Goal: Task Accomplishment & Management: Use online tool/utility

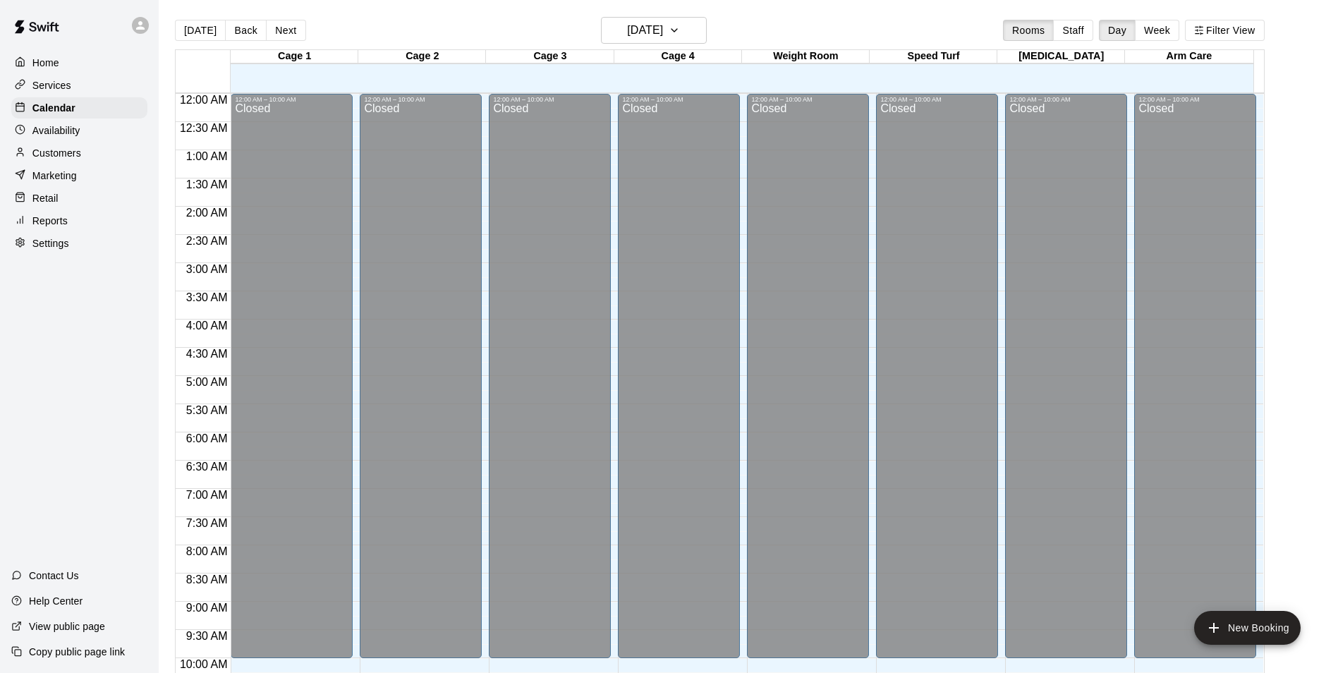
scroll to position [717, 0]
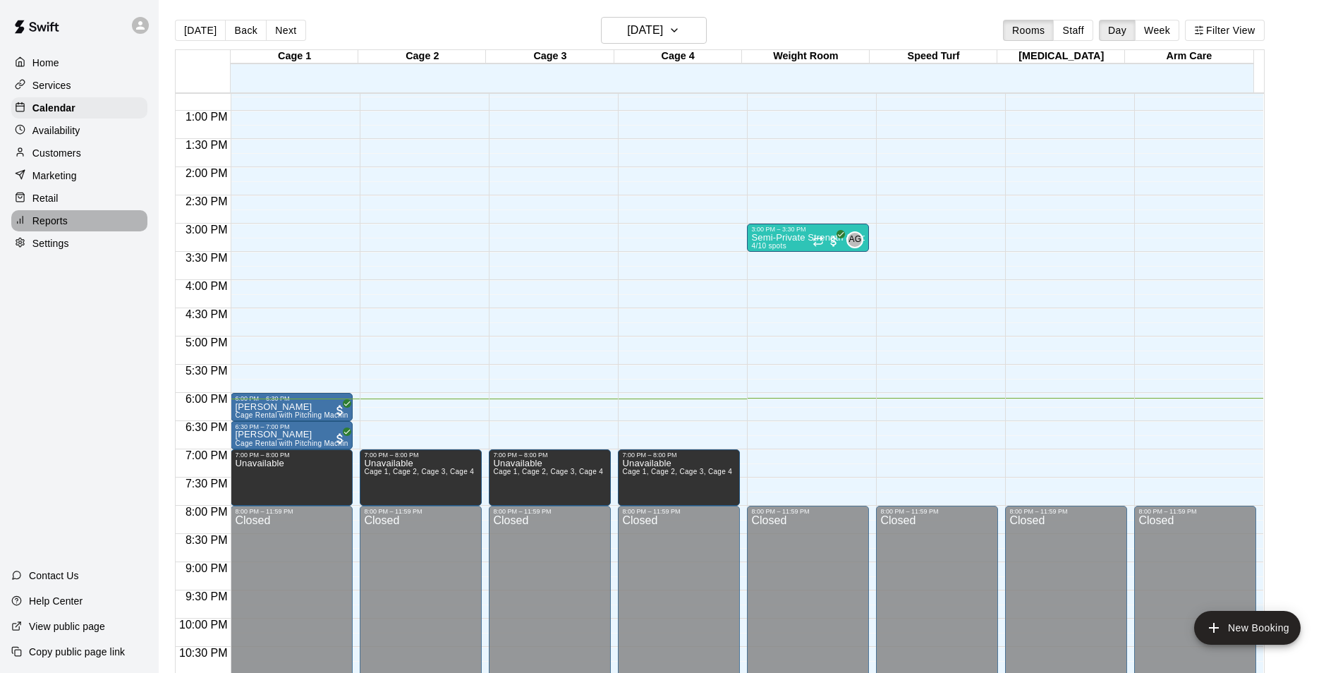
click at [38, 224] on p "Reports" at bounding box center [49, 221] width 35 height 14
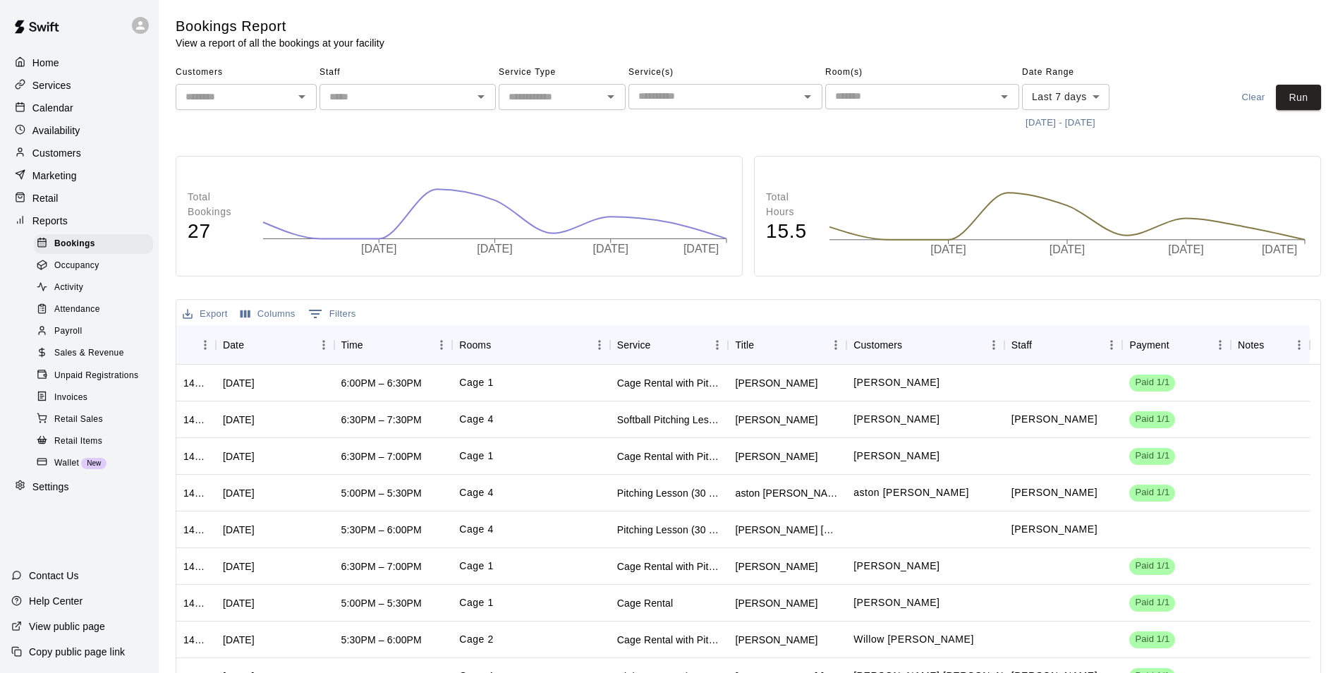
click at [78, 360] on span "Sales & Revenue" at bounding box center [89, 353] width 70 height 14
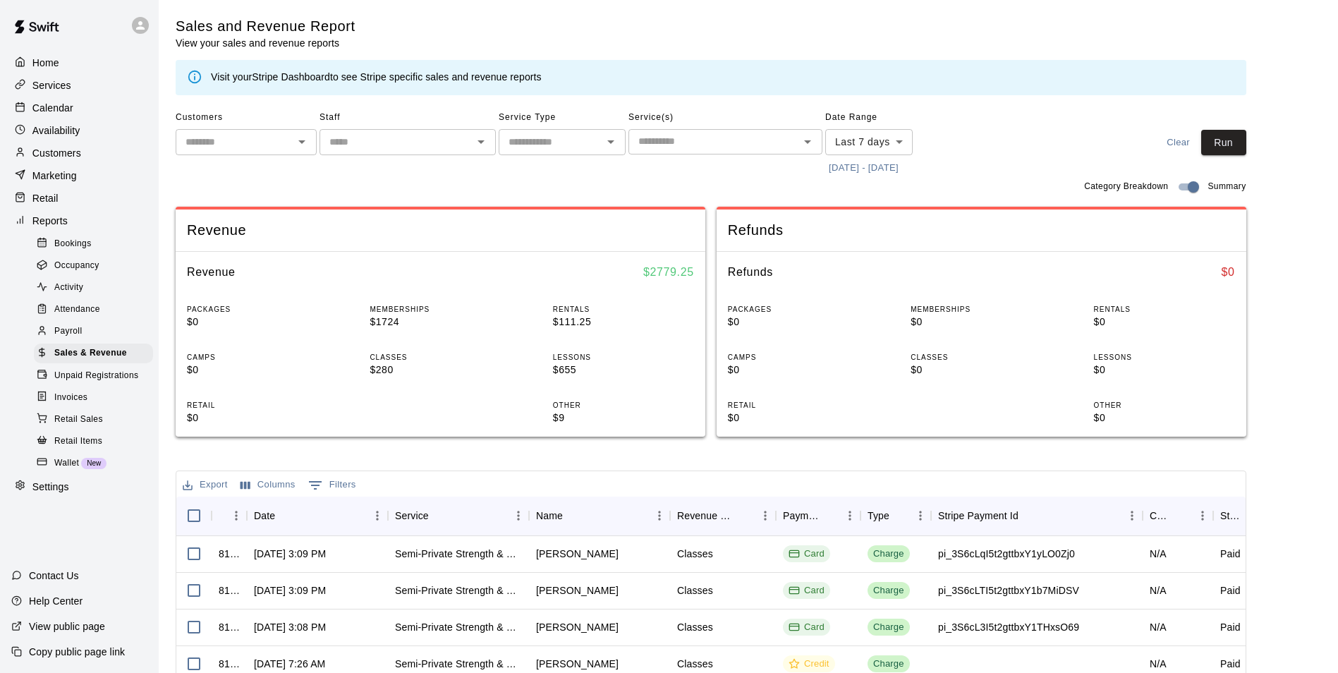
click at [900, 139] on body "Home Services Calendar Availability Customers Marketing Retail Reports Bookings…" at bounding box center [669, 485] width 1338 height 970
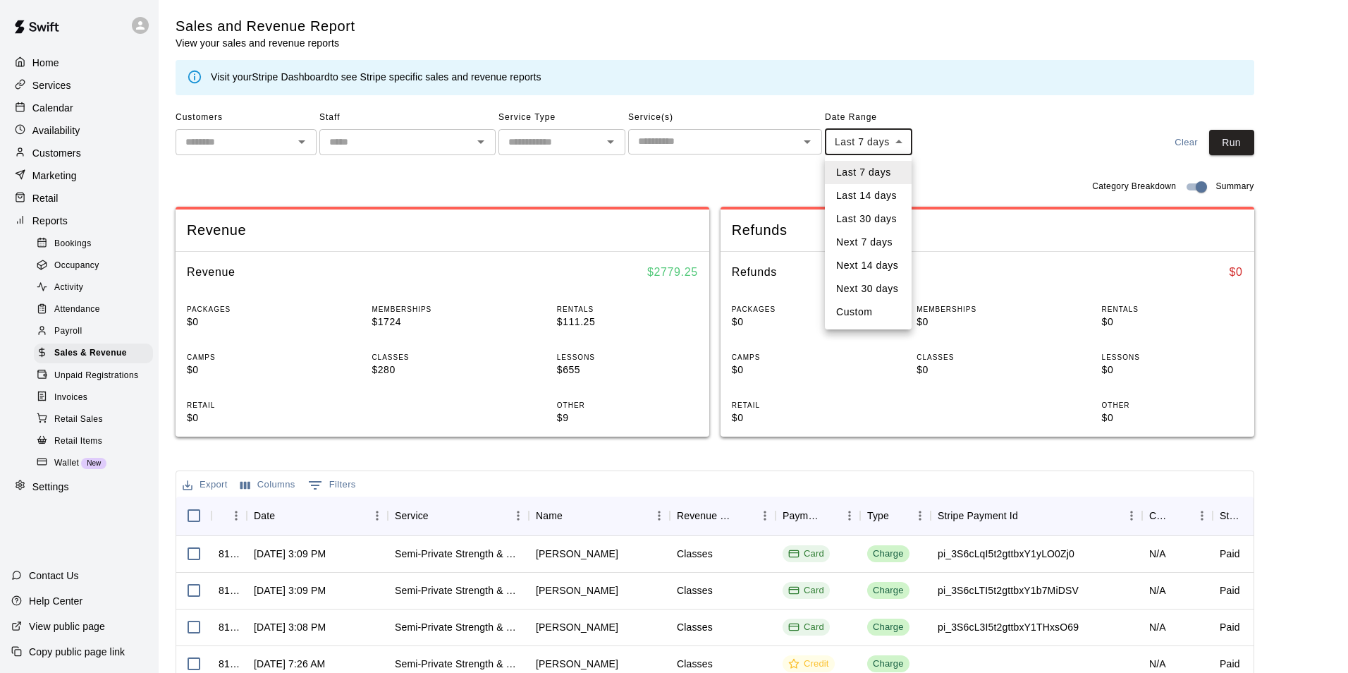
click at [851, 306] on li "Custom" at bounding box center [868, 311] width 87 height 23
type input "******"
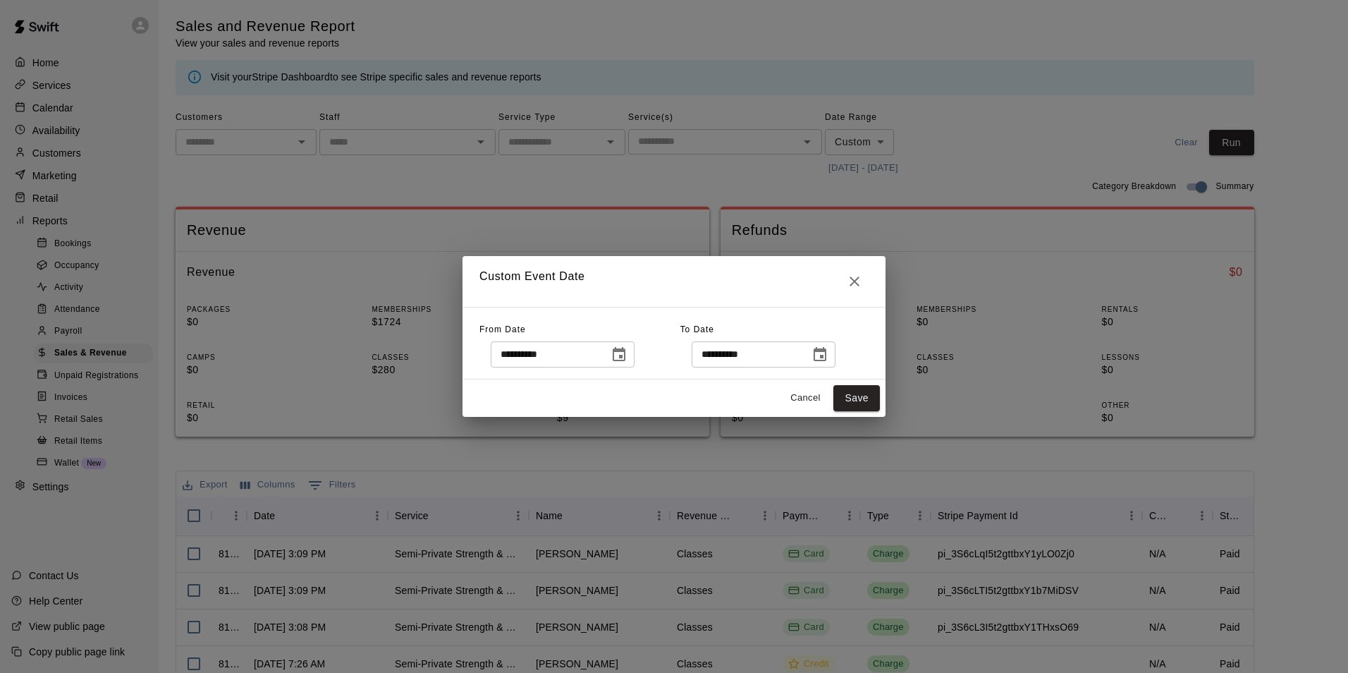
click at [626, 355] on icon "Choose date, selected date is Sep 5, 2025" at bounding box center [619, 354] width 13 height 14
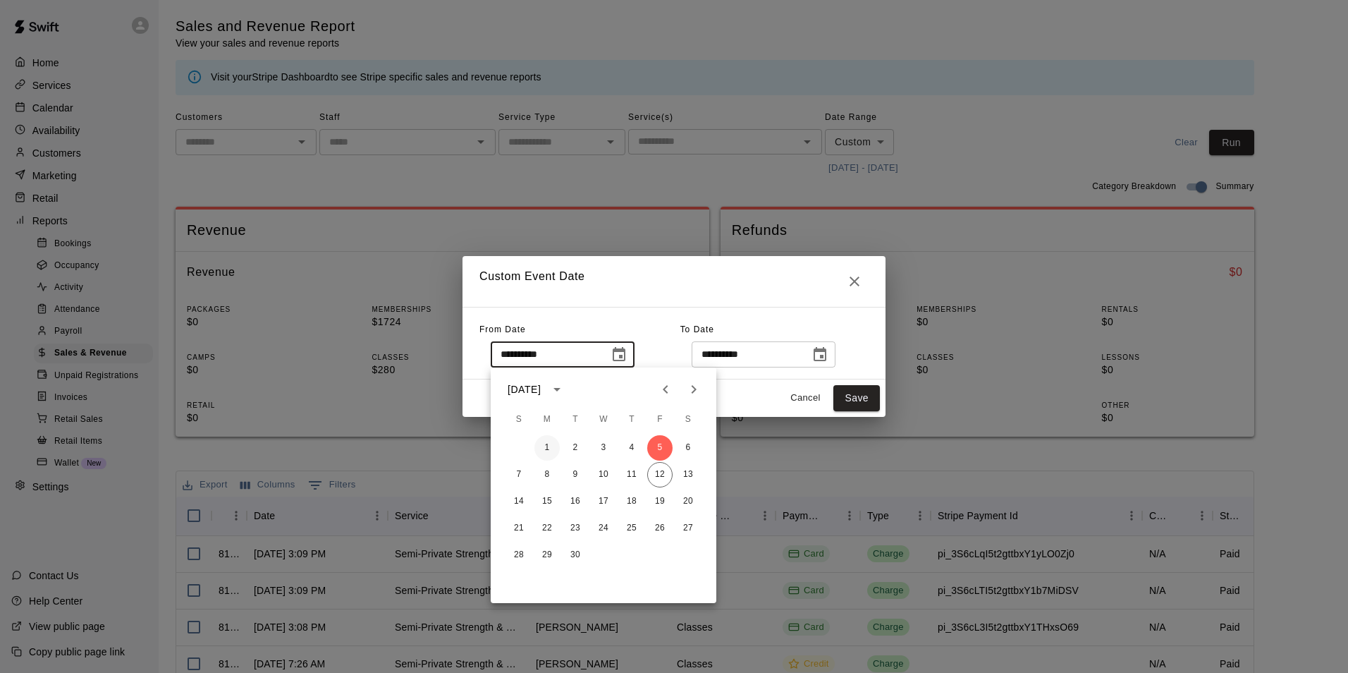
click at [543, 449] on button "1" at bounding box center [547, 447] width 25 height 25
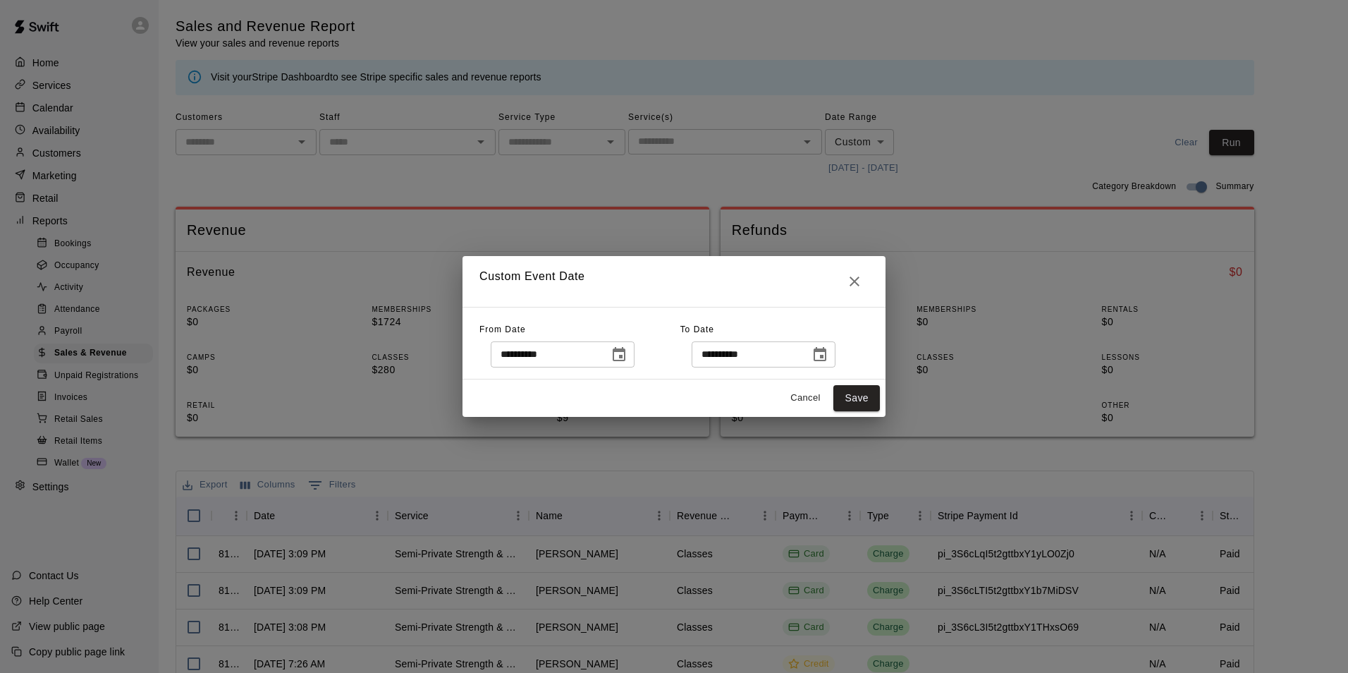
type input "**********"
click at [800, 403] on button "Cancel" at bounding box center [805, 398] width 45 height 22
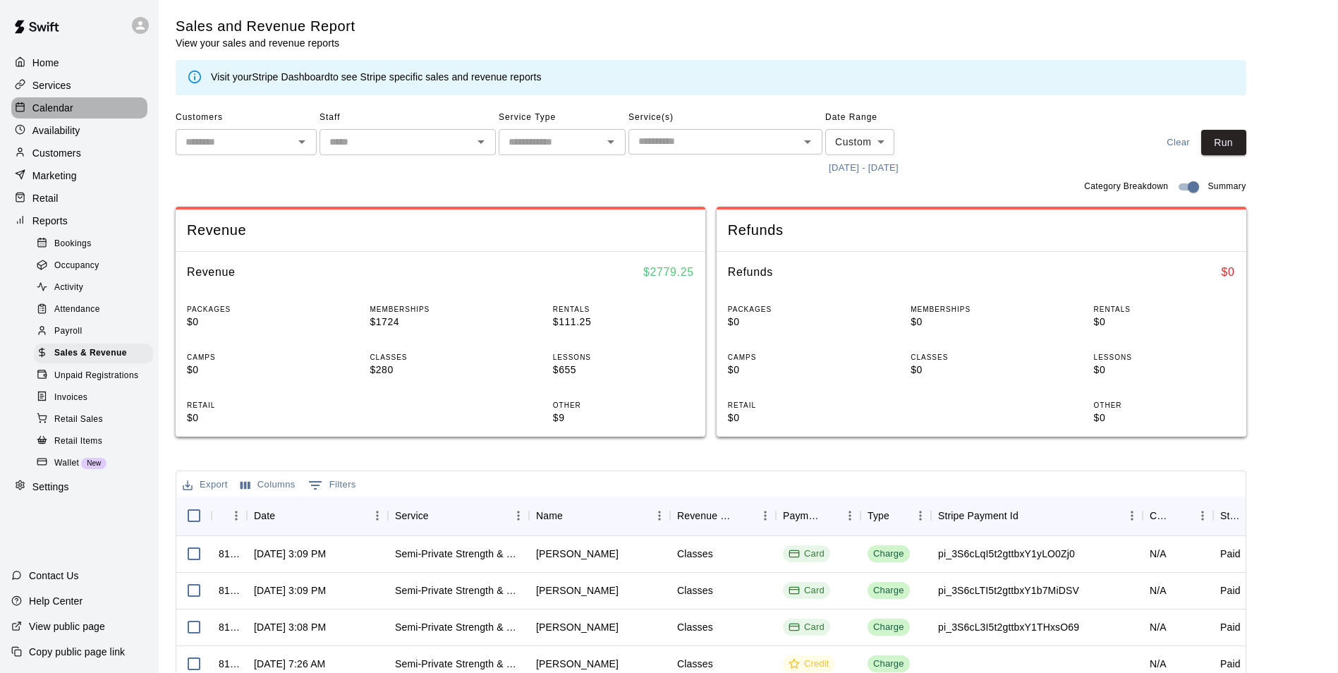
click at [58, 110] on p "Calendar" at bounding box center [52, 108] width 41 height 14
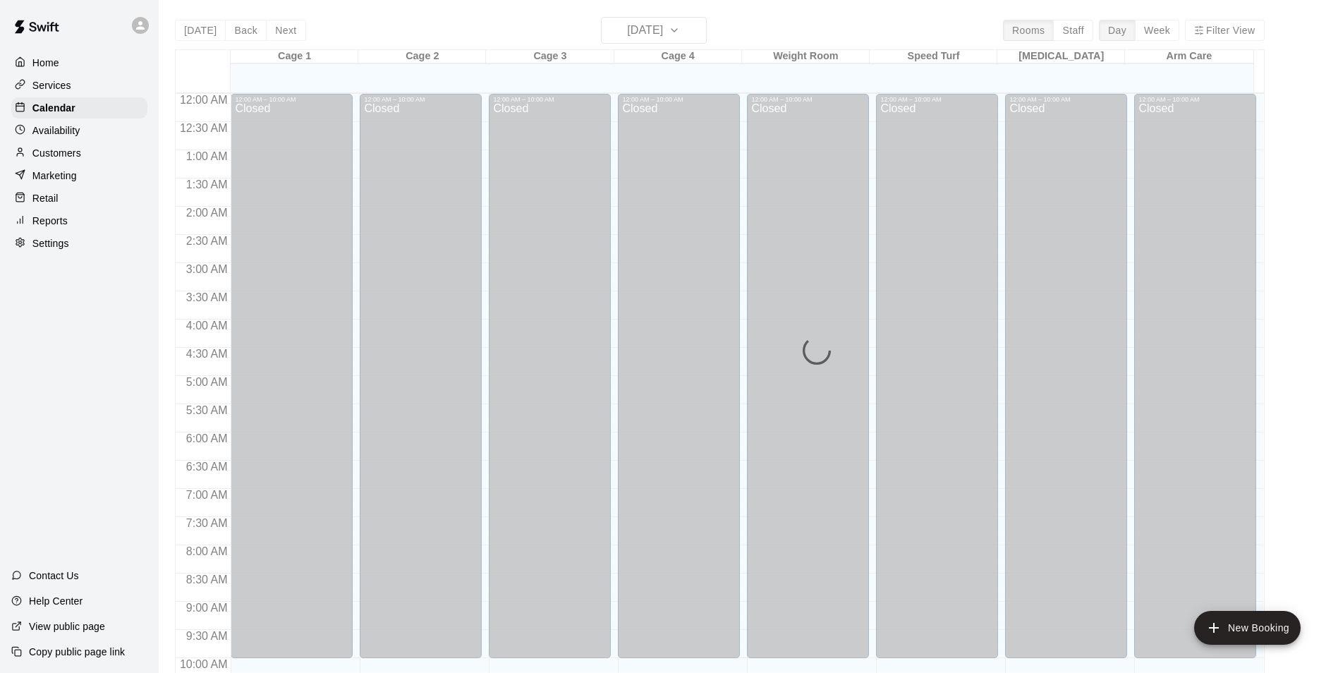
scroll to position [717, 0]
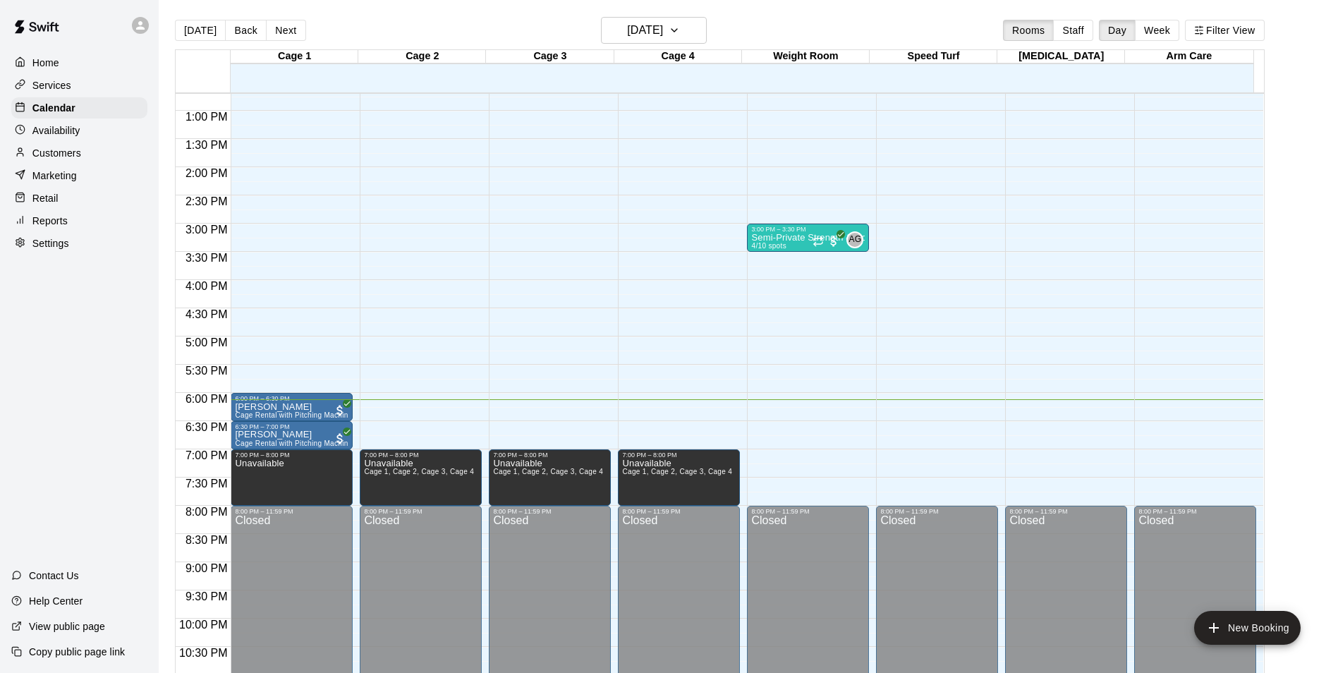
click at [41, 226] on p "Reports" at bounding box center [49, 221] width 35 height 14
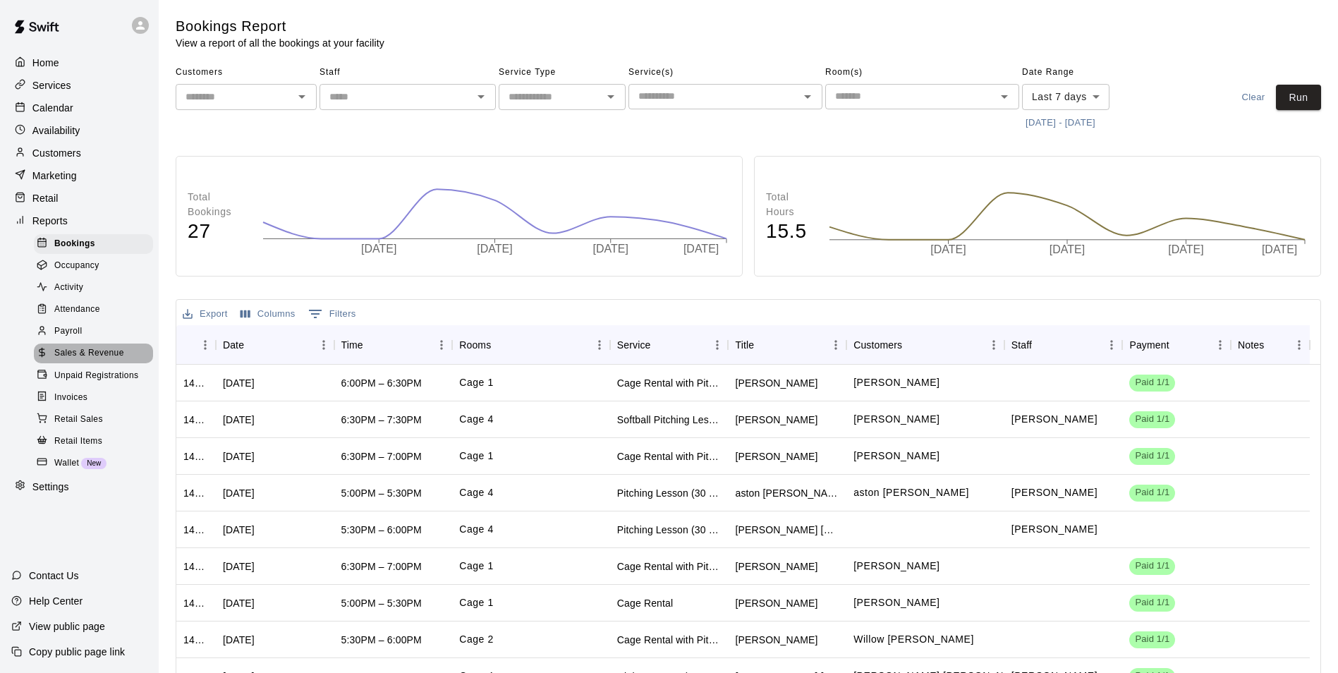
click at [78, 360] on span "Sales & Revenue" at bounding box center [89, 353] width 70 height 14
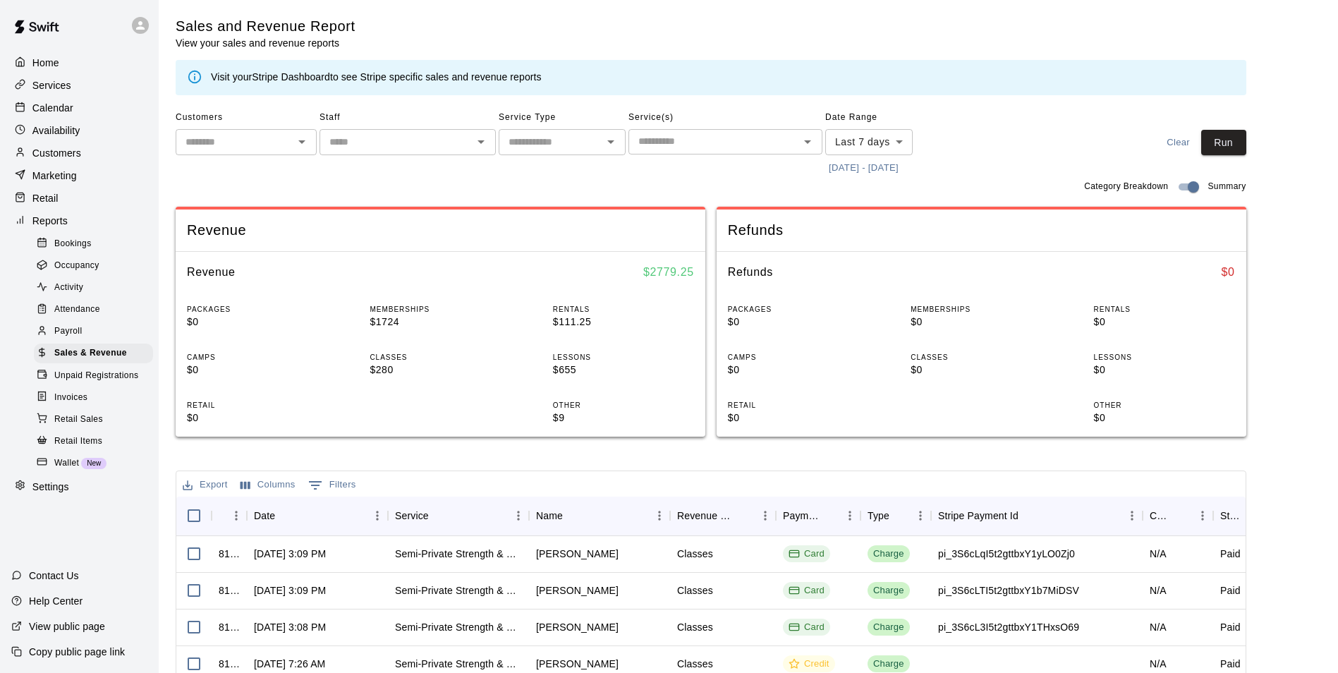
click at [901, 137] on body "Home Services Calendar Availability Customers Marketing Retail Reports Bookings…" at bounding box center [669, 485] width 1338 height 970
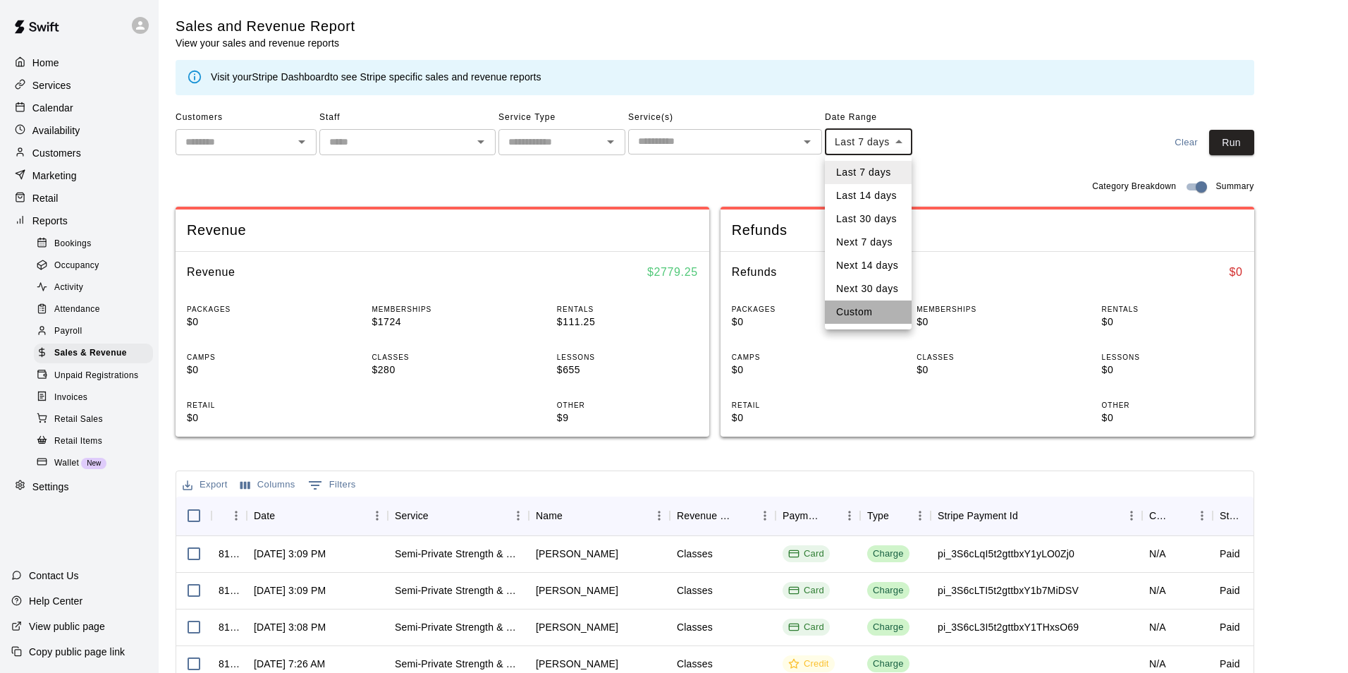
click at [845, 310] on li "Custom" at bounding box center [868, 311] width 87 height 23
type input "******"
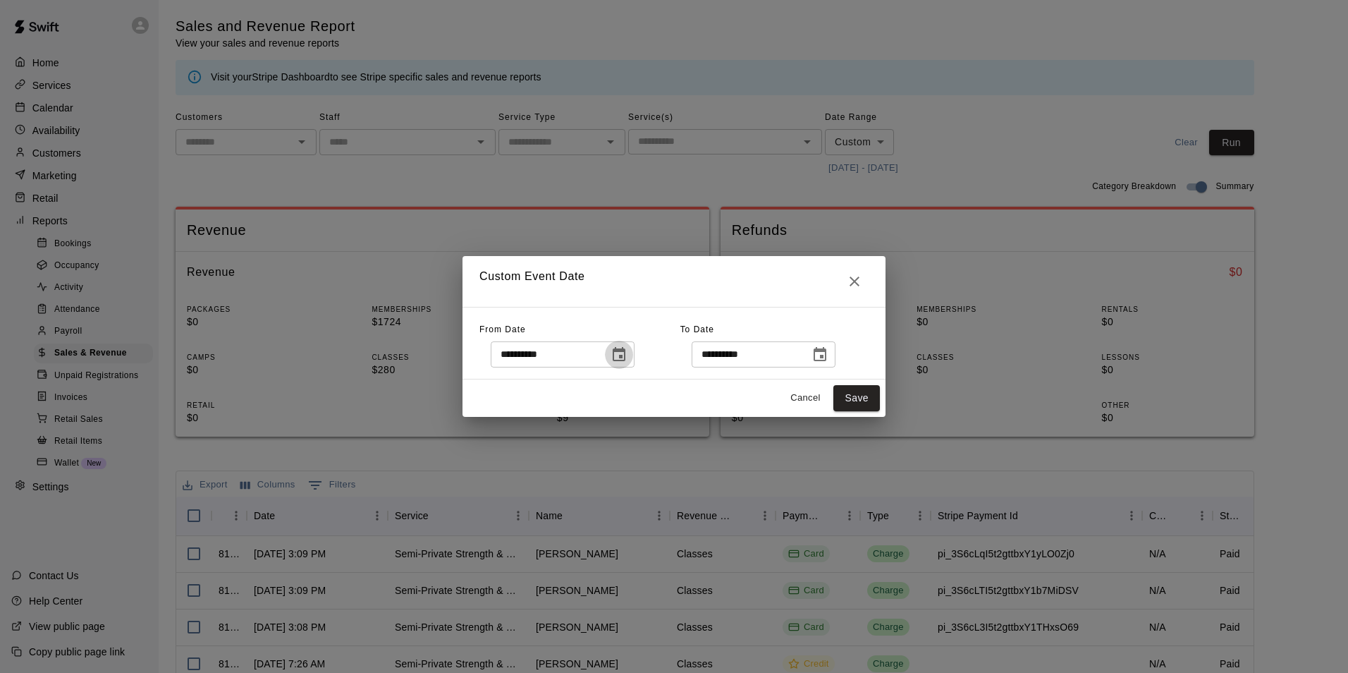
click at [628, 355] on icon "Choose date, selected date is Sep 5, 2025" at bounding box center [619, 354] width 17 height 17
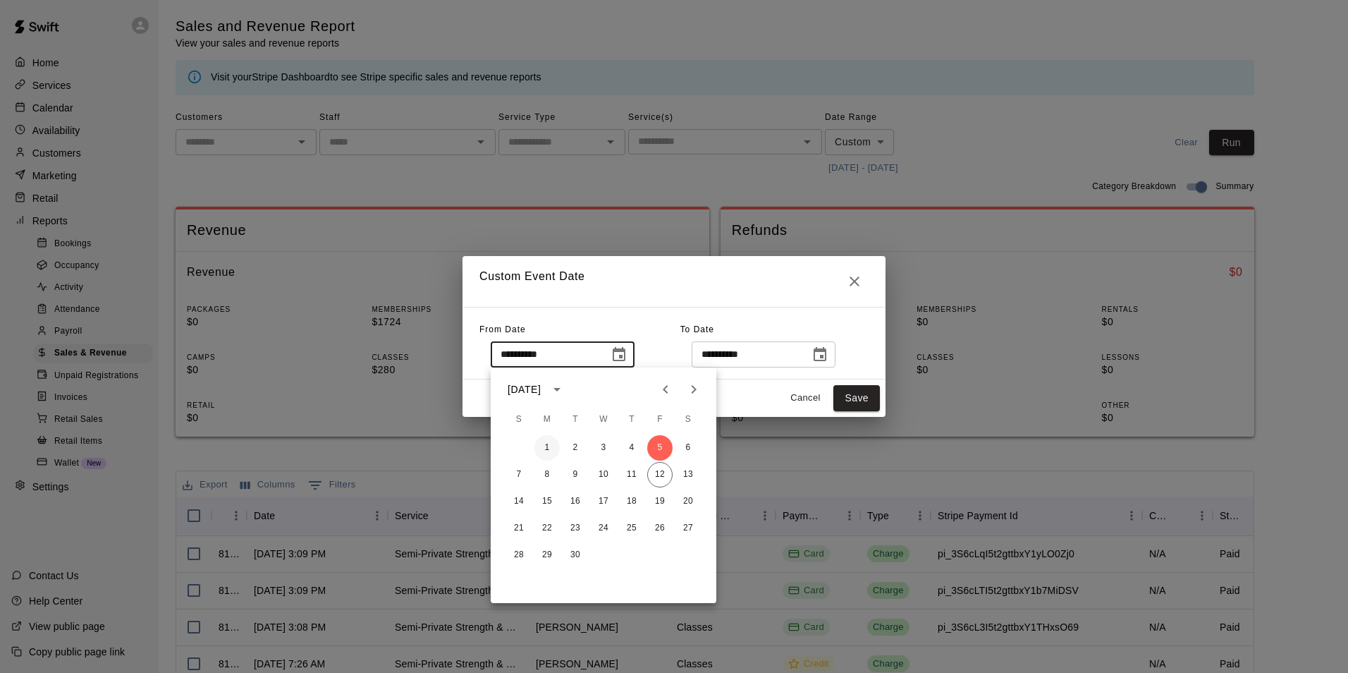
click at [550, 445] on button "1" at bounding box center [547, 447] width 25 height 25
type input "**********"
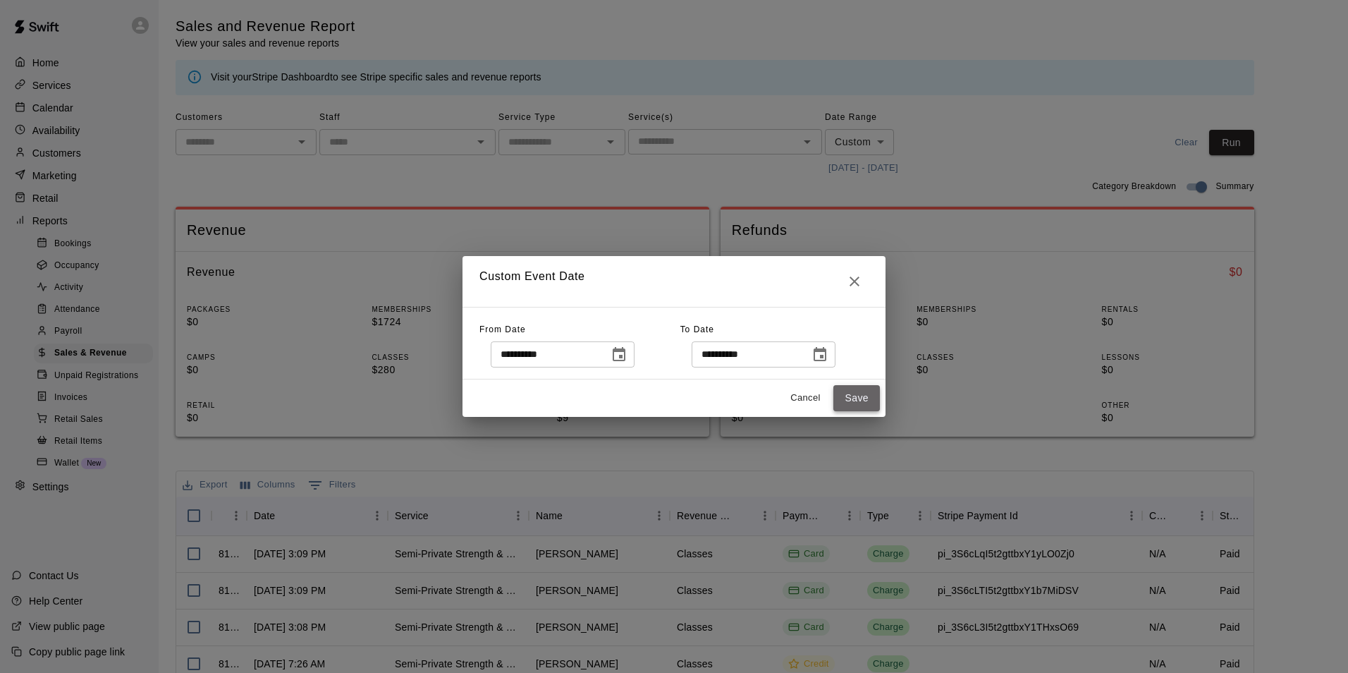
click at [855, 400] on button "Save" at bounding box center [857, 398] width 47 height 26
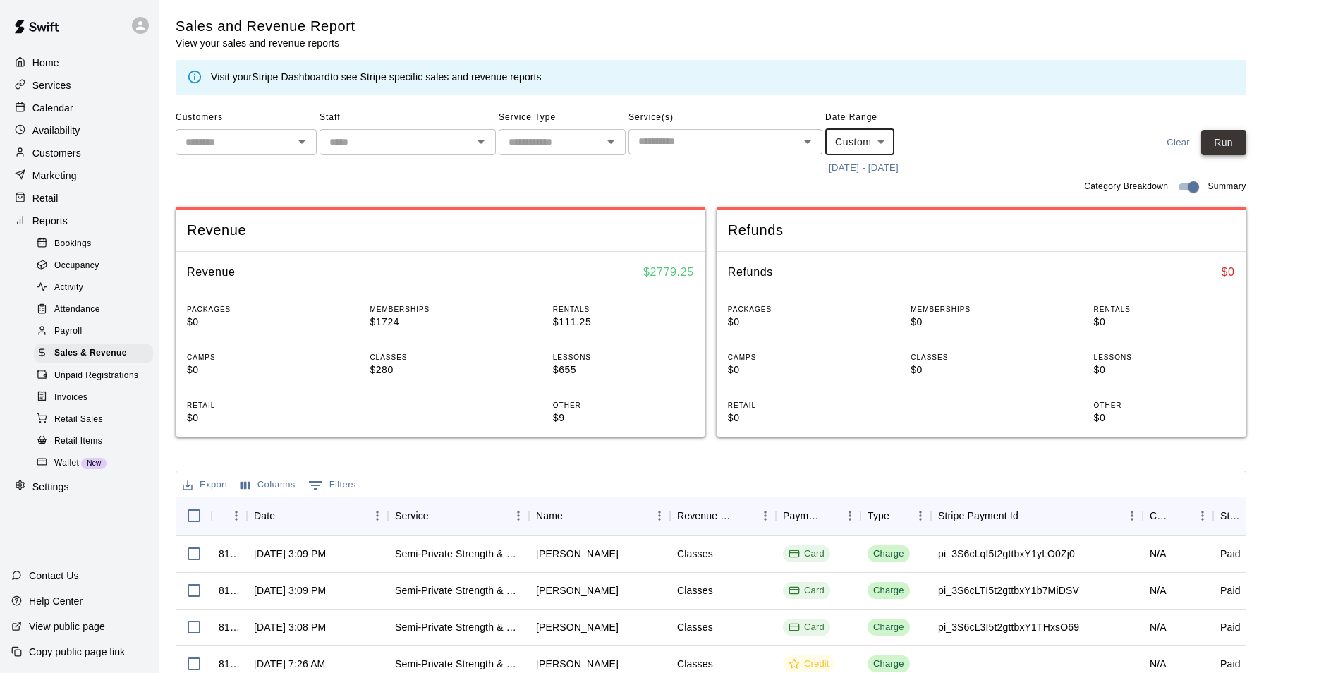
click at [1242, 142] on button "Run" at bounding box center [1223, 143] width 45 height 26
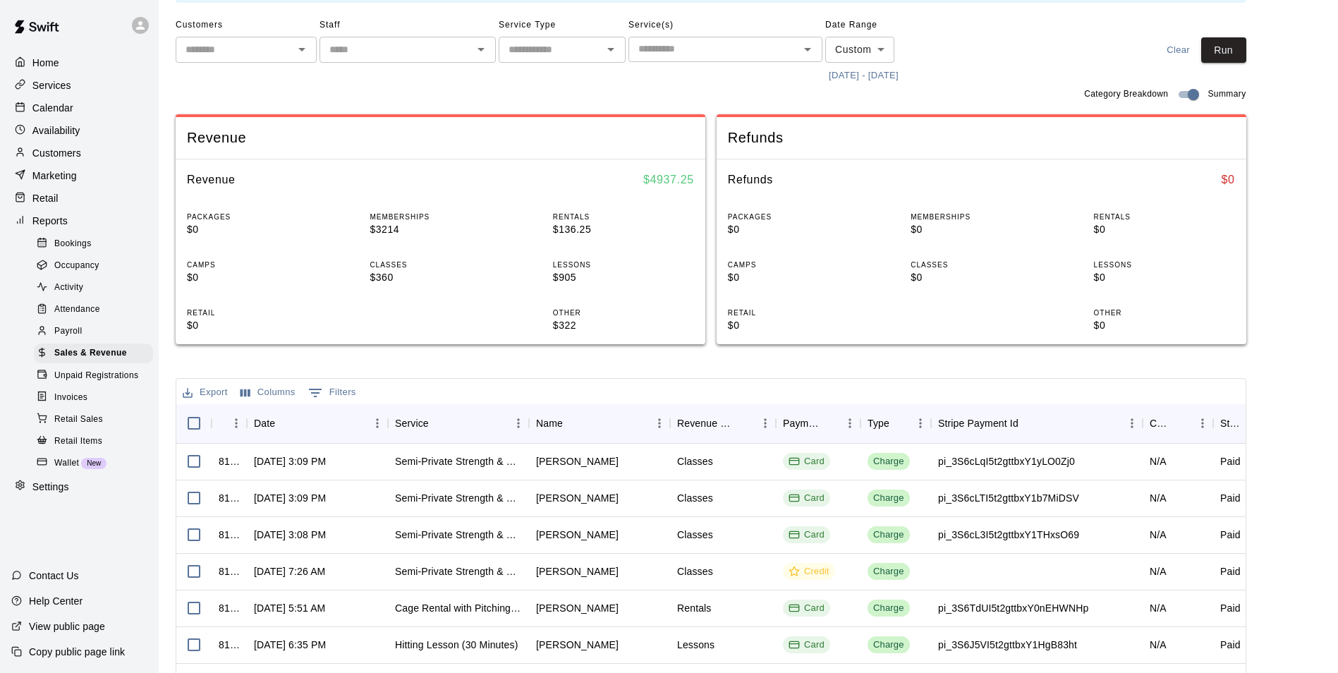
scroll to position [282, 0]
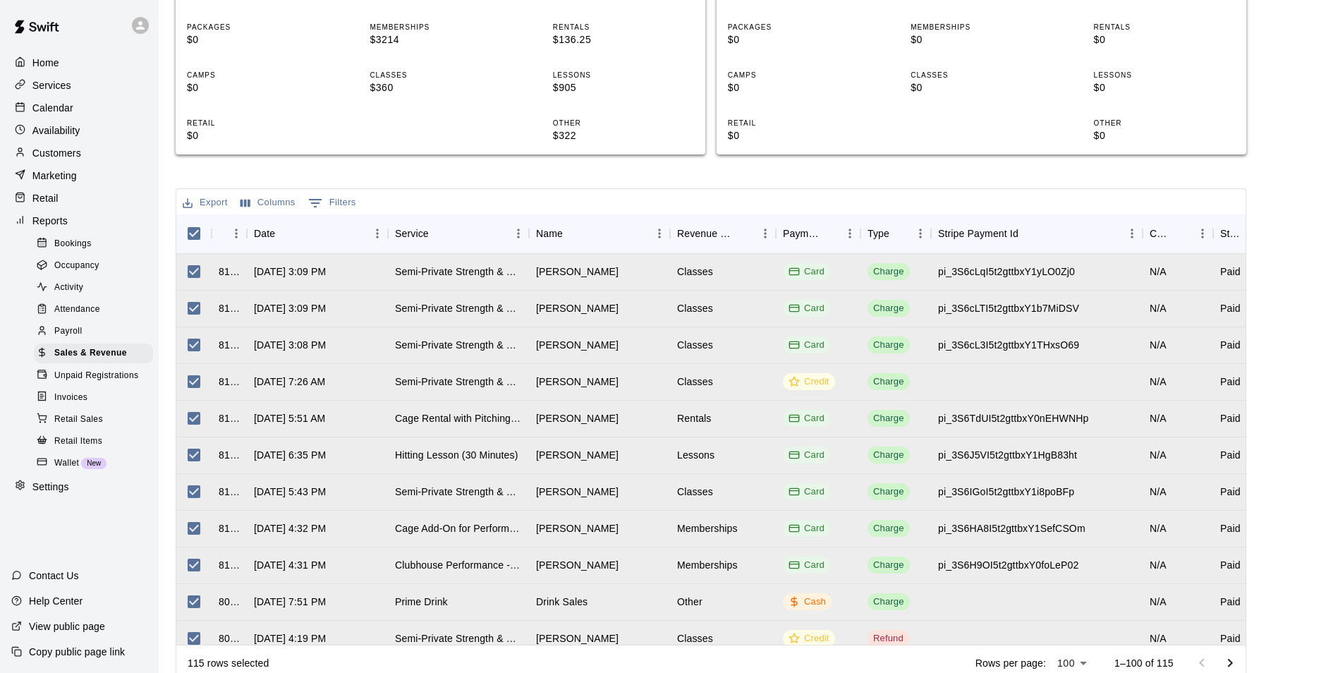
click at [217, 200] on button "Export" at bounding box center [205, 203] width 52 height 22
click at [233, 232] on li "Download as CSV" at bounding box center [233, 230] width 109 height 23
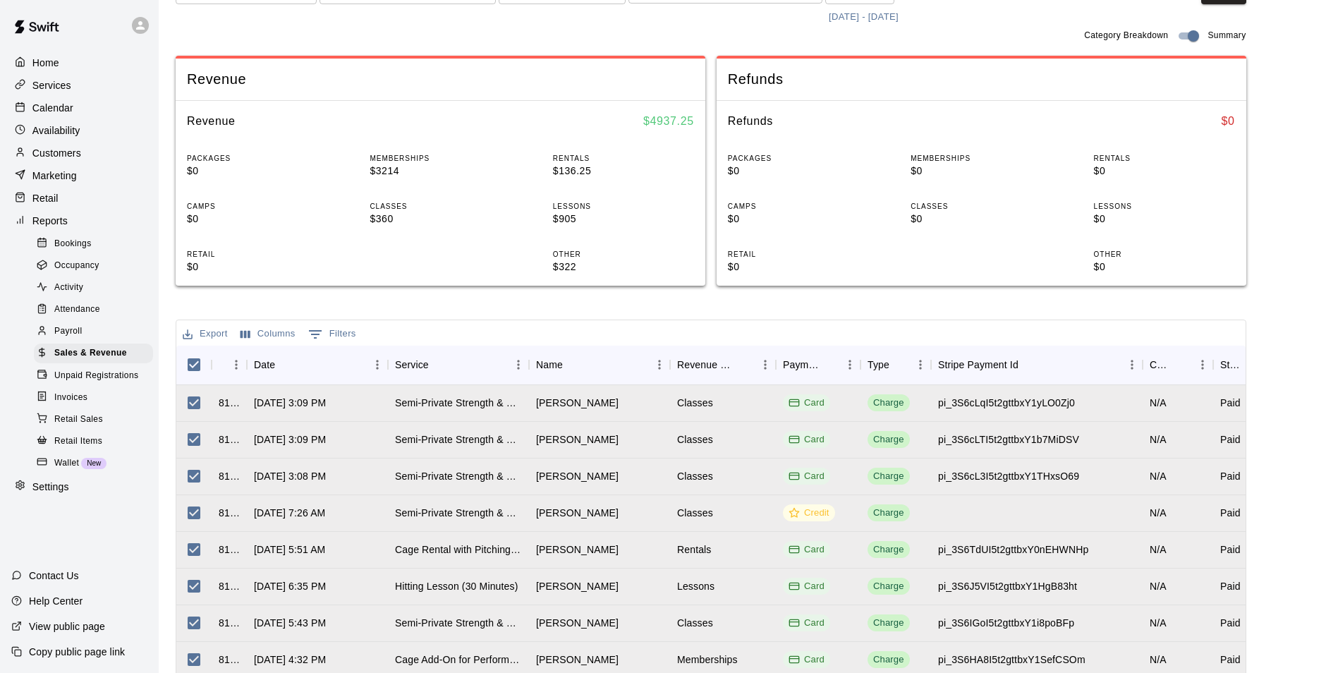
scroll to position [0, 0]
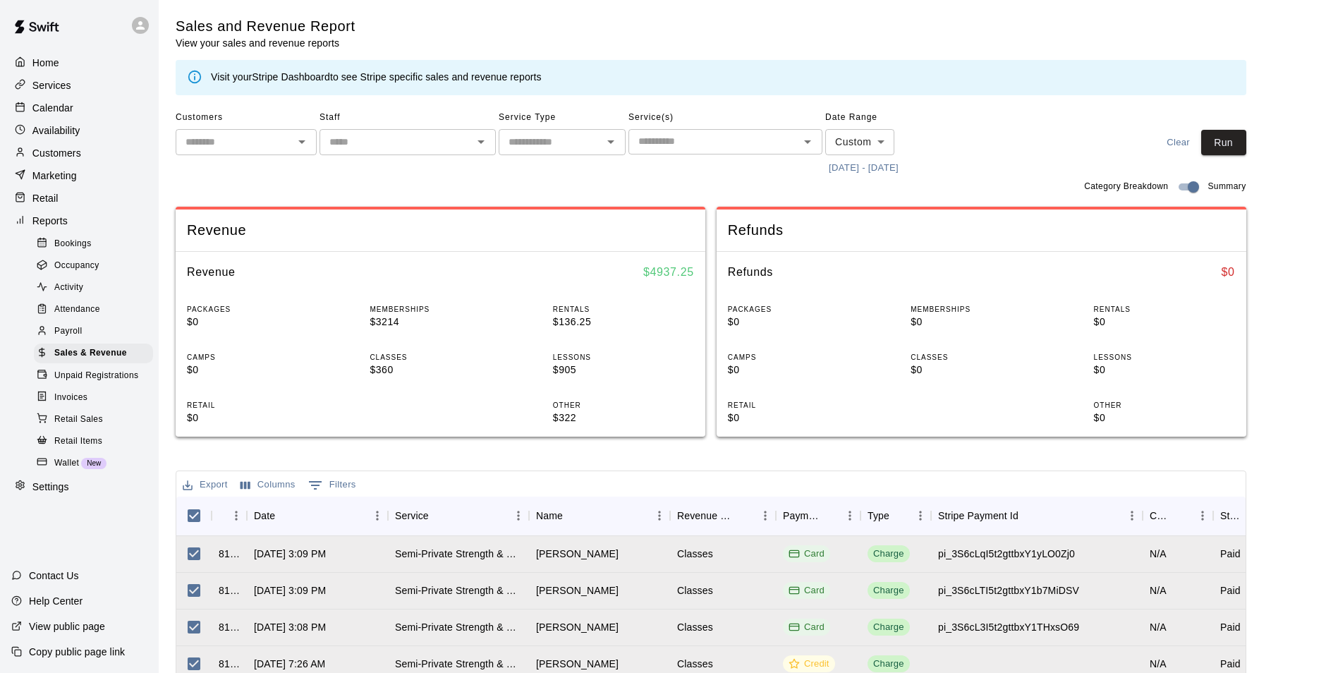
click at [38, 157] on p "Customers" at bounding box center [56, 153] width 49 height 14
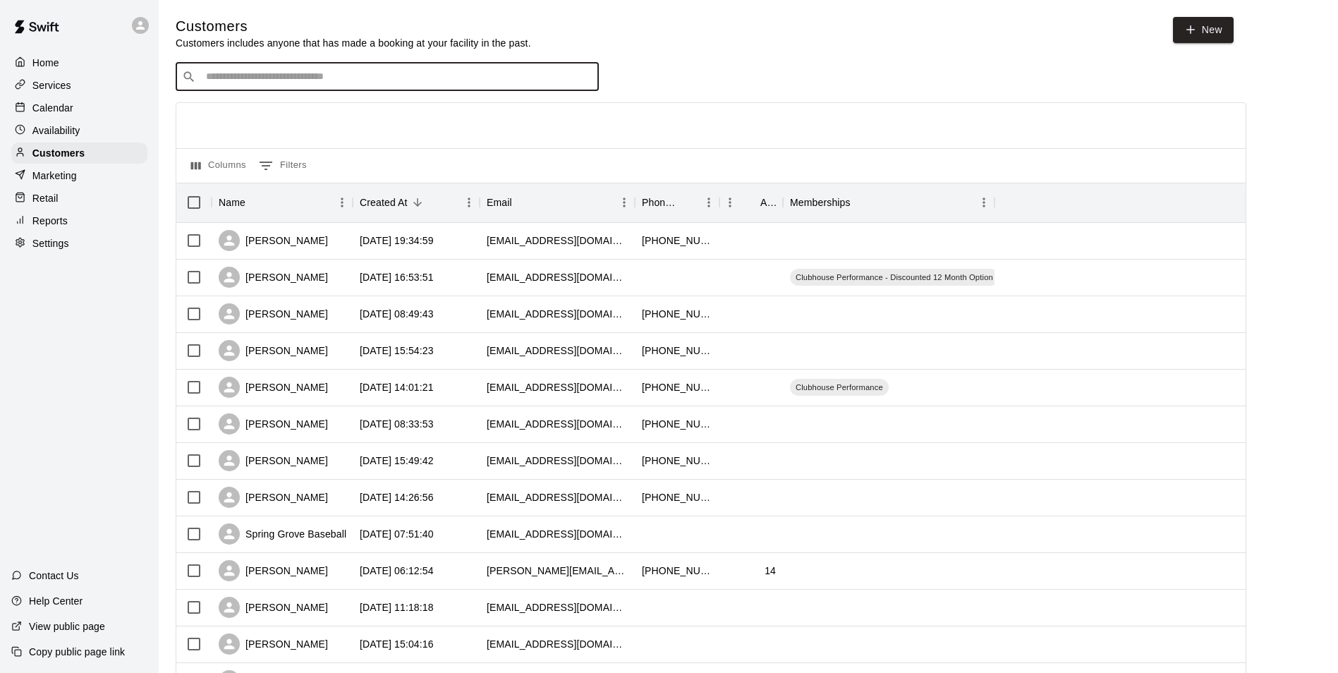
click at [251, 75] on input "Search customers by name or email" at bounding box center [397, 77] width 391 height 14
type input "*****"
click at [248, 111] on p "Drink Sales" at bounding box center [242, 108] width 55 height 15
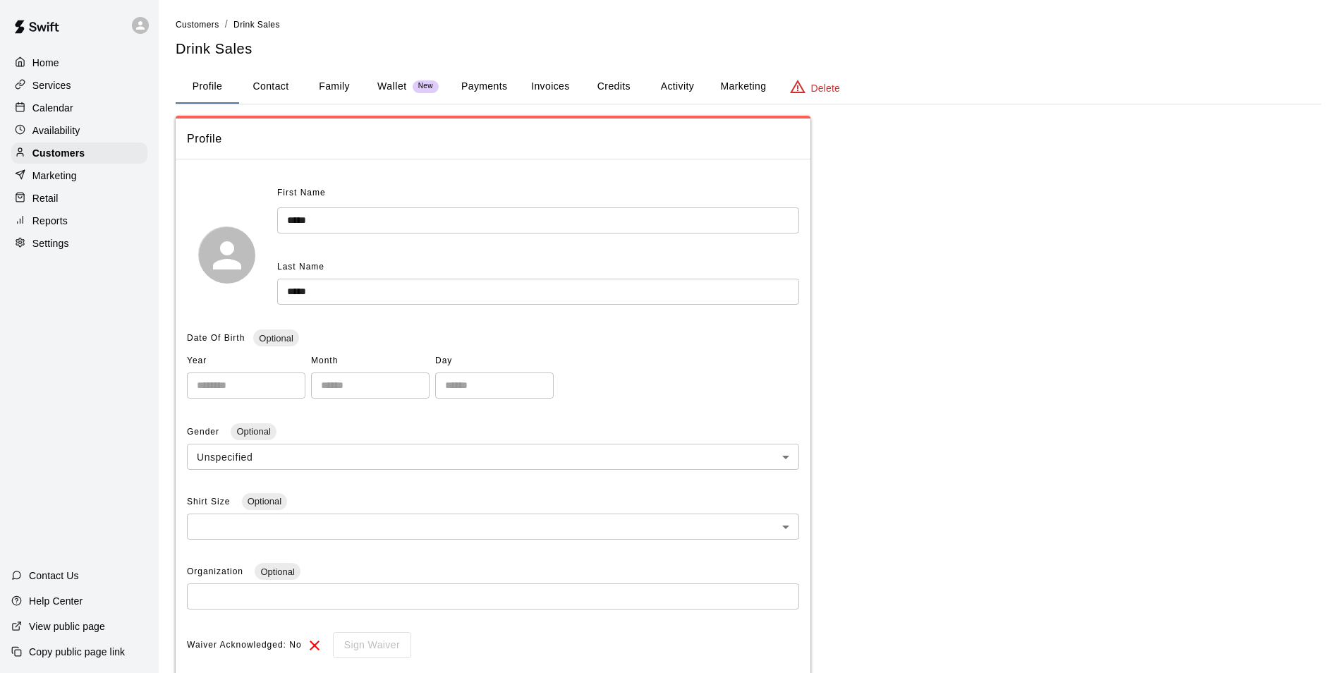
click at [480, 85] on button "Payments" at bounding box center [484, 87] width 68 height 34
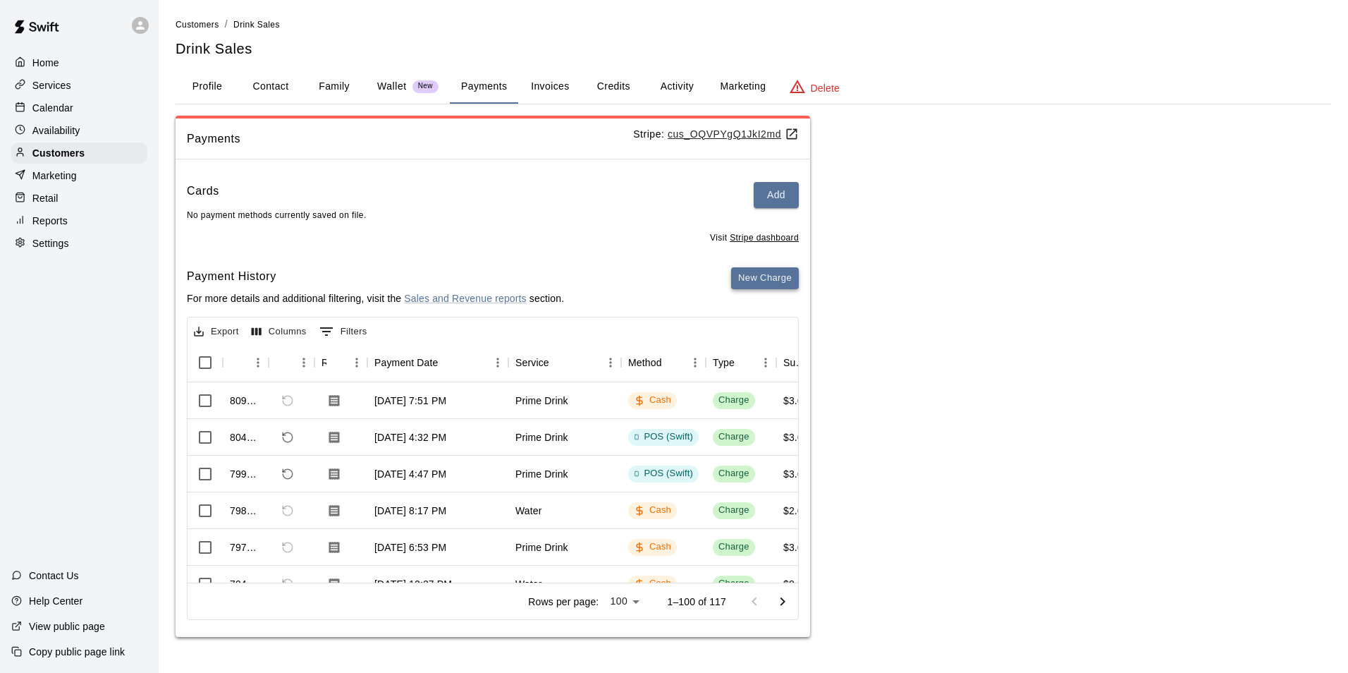
click at [740, 276] on button "New Charge" at bounding box center [765, 278] width 68 height 22
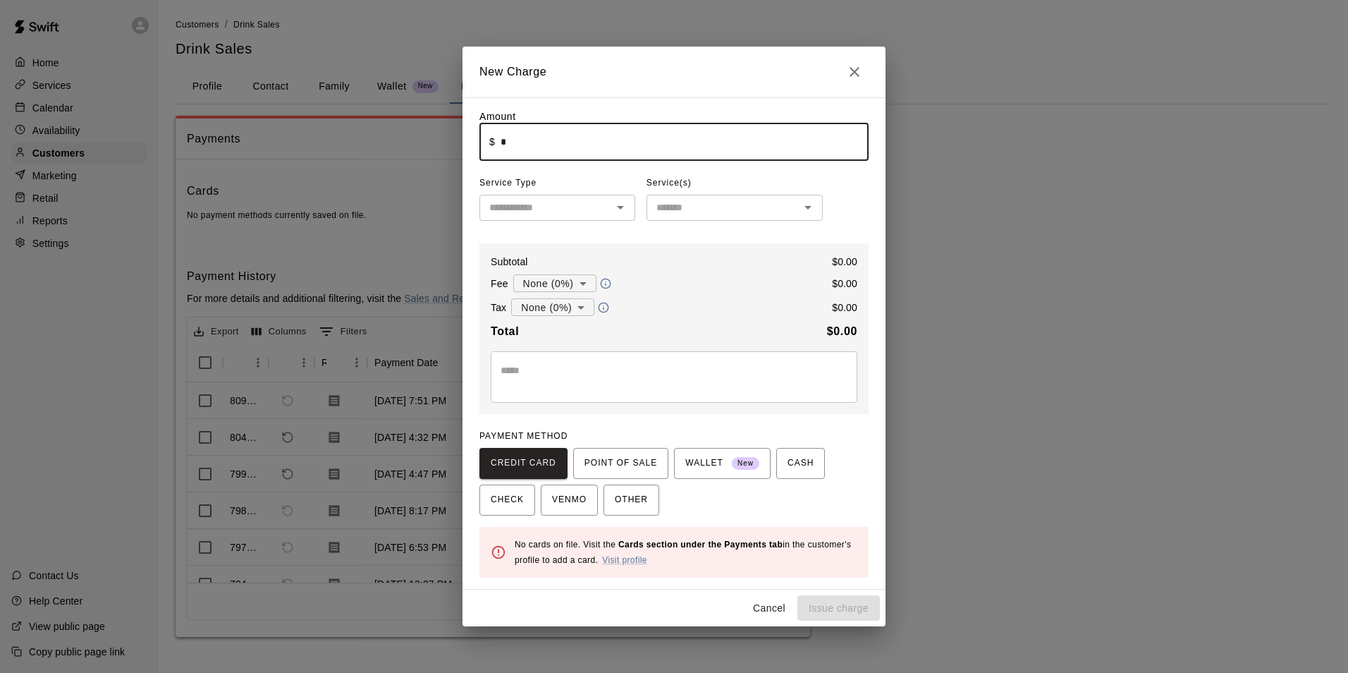
click at [587, 154] on input "*" at bounding box center [685, 141] width 368 height 37
type input "****"
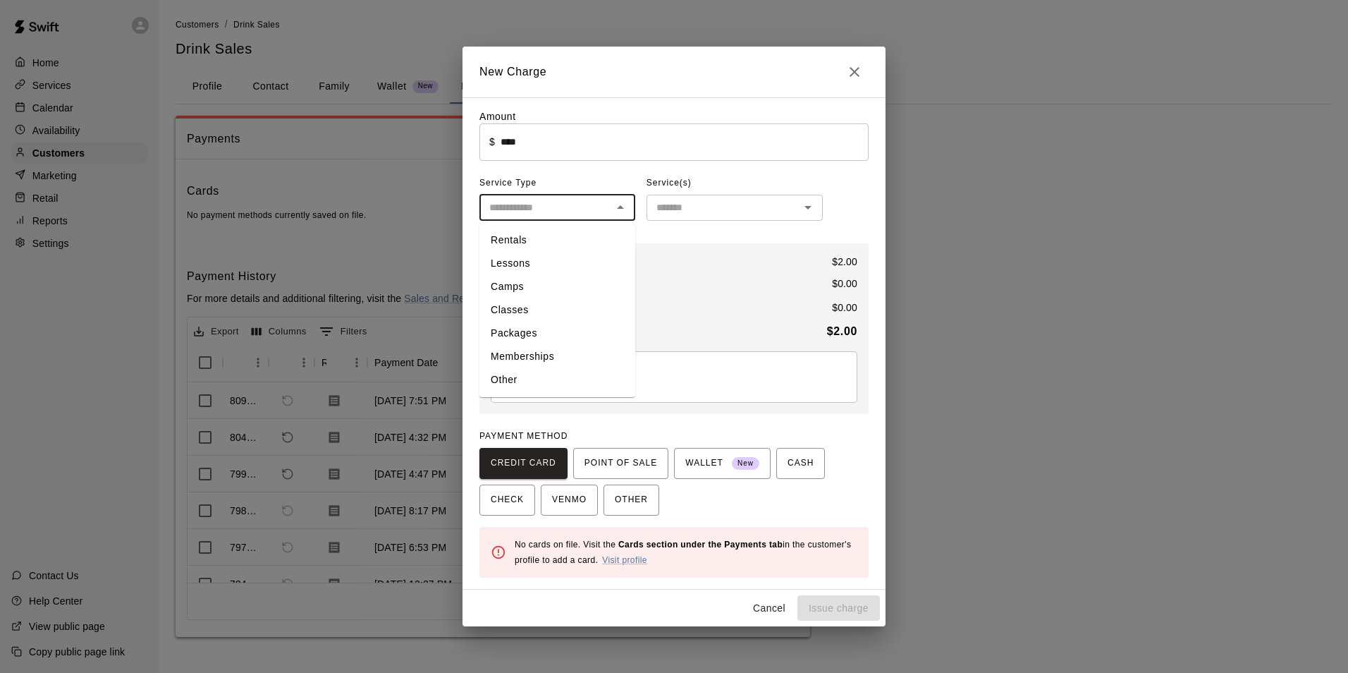
click at [573, 205] on input "text" at bounding box center [546, 208] width 124 height 18
drag, startPoint x: 515, startPoint y: 381, endPoint x: 526, endPoint y: 371, distance: 15.0
click at [516, 379] on li "Other" at bounding box center [558, 379] width 156 height 23
type input "*****"
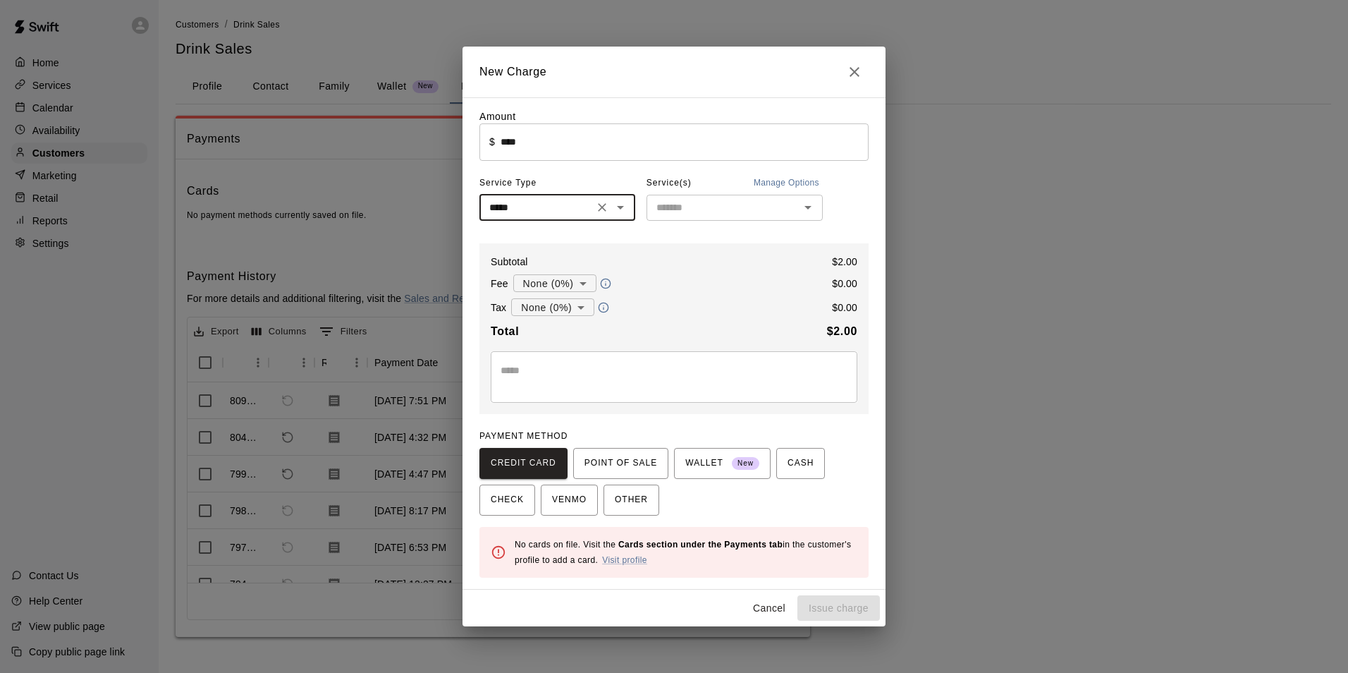
click at [676, 208] on input "text" at bounding box center [723, 208] width 145 height 18
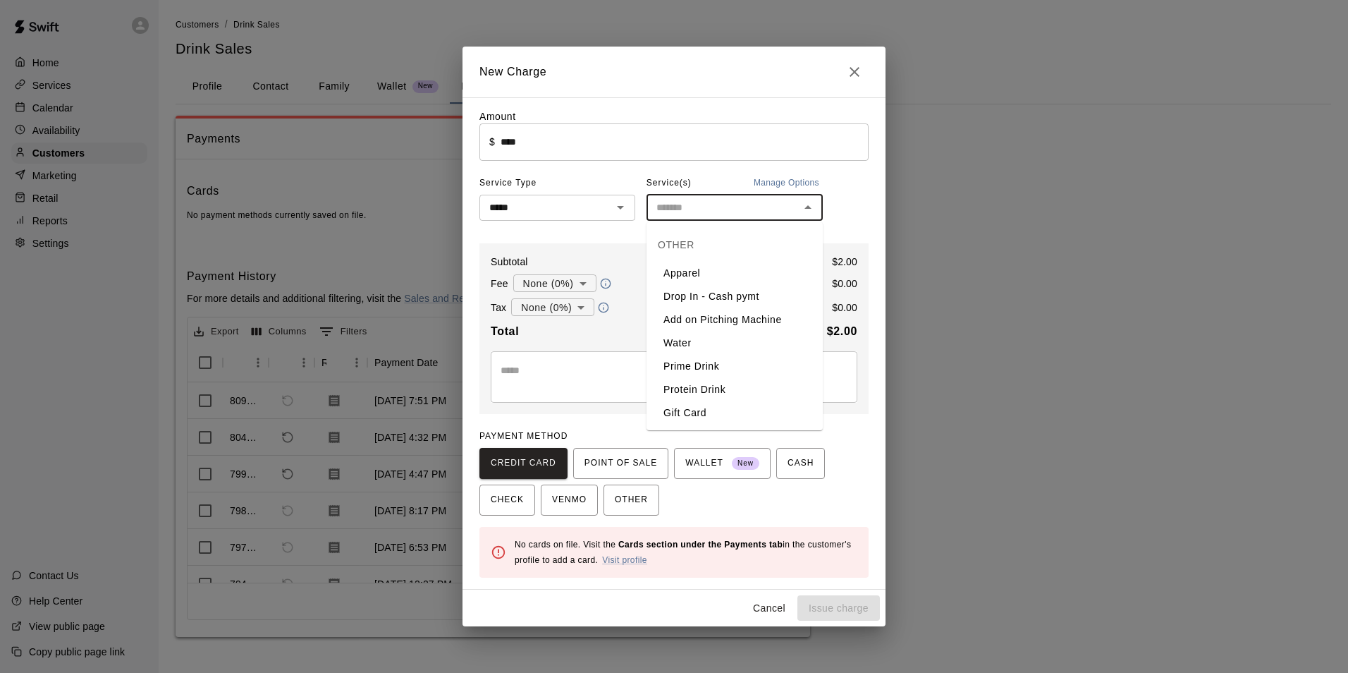
click at [681, 340] on li "Water" at bounding box center [735, 342] width 176 height 23
type input "*****"
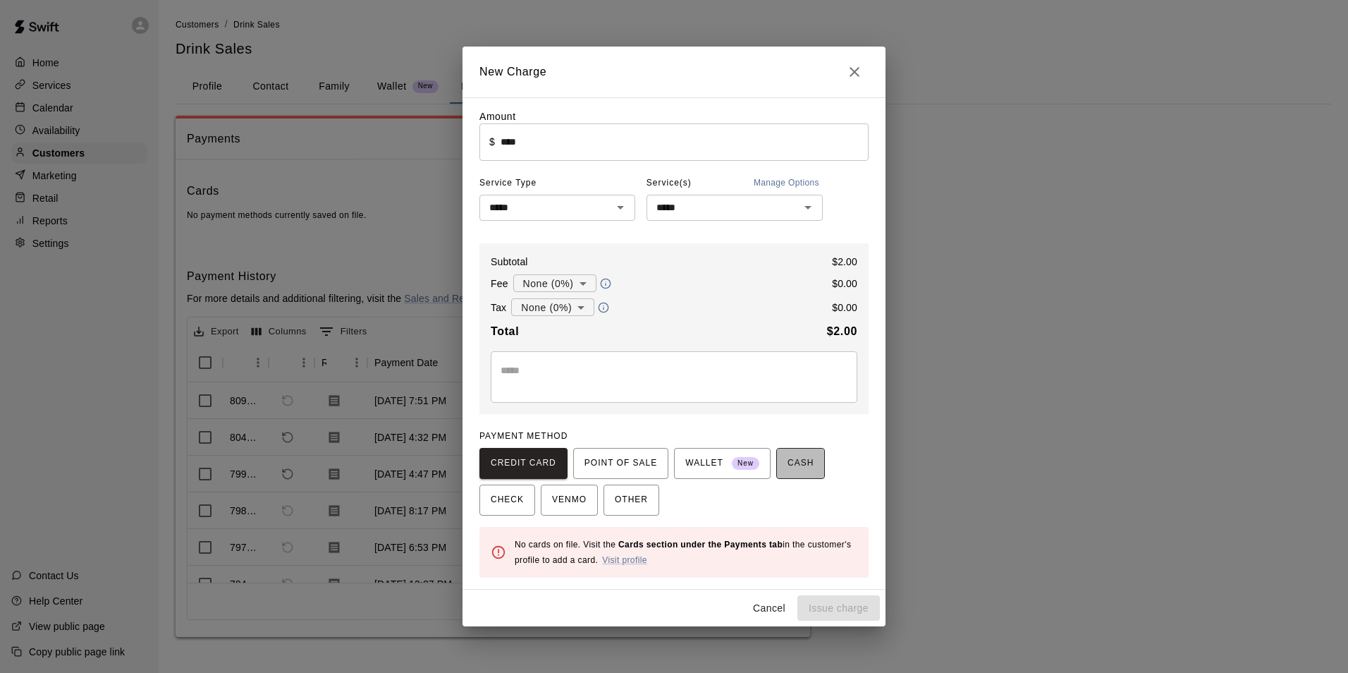
click at [792, 471] on span "CASH" at bounding box center [801, 463] width 26 height 23
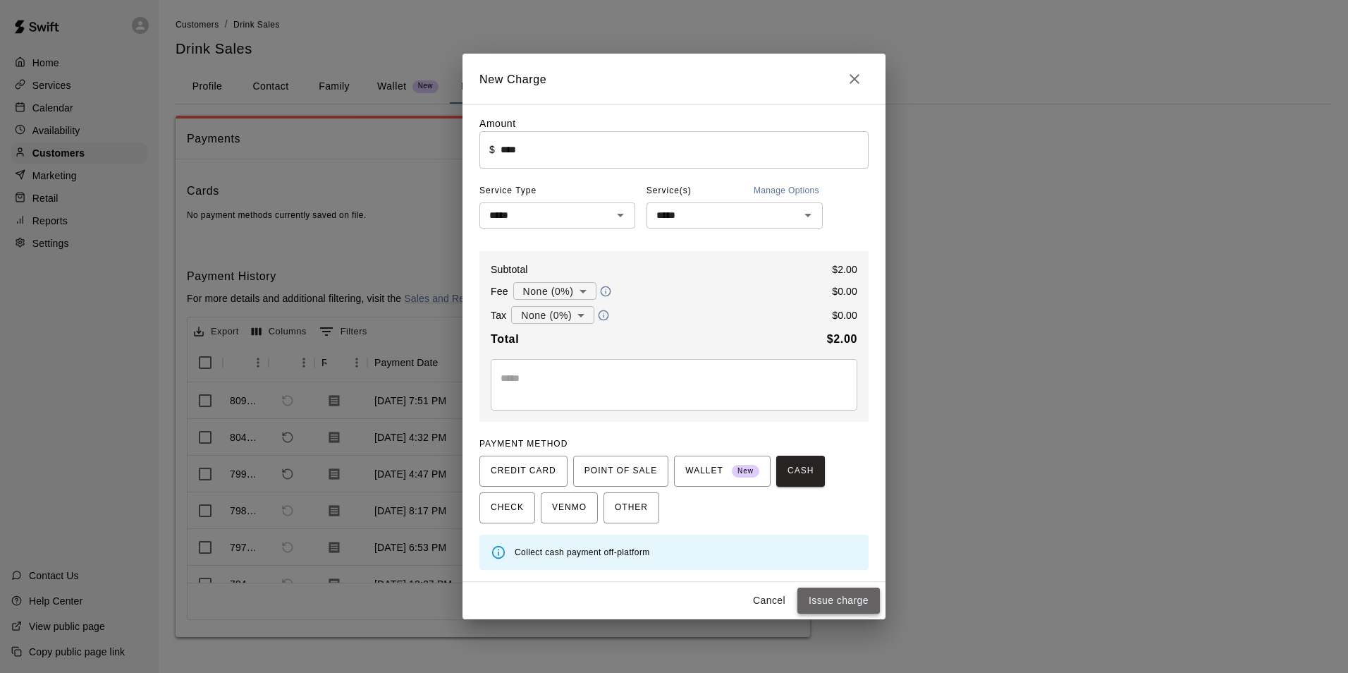
click at [822, 597] on button "Issue charge" at bounding box center [839, 600] width 83 height 26
type input "*"
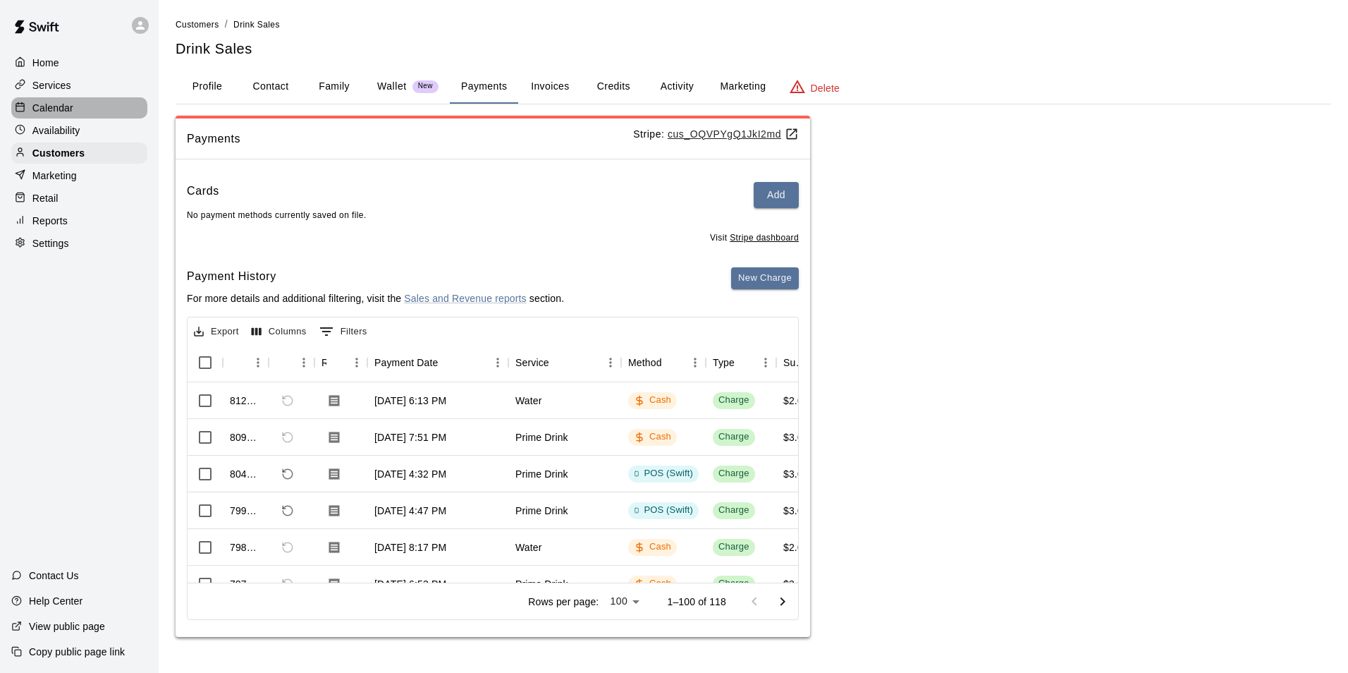
click at [54, 111] on p "Calendar" at bounding box center [52, 108] width 41 height 14
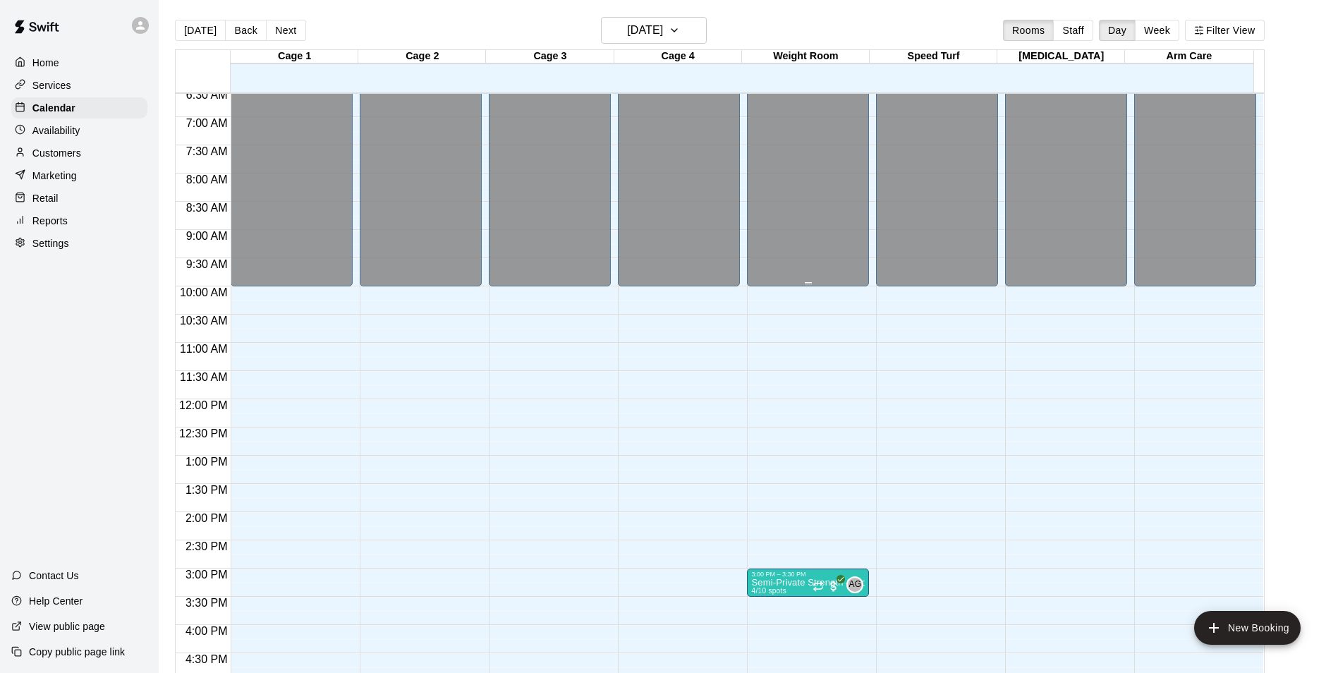
scroll to position [152, 0]
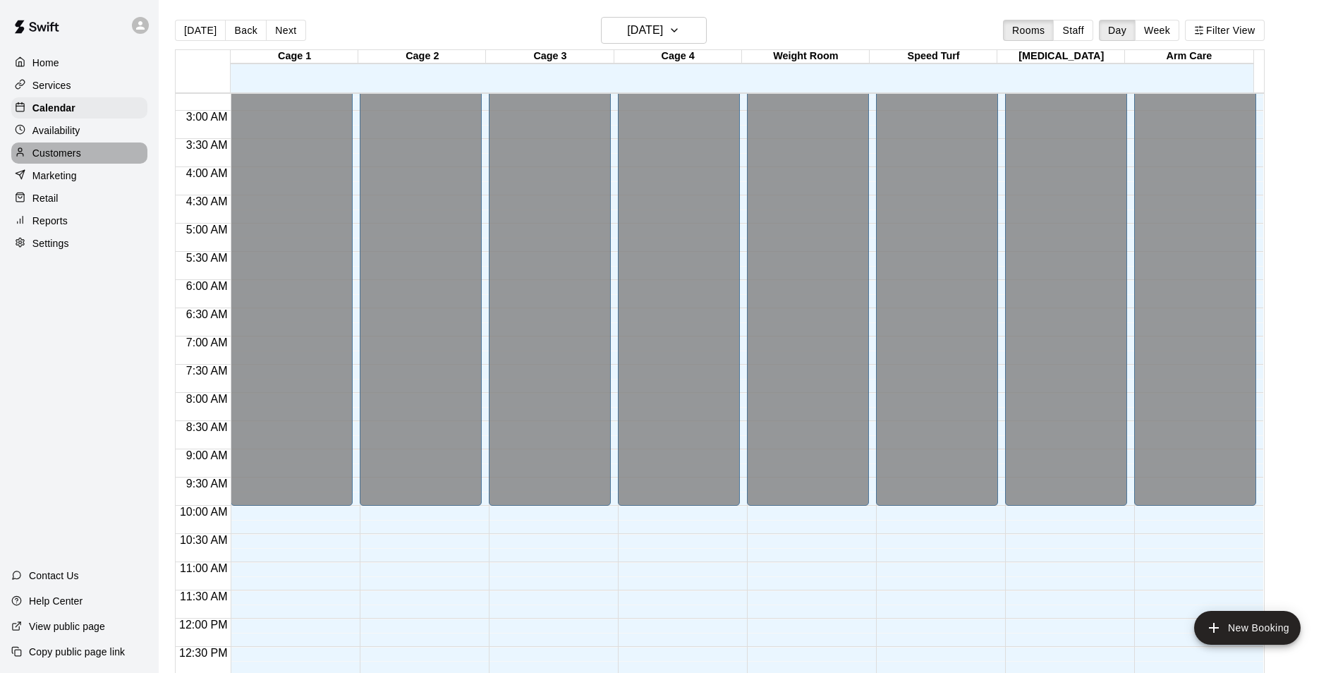
click at [68, 157] on p "Customers" at bounding box center [56, 153] width 49 height 14
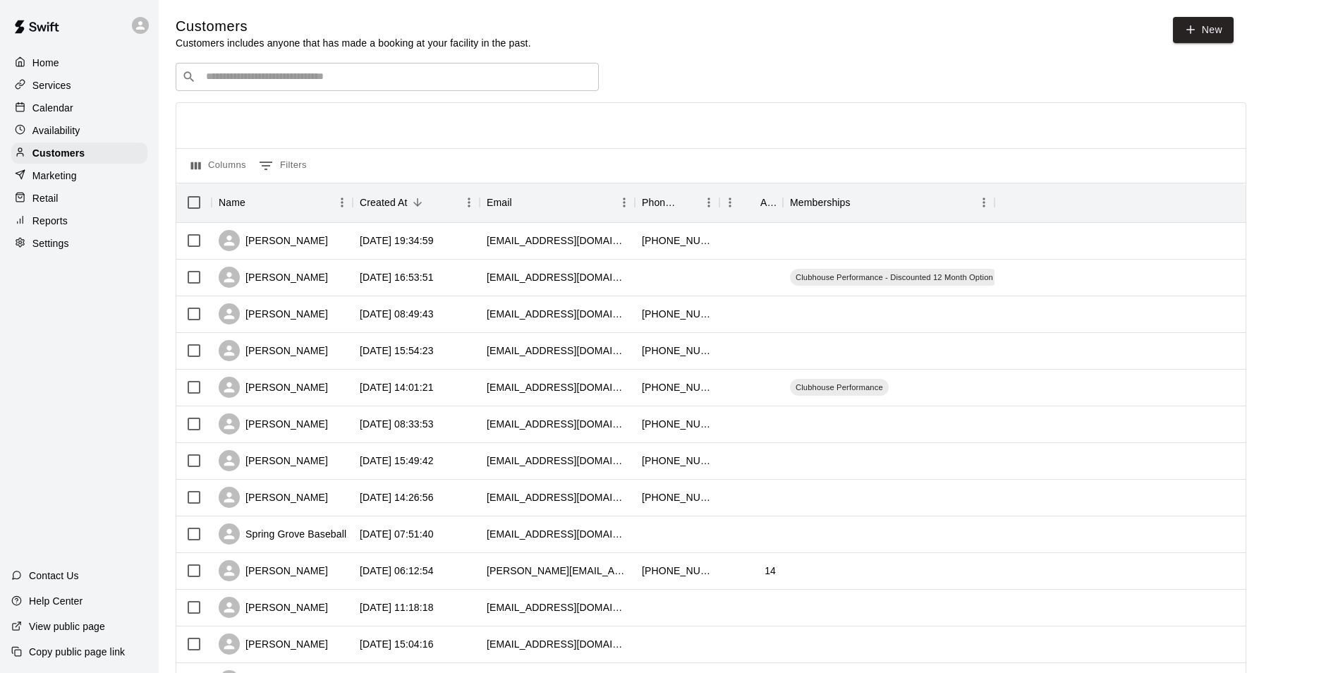
click at [51, 226] on p "Reports" at bounding box center [49, 221] width 35 height 14
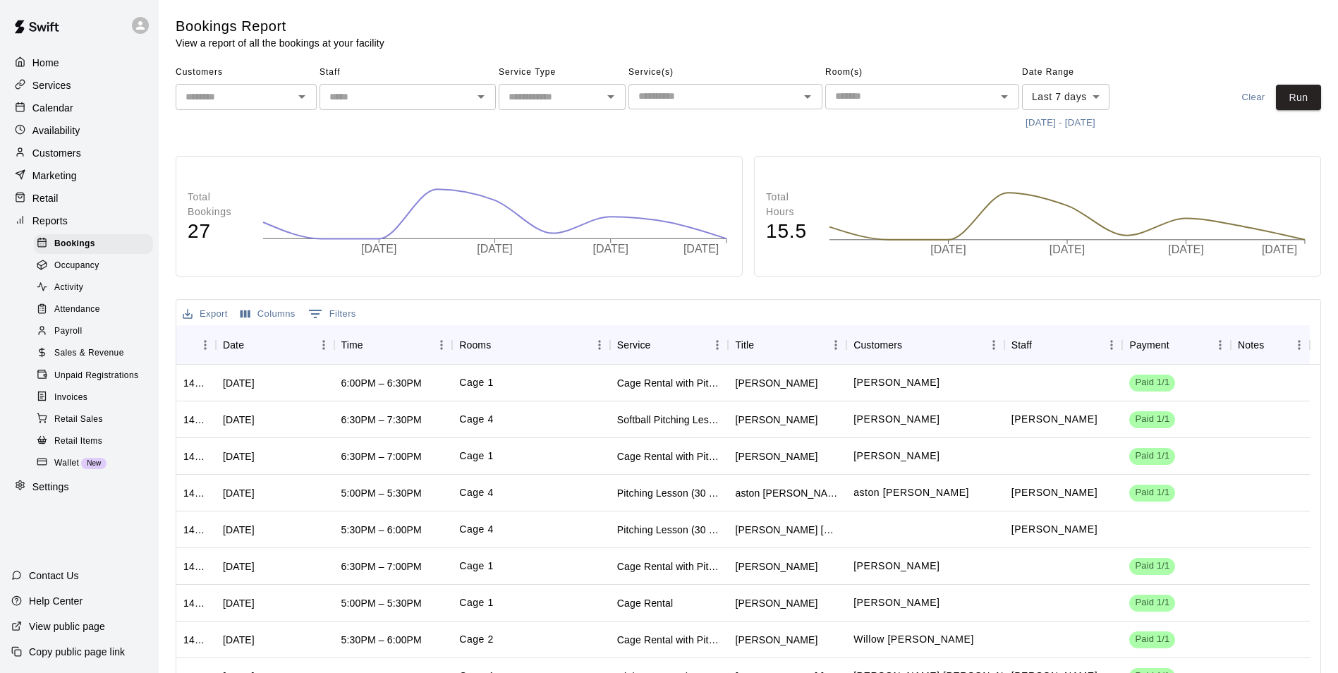
click at [83, 360] on span "Sales & Revenue" at bounding box center [89, 353] width 70 height 14
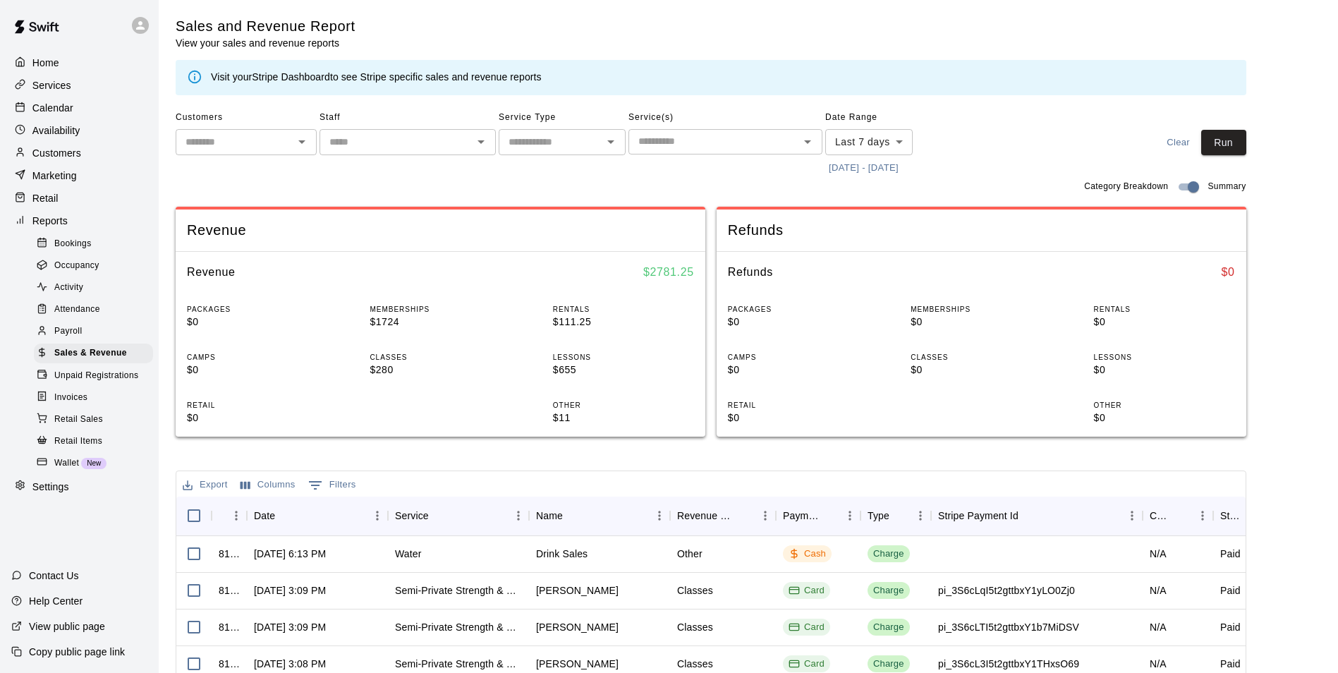
click at [396, 138] on input "text" at bounding box center [396, 142] width 145 height 18
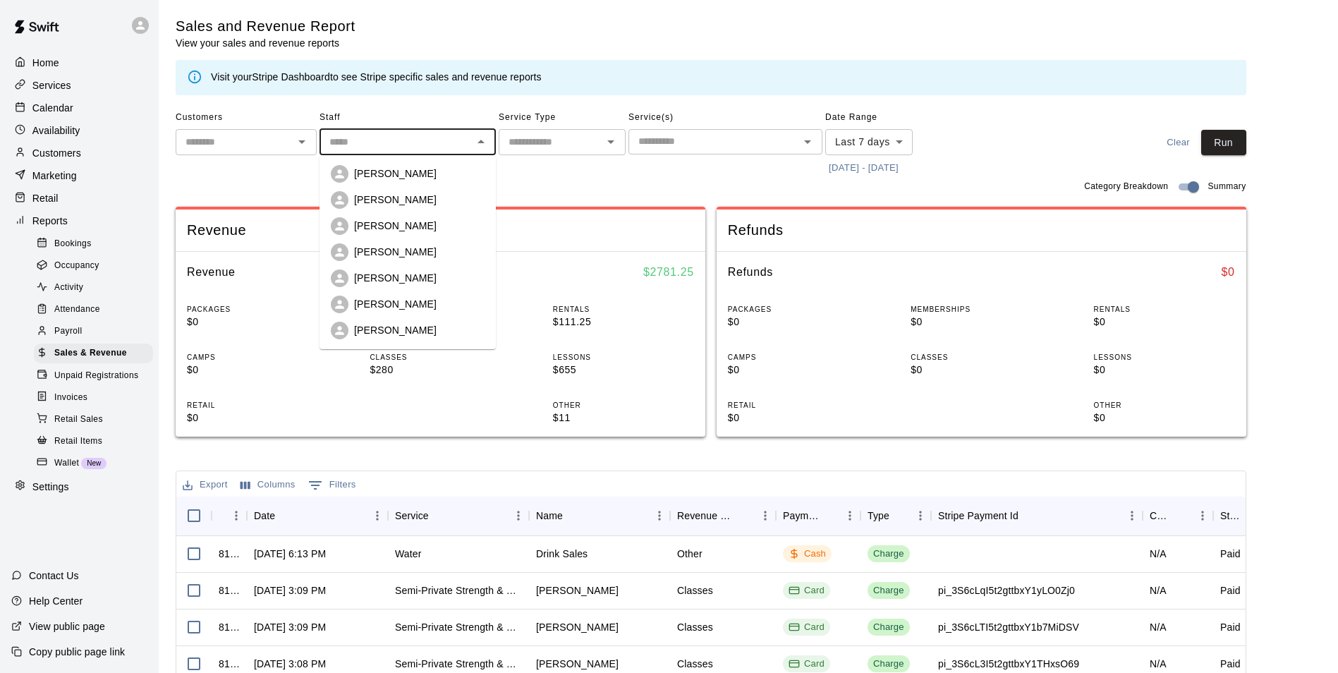
click at [387, 172] on p "[PERSON_NAME]" at bounding box center [395, 173] width 83 height 14
type input "********"
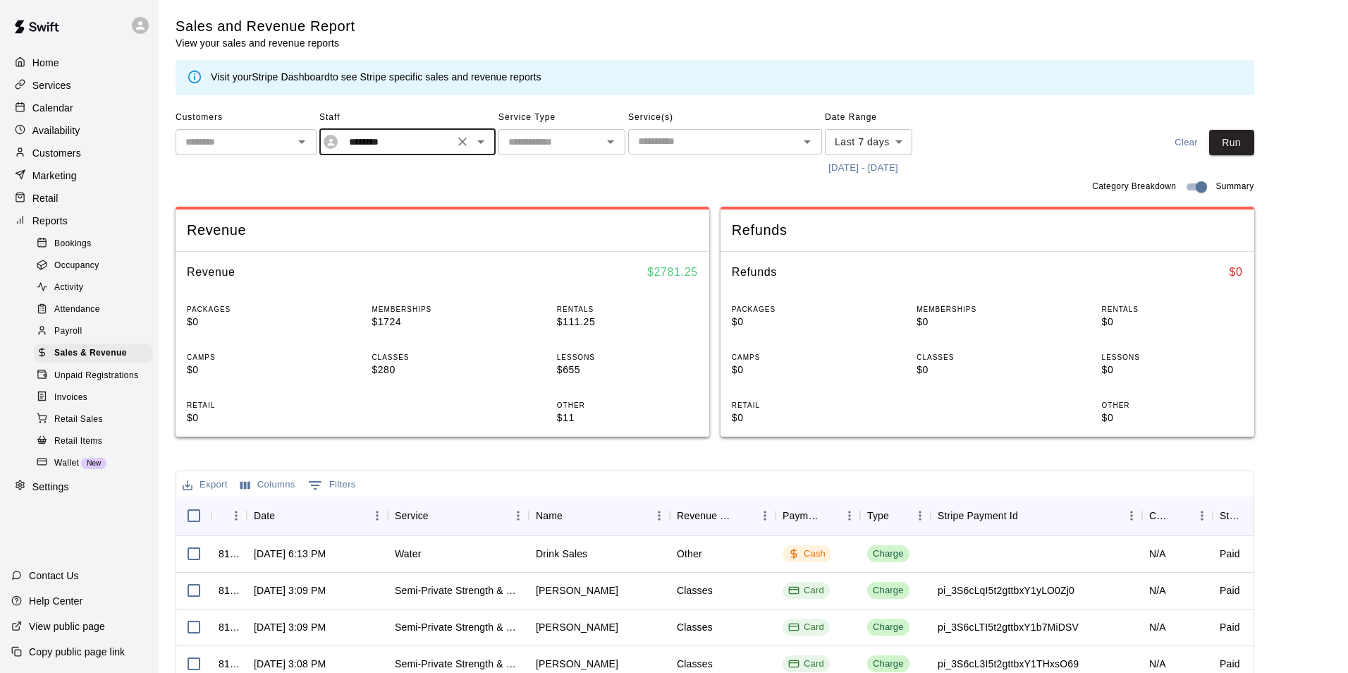
click at [903, 140] on body "Home Services Calendar Availability Customers Marketing Retail Reports Bookings…" at bounding box center [674, 485] width 1348 height 970
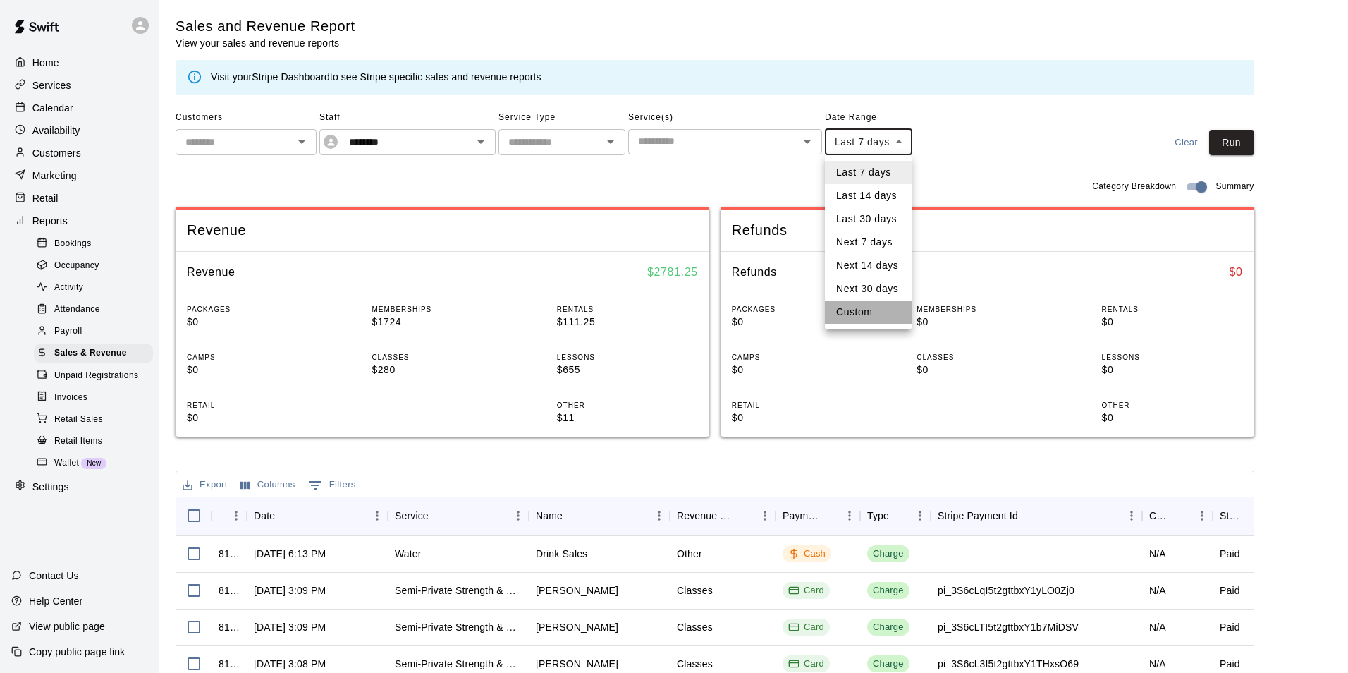
click at [838, 318] on li "Custom" at bounding box center [868, 311] width 87 height 23
type input "******"
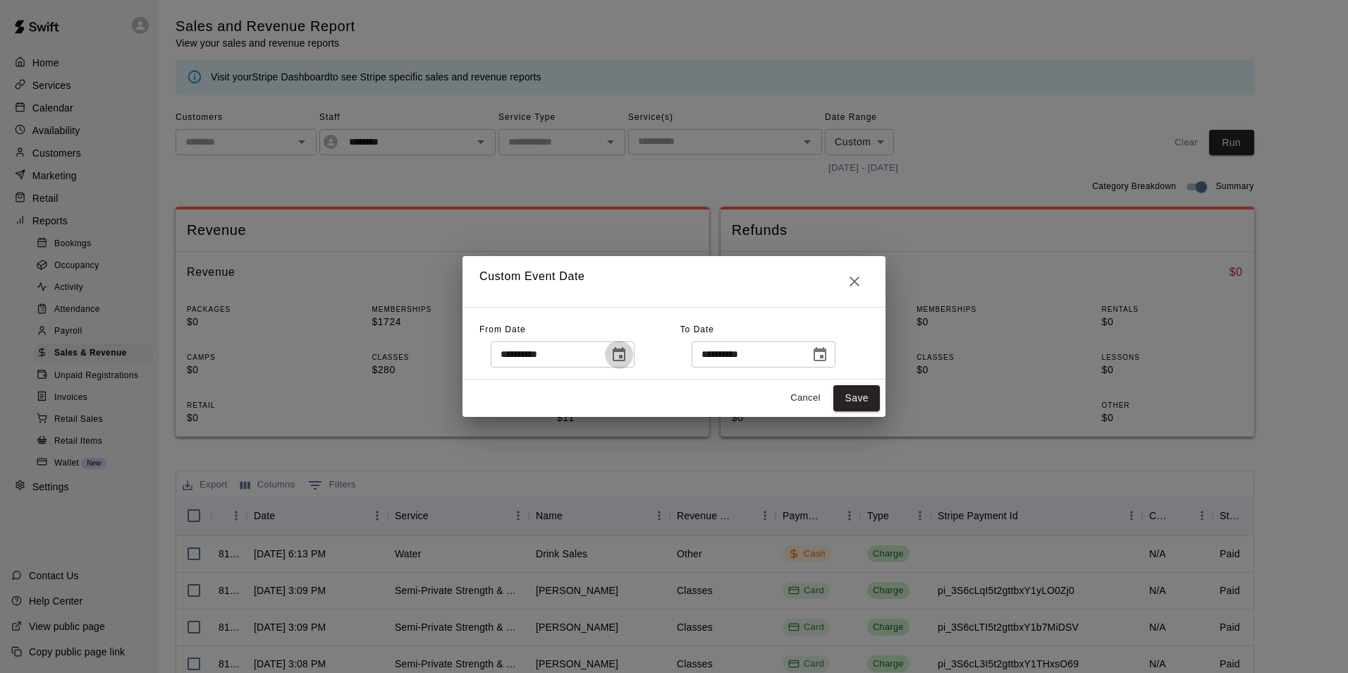
click at [626, 357] on icon "Choose date, selected date is Sep 5, 2025" at bounding box center [619, 354] width 13 height 14
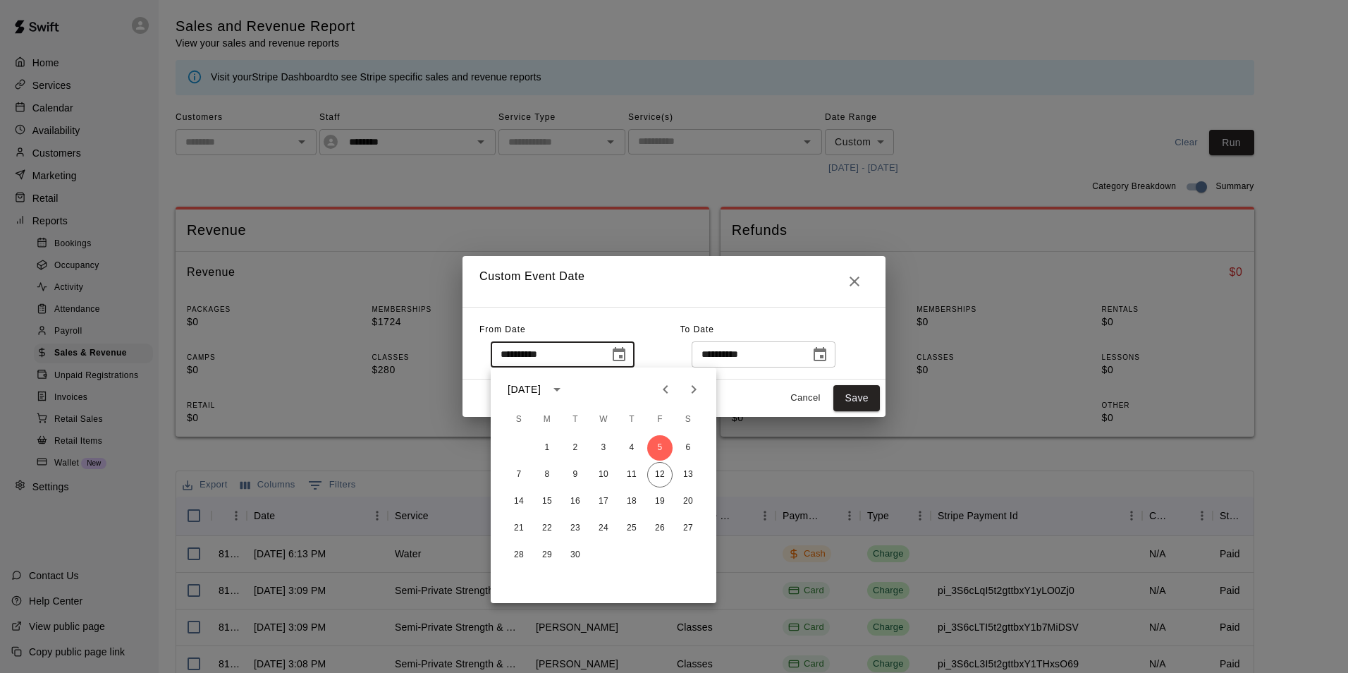
click at [666, 389] on icon "Previous month" at bounding box center [665, 389] width 17 height 17
click at [660, 450] on button "1" at bounding box center [659, 447] width 25 height 25
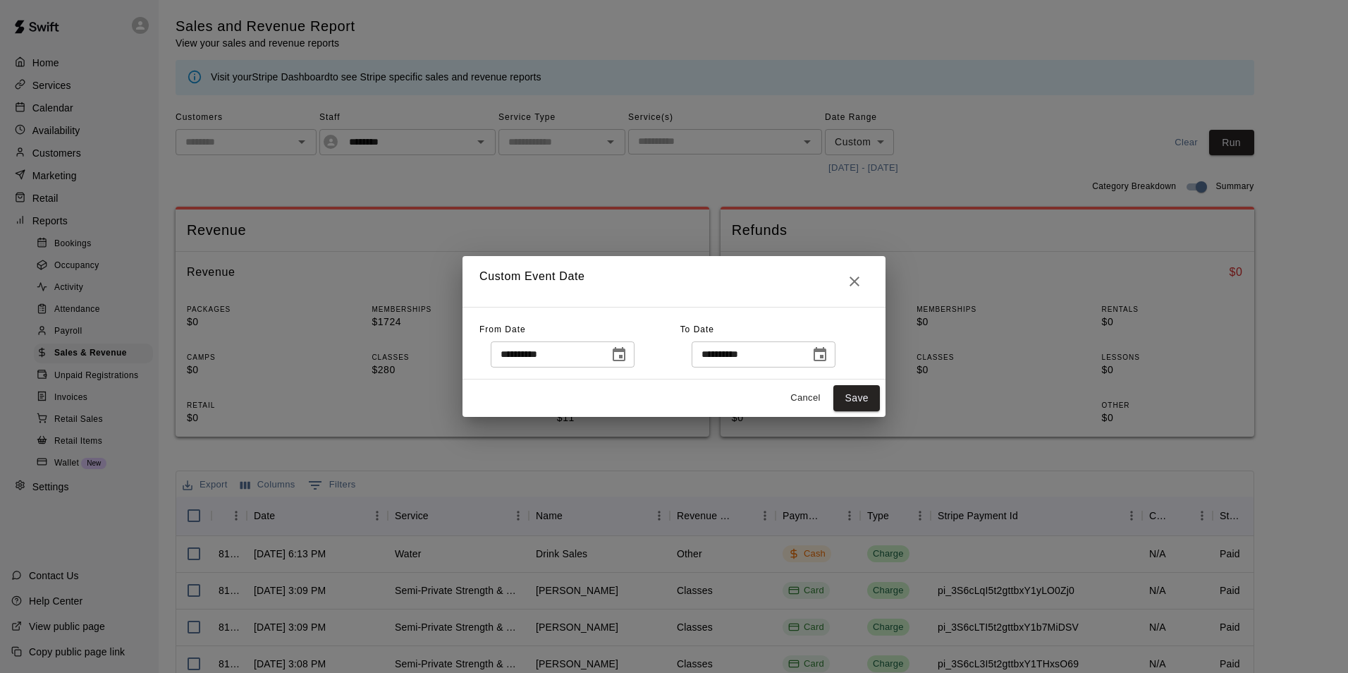
type input "**********"
click at [829, 355] on icon "Choose date, selected date is Sep 12, 2025" at bounding box center [820, 354] width 17 height 17
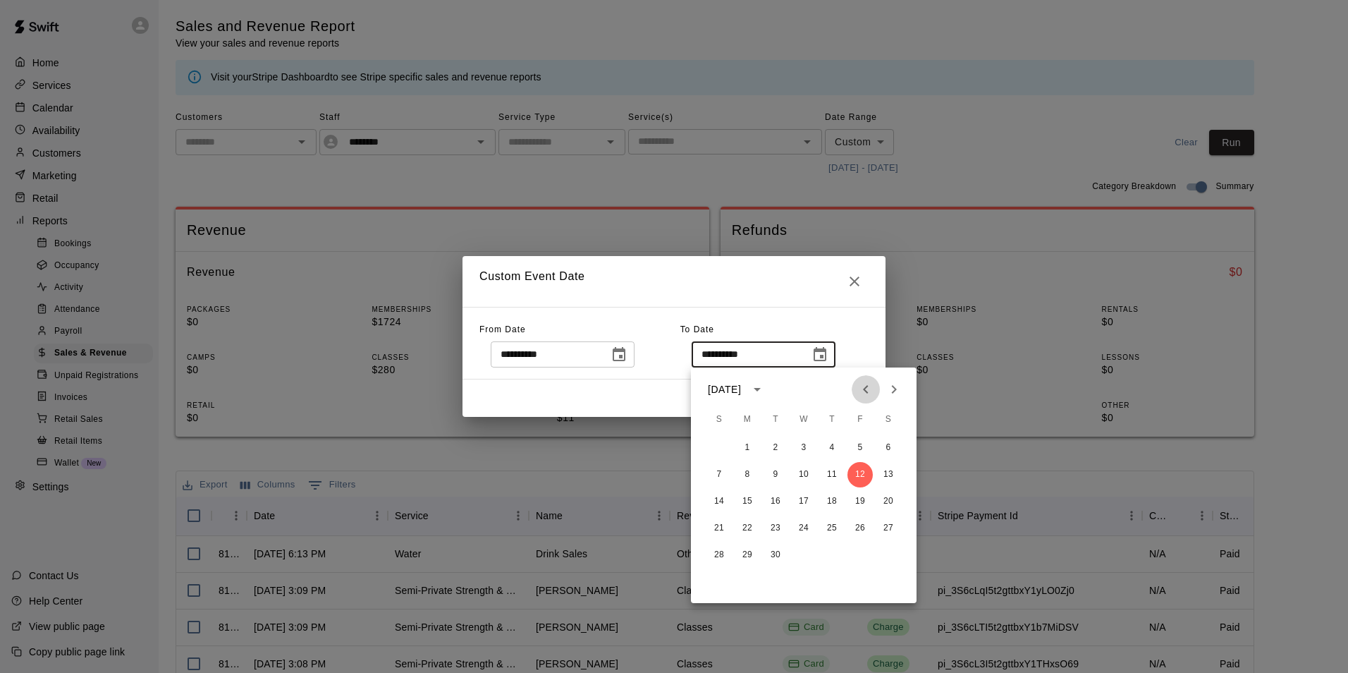
click at [869, 389] on icon "Previous month" at bounding box center [866, 389] width 17 height 17
click at [720, 578] on button "31" at bounding box center [719, 581] width 25 height 25
type input "**********"
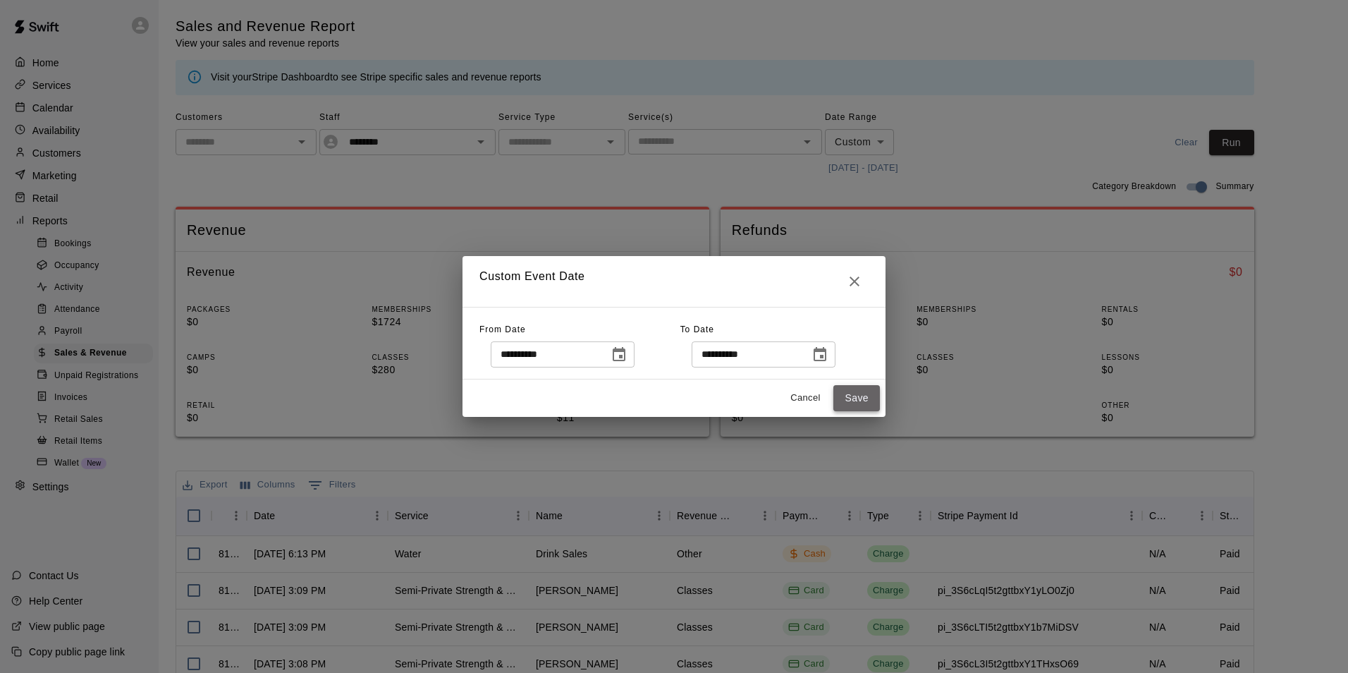
click at [846, 401] on button "Save" at bounding box center [857, 398] width 47 height 26
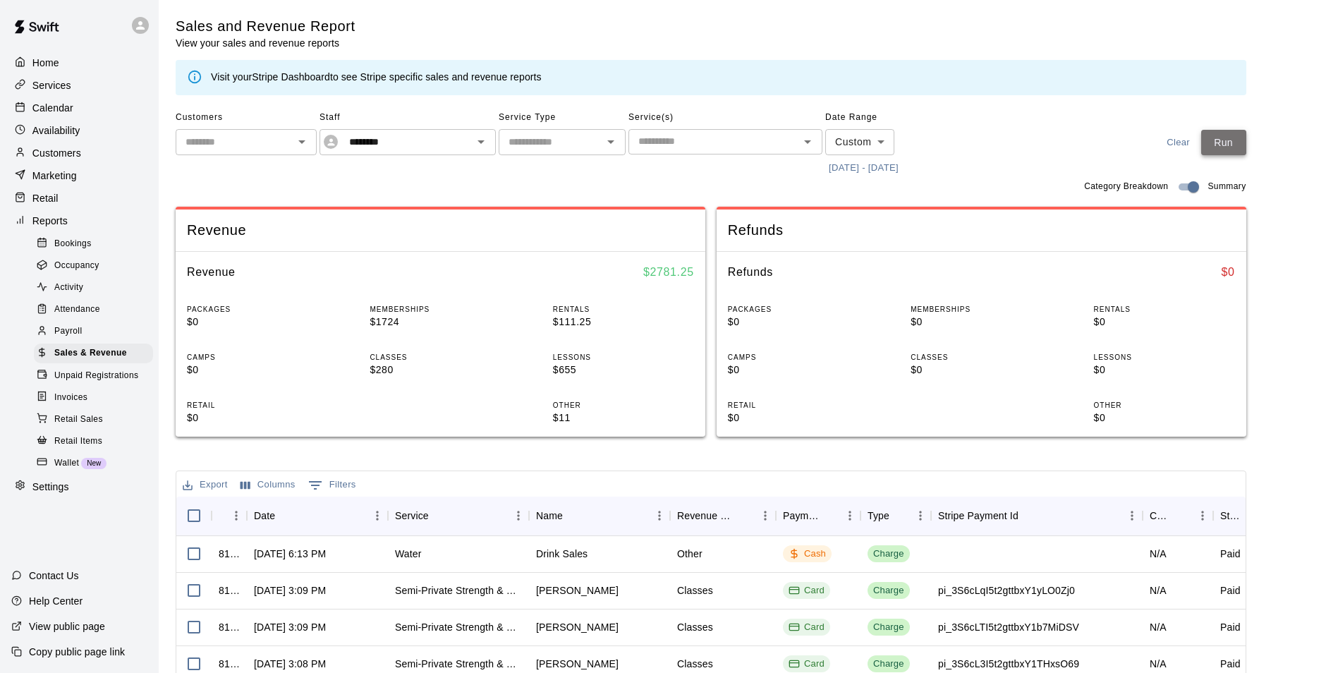
click at [1238, 138] on button "Run" at bounding box center [1223, 143] width 45 height 26
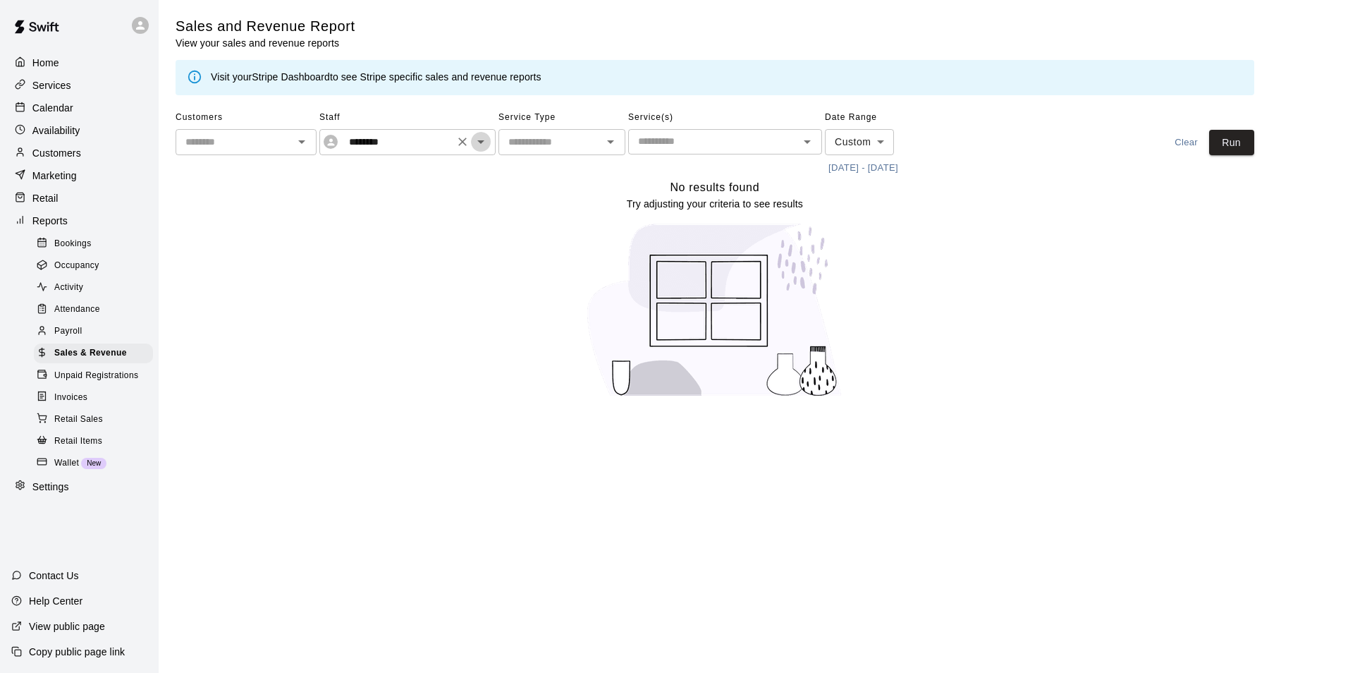
click at [475, 142] on icon "Open" at bounding box center [481, 141] width 17 height 17
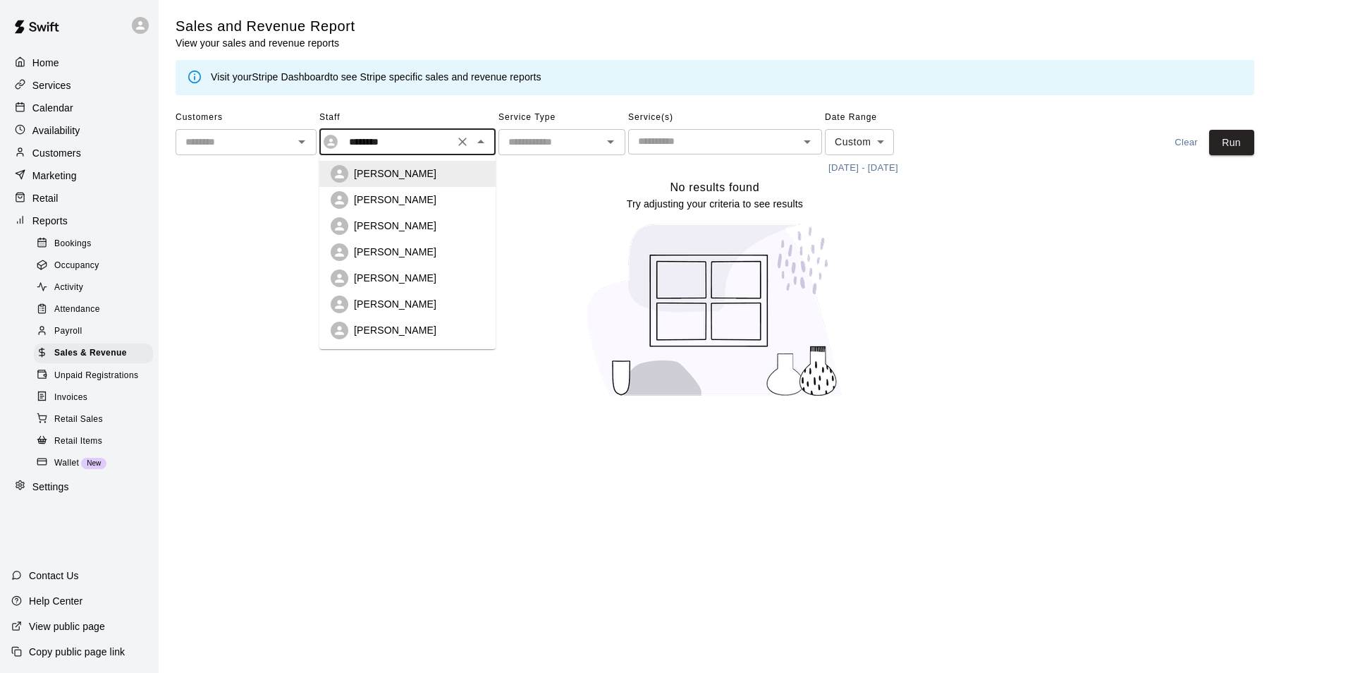
click at [367, 205] on p "[PERSON_NAME]" at bounding box center [395, 200] width 83 height 14
type input "*********"
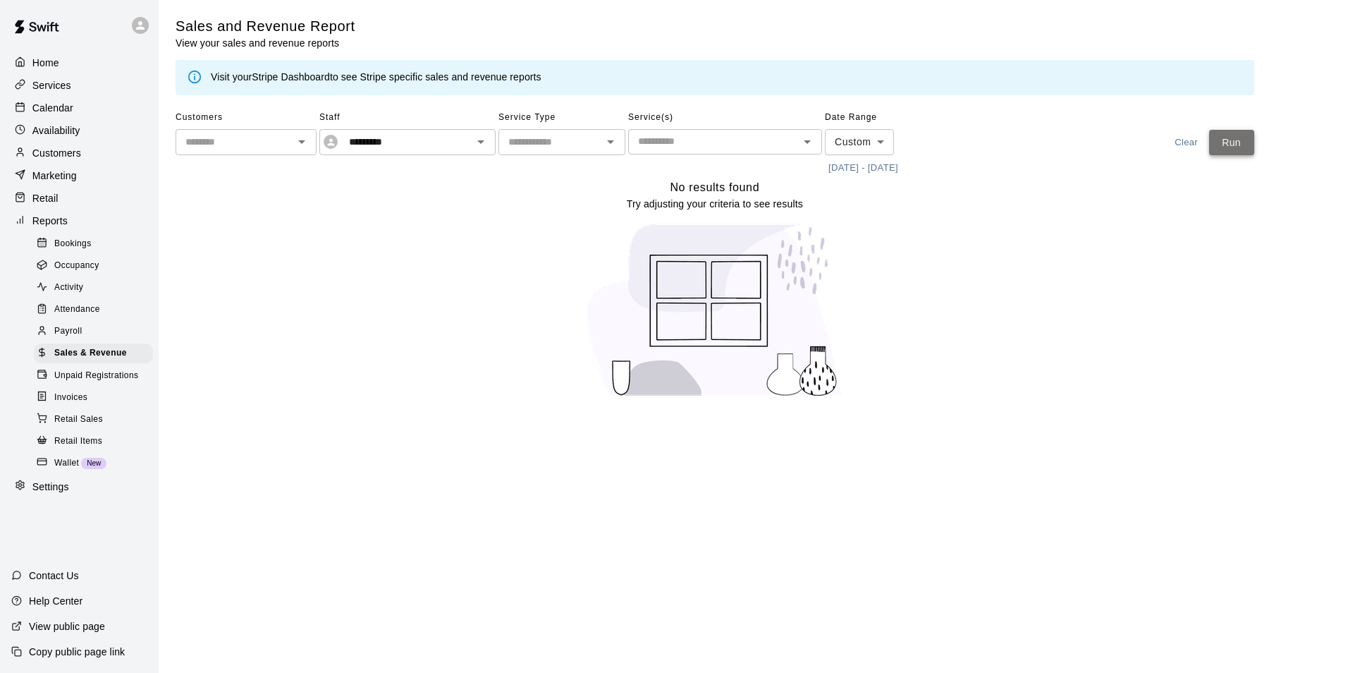
click at [1235, 148] on button "Run" at bounding box center [1231, 143] width 45 height 26
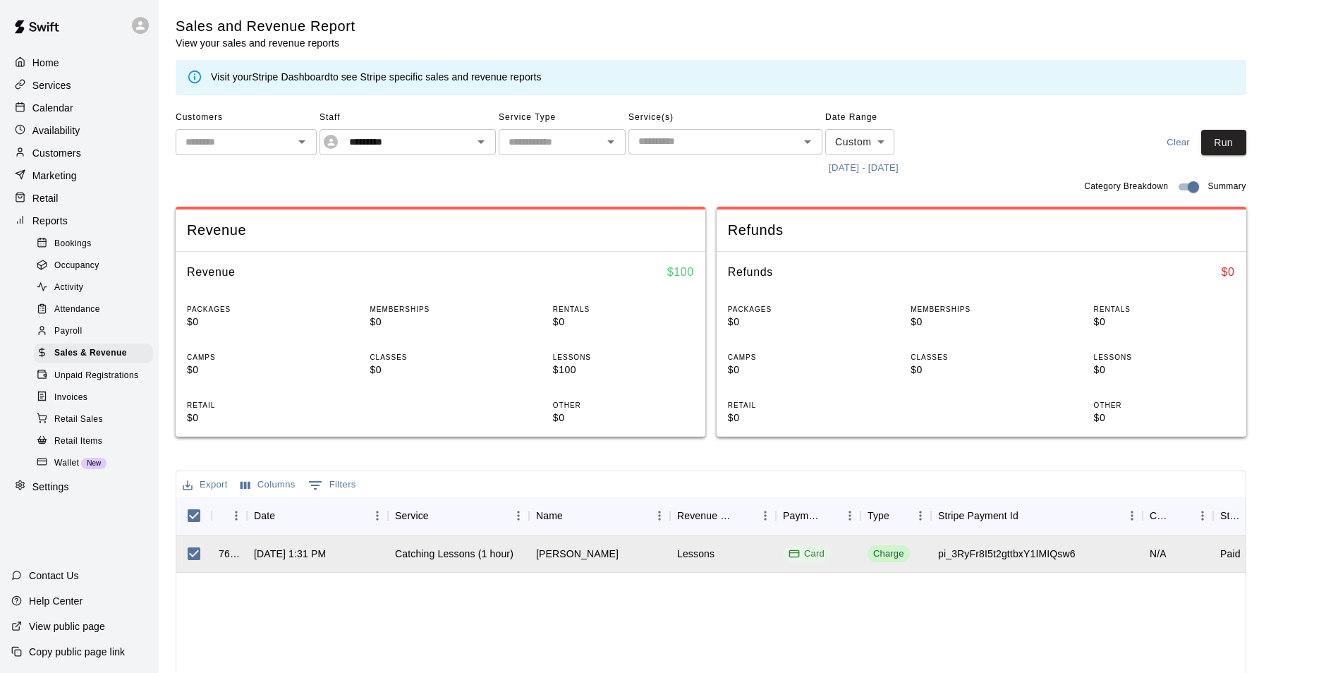
click at [200, 487] on button "Export" at bounding box center [205, 485] width 52 height 22
click at [222, 511] on li "Download as CSV" at bounding box center [233, 512] width 109 height 23
click at [464, 141] on icon "Clear" at bounding box center [462, 142] width 8 height 8
click at [480, 141] on icon "Open" at bounding box center [480, 142] width 7 height 4
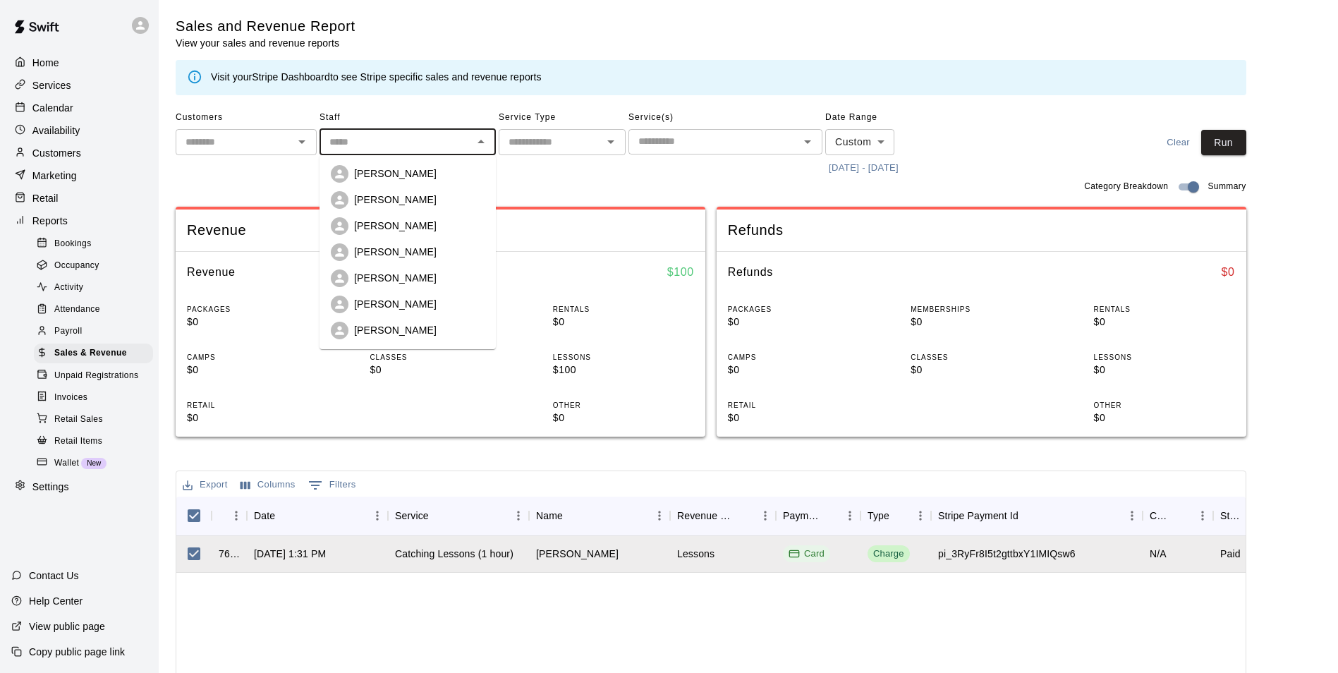
click at [367, 222] on p "[PERSON_NAME]" at bounding box center [395, 226] width 83 height 14
type input "**********"
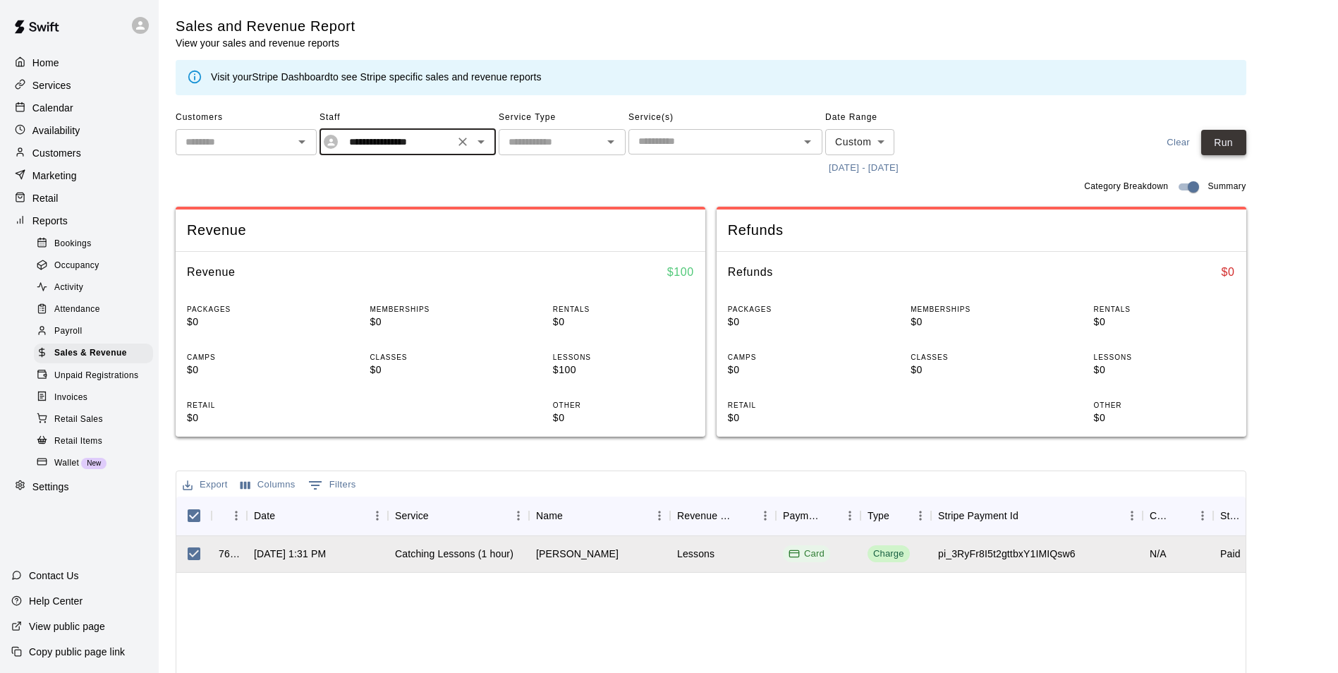
click at [1228, 139] on button "Run" at bounding box center [1223, 143] width 45 height 26
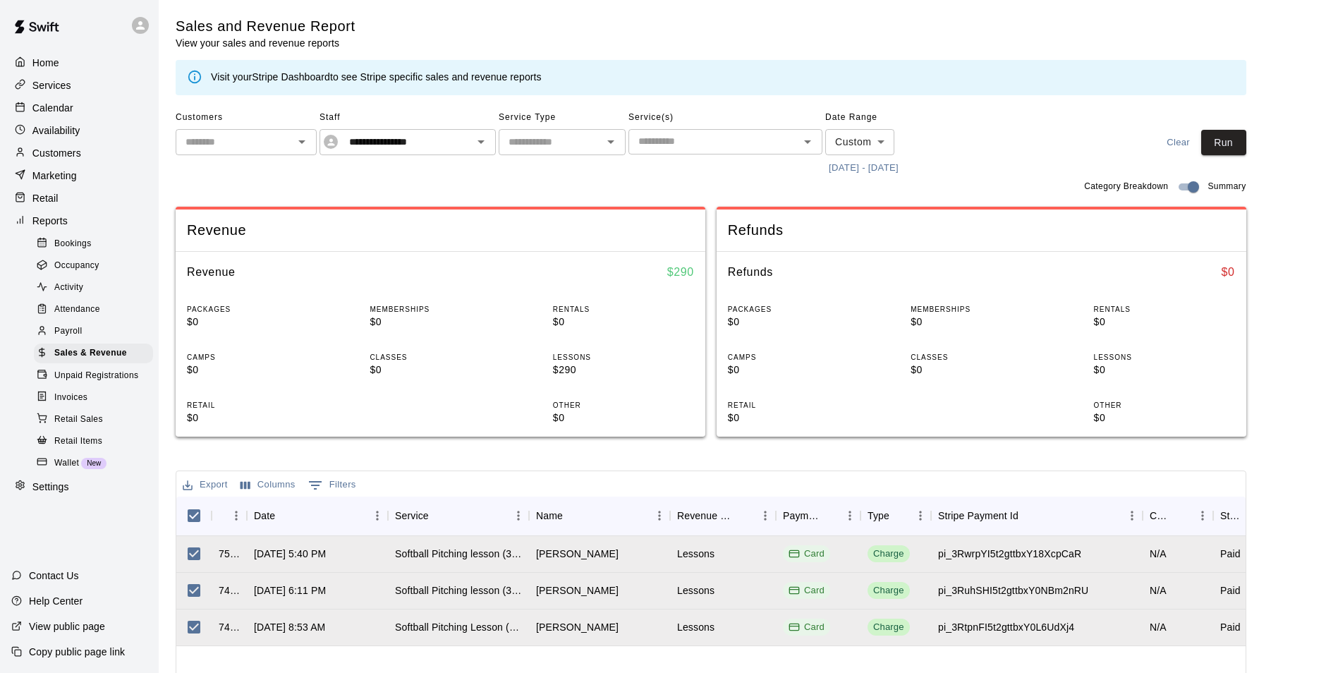
click at [202, 480] on button "Export" at bounding box center [205, 485] width 52 height 22
click at [197, 508] on li "Download as CSV" at bounding box center [233, 512] width 109 height 23
drag, startPoint x: 463, startPoint y: 145, endPoint x: 472, endPoint y: 145, distance: 8.5
click at [464, 145] on icon "Clear" at bounding box center [463, 142] width 14 height 14
click at [478, 143] on icon "Open" at bounding box center [481, 141] width 17 height 17
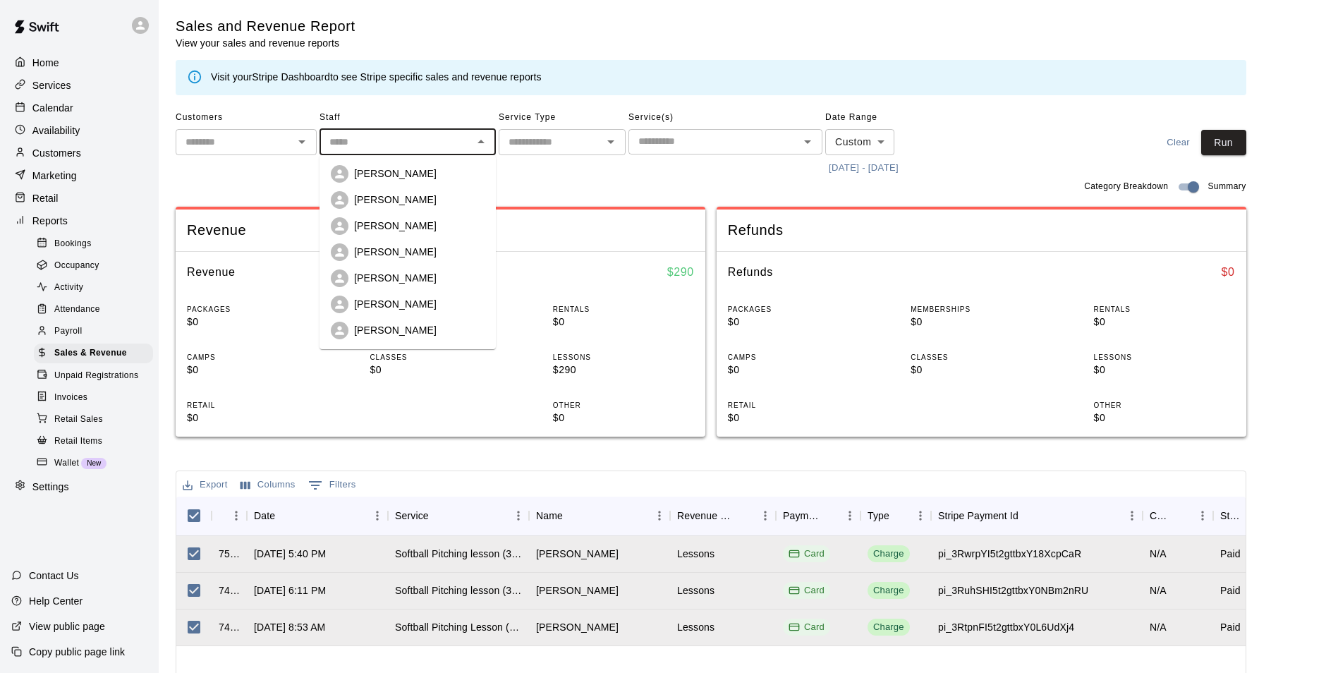
click at [417, 250] on p "[PERSON_NAME]" at bounding box center [395, 252] width 83 height 14
type input "**********"
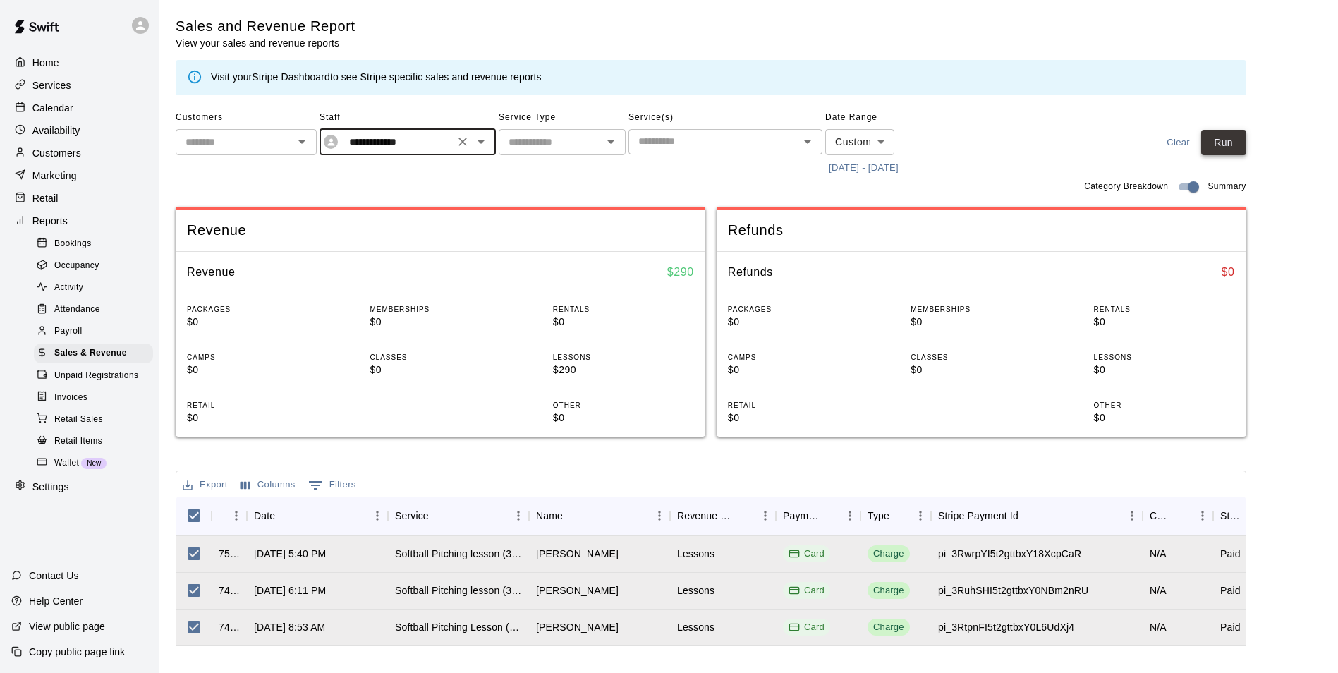
click at [1239, 142] on button "Run" at bounding box center [1223, 143] width 45 height 26
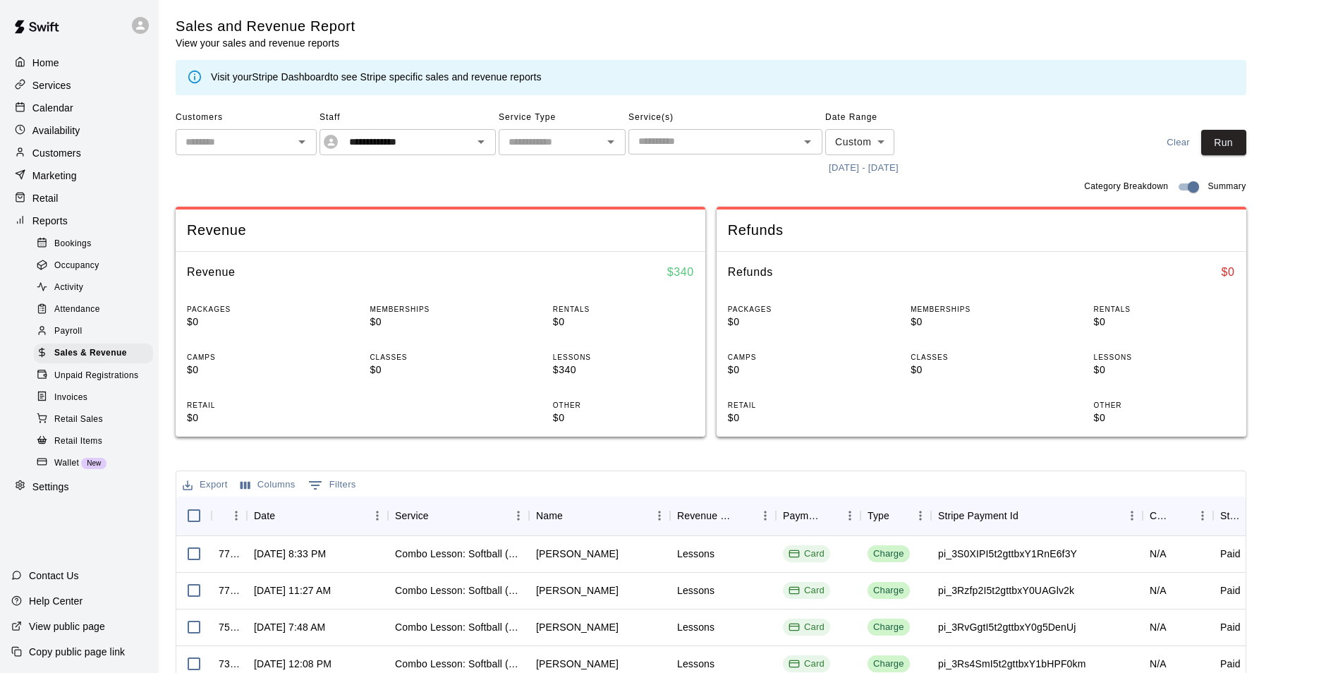
click at [439, 449] on div "**********" at bounding box center [711, 490] width 1071 height 947
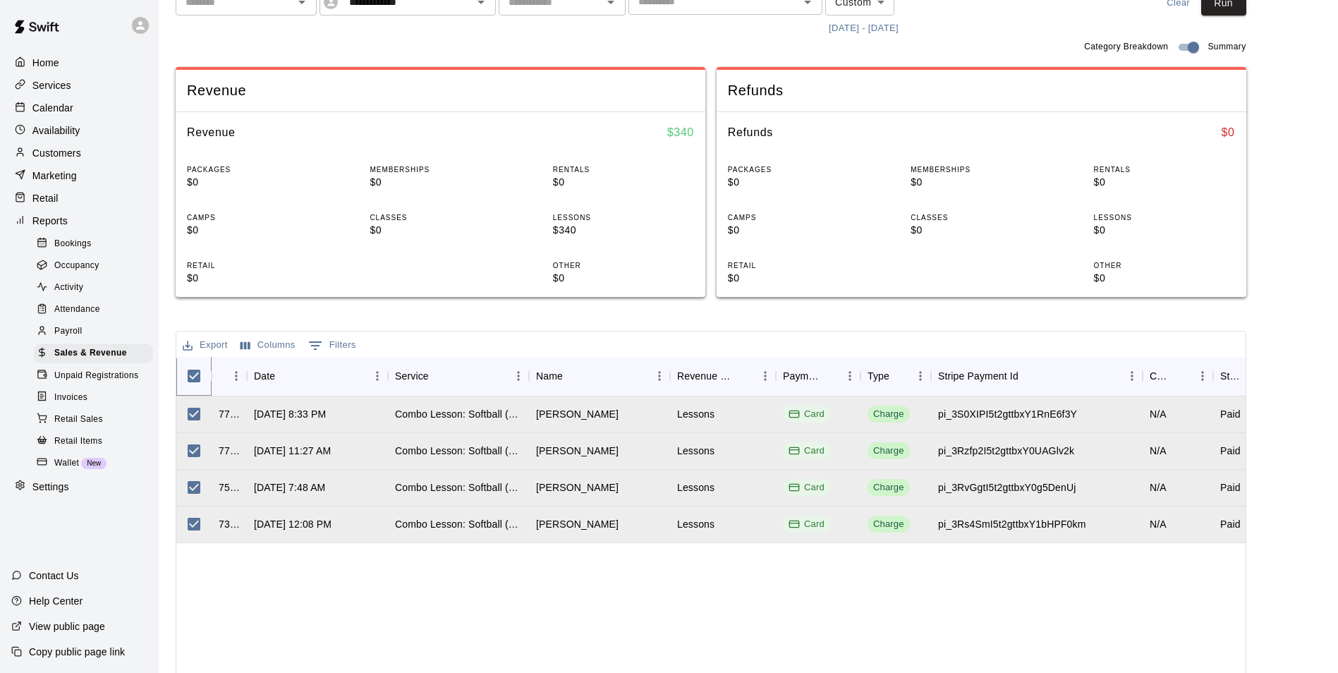
scroll to position [141, 0]
click at [207, 346] on button "Export" at bounding box center [205, 344] width 52 height 22
click at [242, 370] on li "Download as CSV" at bounding box center [233, 371] width 109 height 23
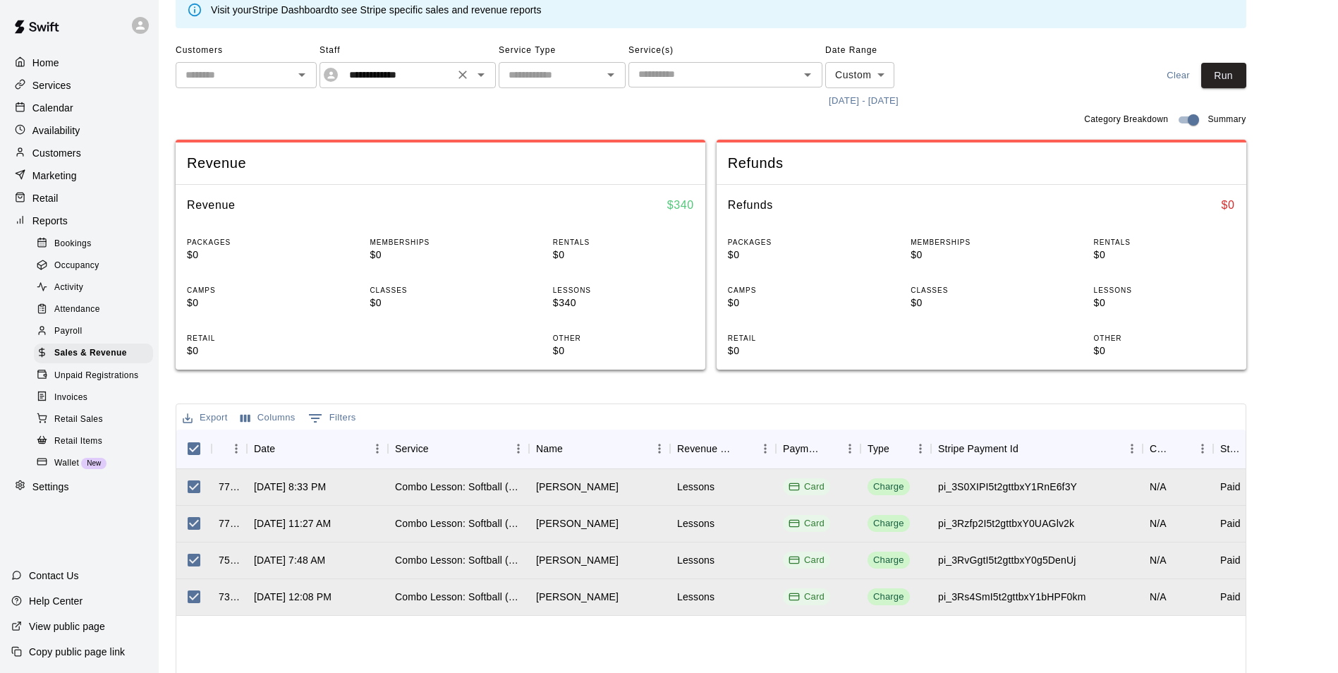
scroll to position [0, 0]
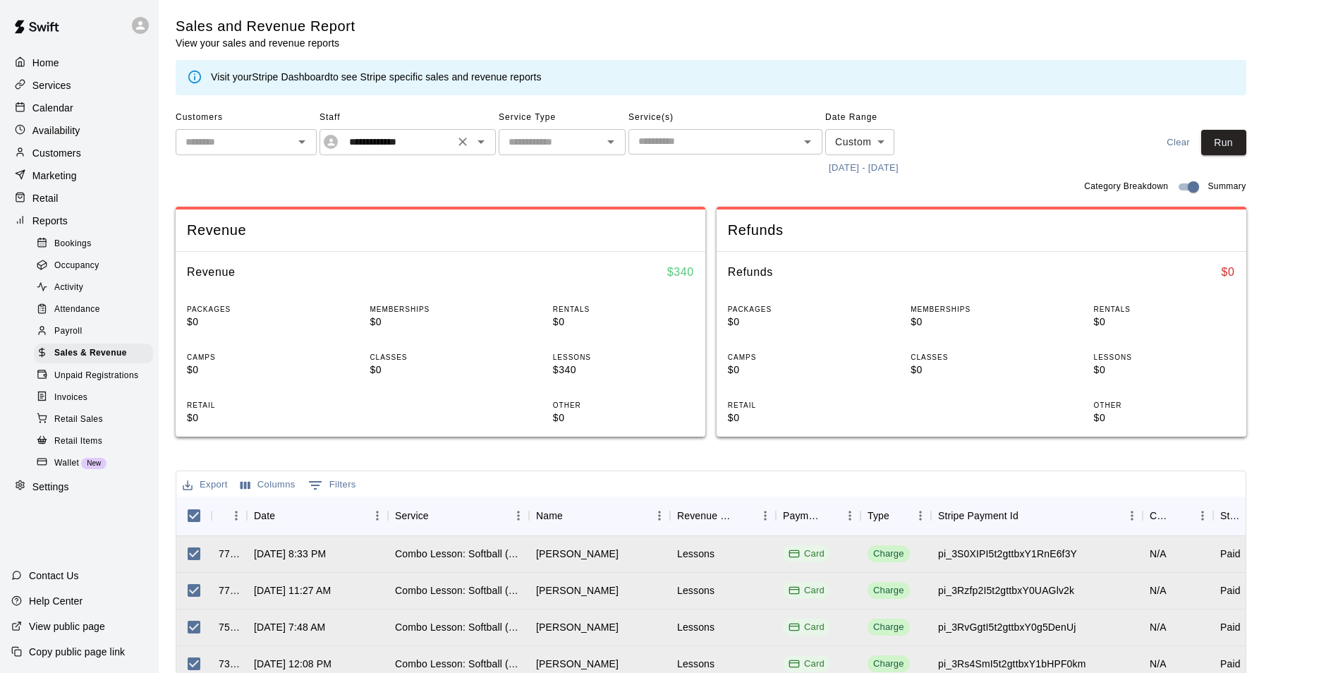
click at [467, 141] on icon "Clear" at bounding box center [463, 142] width 14 height 14
click at [483, 140] on icon "Open" at bounding box center [481, 141] width 17 height 17
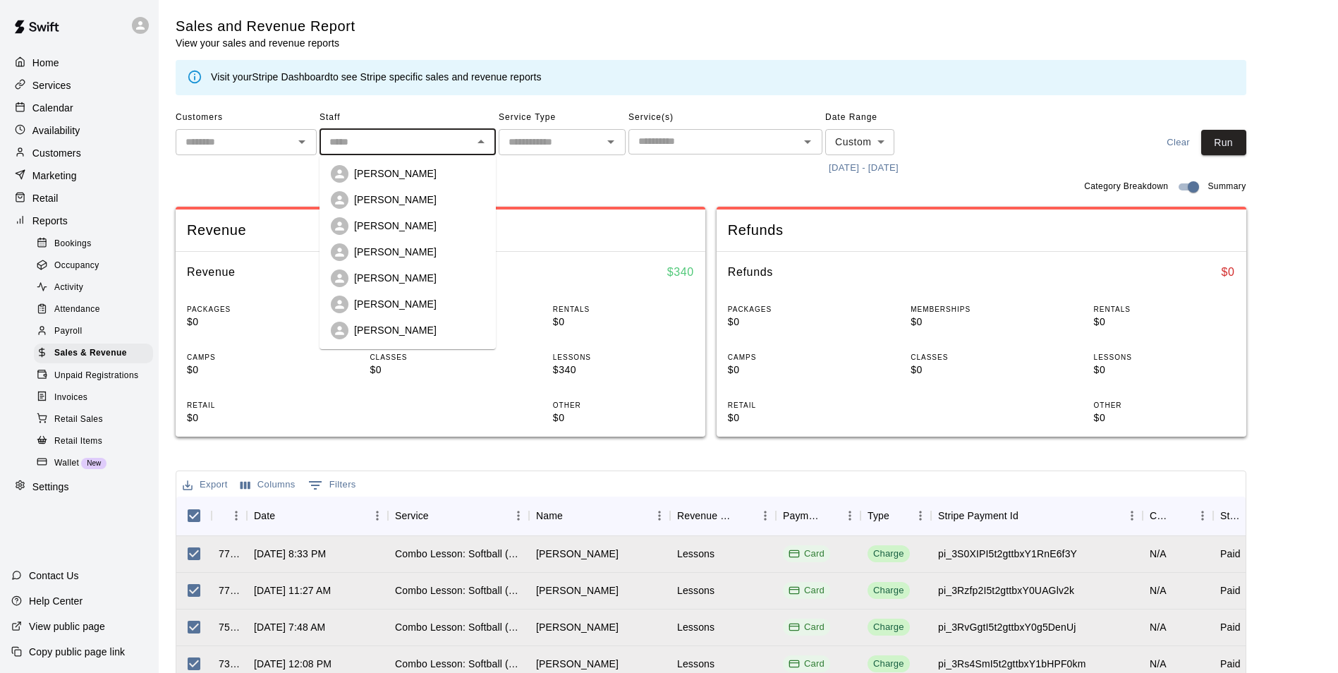
click at [385, 281] on p "[PERSON_NAME]" at bounding box center [395, 278] width 83 height 14
type input "**********"
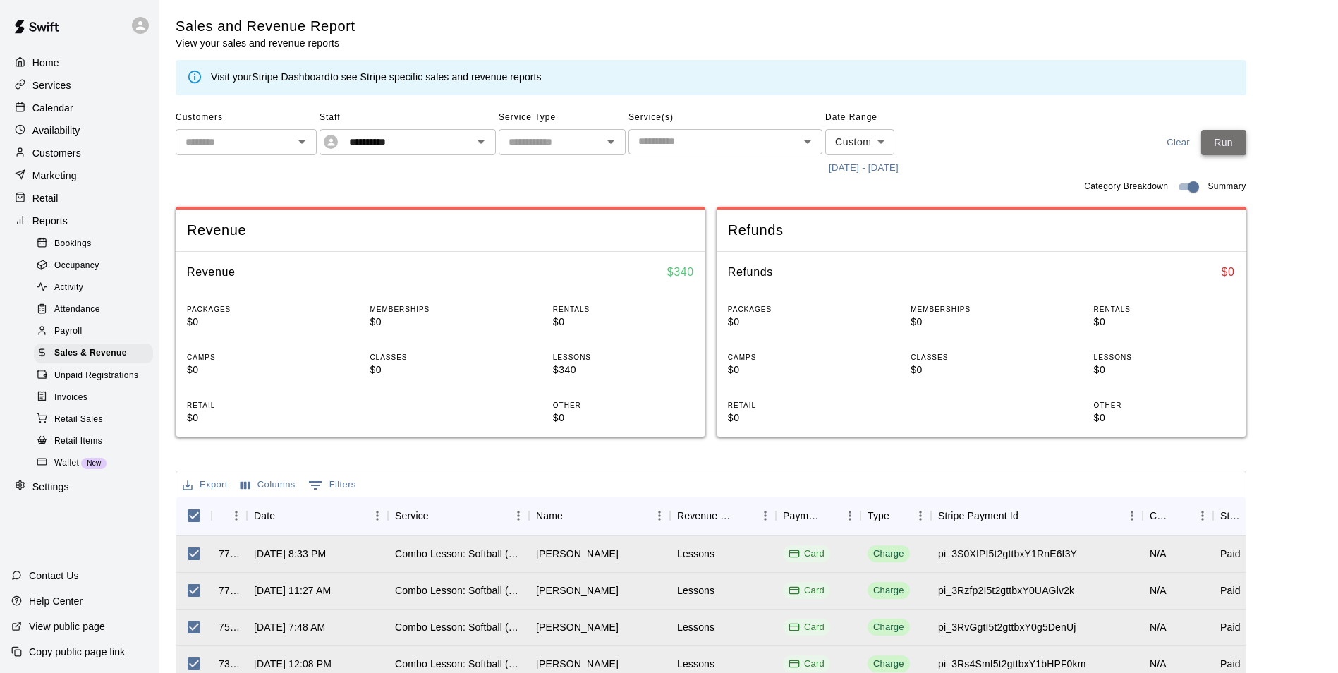
click at [1240, 142] on button "Run" at bounding box center [1223, 143] width 45 height 26
click at [211, 483] on button "Export" at bounding box center [205, 485] width 52 height 22
click at [226, 509] on li "Download as CSV" at bounding box center [233, 512] width 109 height 23
click at [464, 143] on icon "Clear" at bounding box center [462, 142] width 8 height 8
click at [479, 143] on icon "Open" at bounding box center [481, 141] width 17 height 17
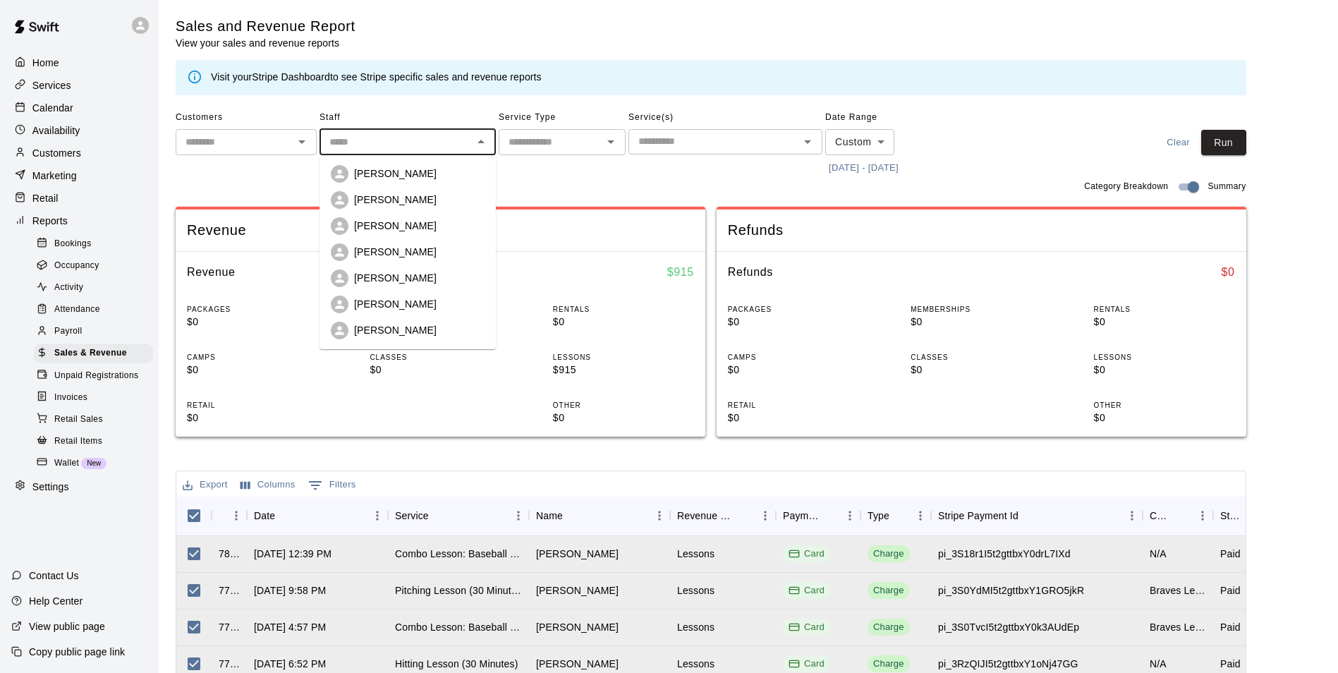
click at [380, 329] on p "[PERSON_NAME]" at bounding box center [395, 330] width 83 height 14
type input "**********"
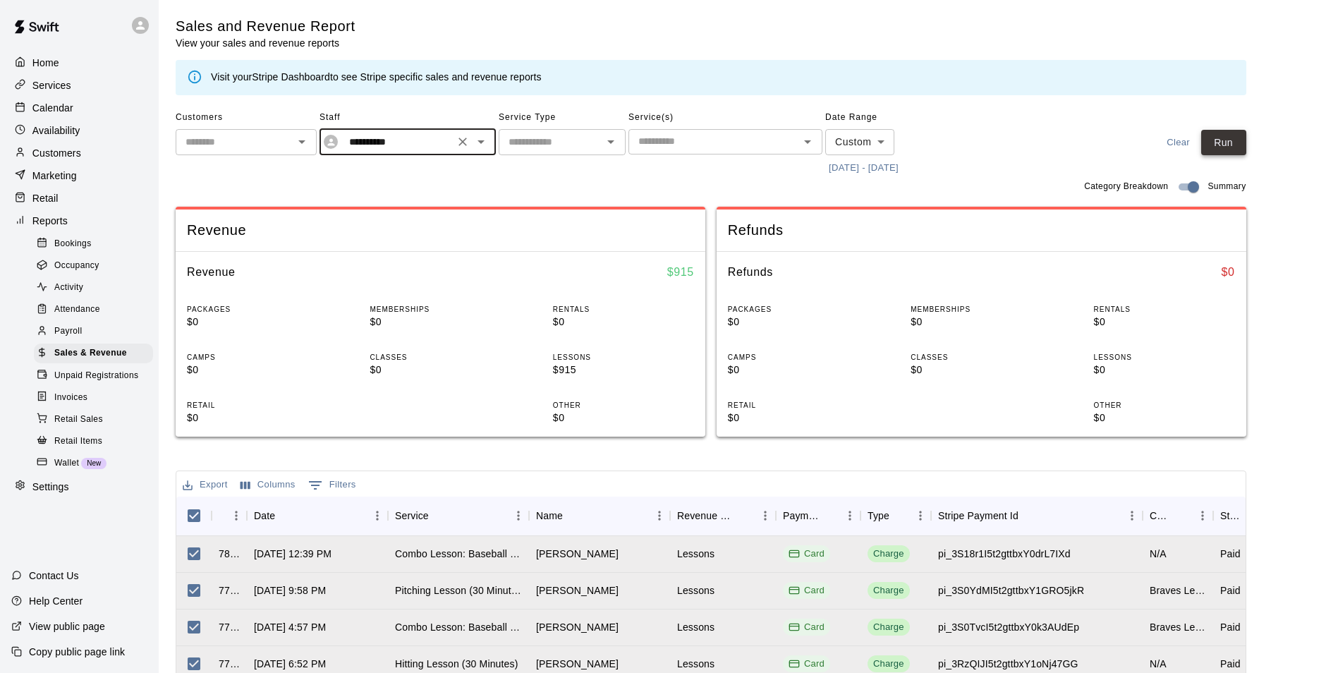
click at [1229, 135] on button "Run" at bounding box center [1223, 143] width 45 height 26
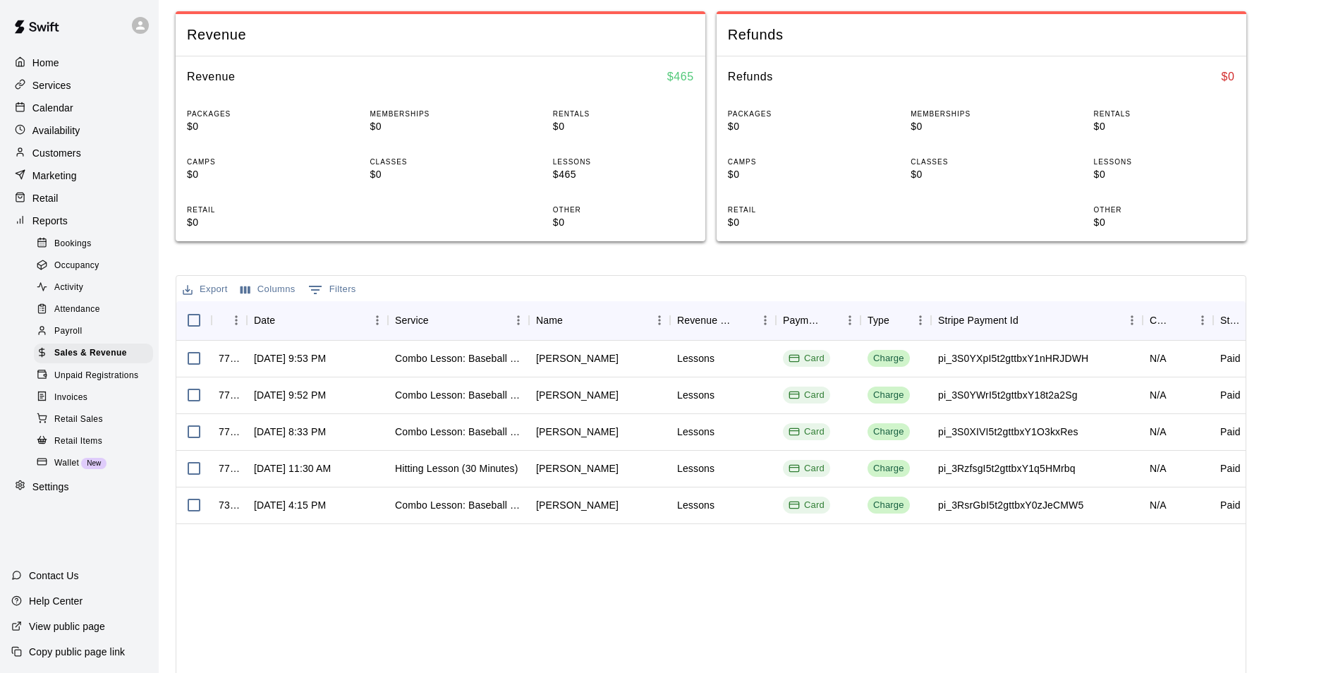
scroll to position [212, 0]
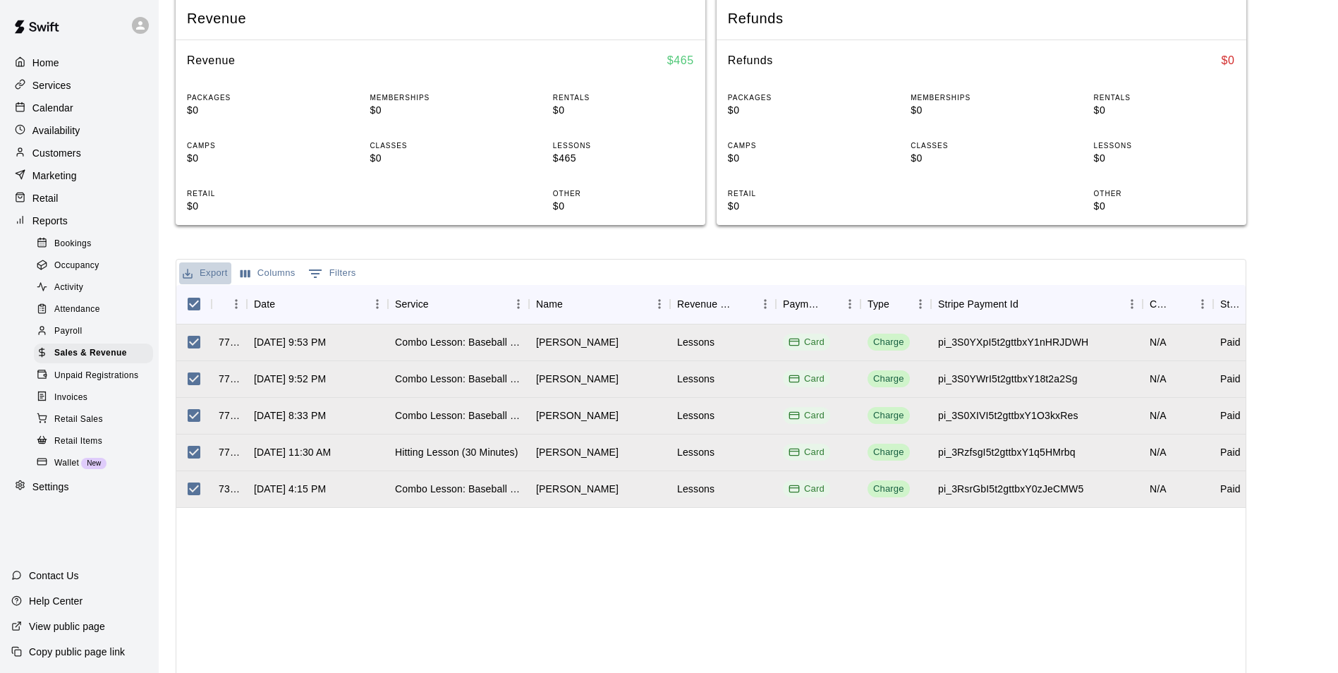
click at [203, 276] on button "Export" at bounding box center [205, 273] width 52 height 22
click at [228, 296] on li "Download as CSV" at bounding box center [233, 301] width 109 height 23
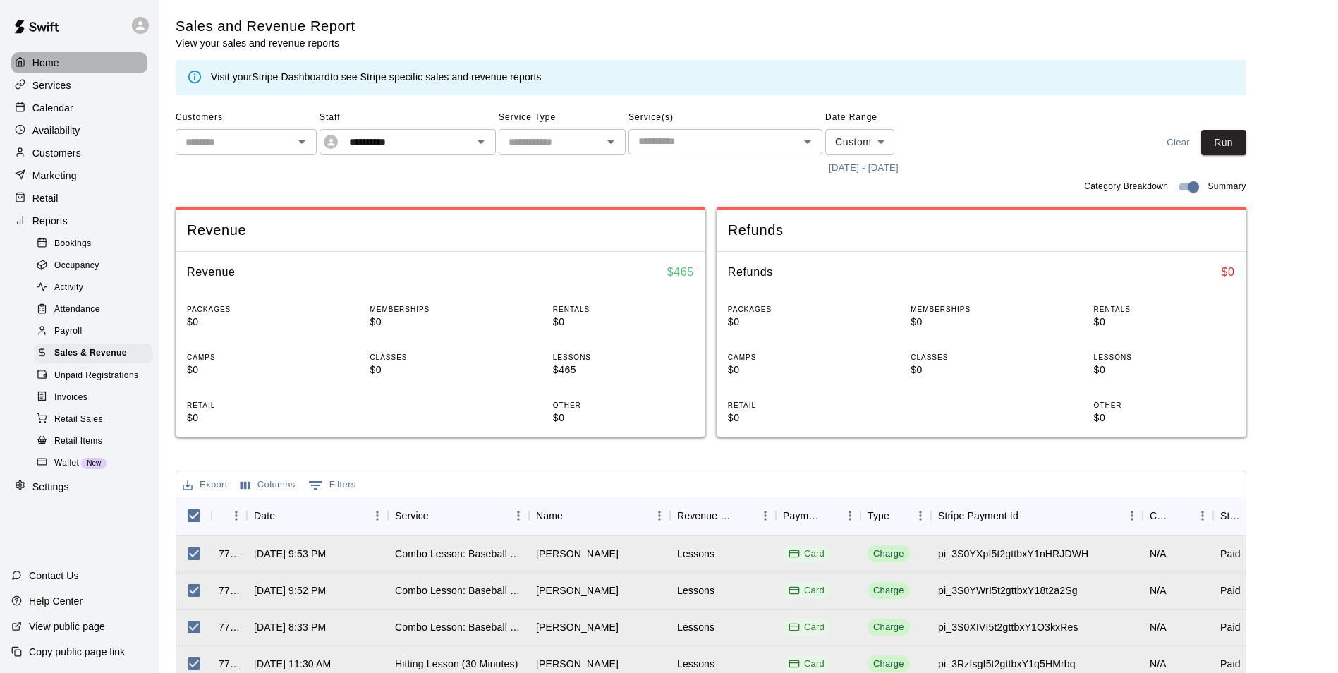
drag, startPoint x: 46, startPoint y: 63, endPoint x: 47, endPoint y: 75, distance: 12.0
click at [46, 63] on p "Home" at bounding box center [45, 63] width 27 height 14
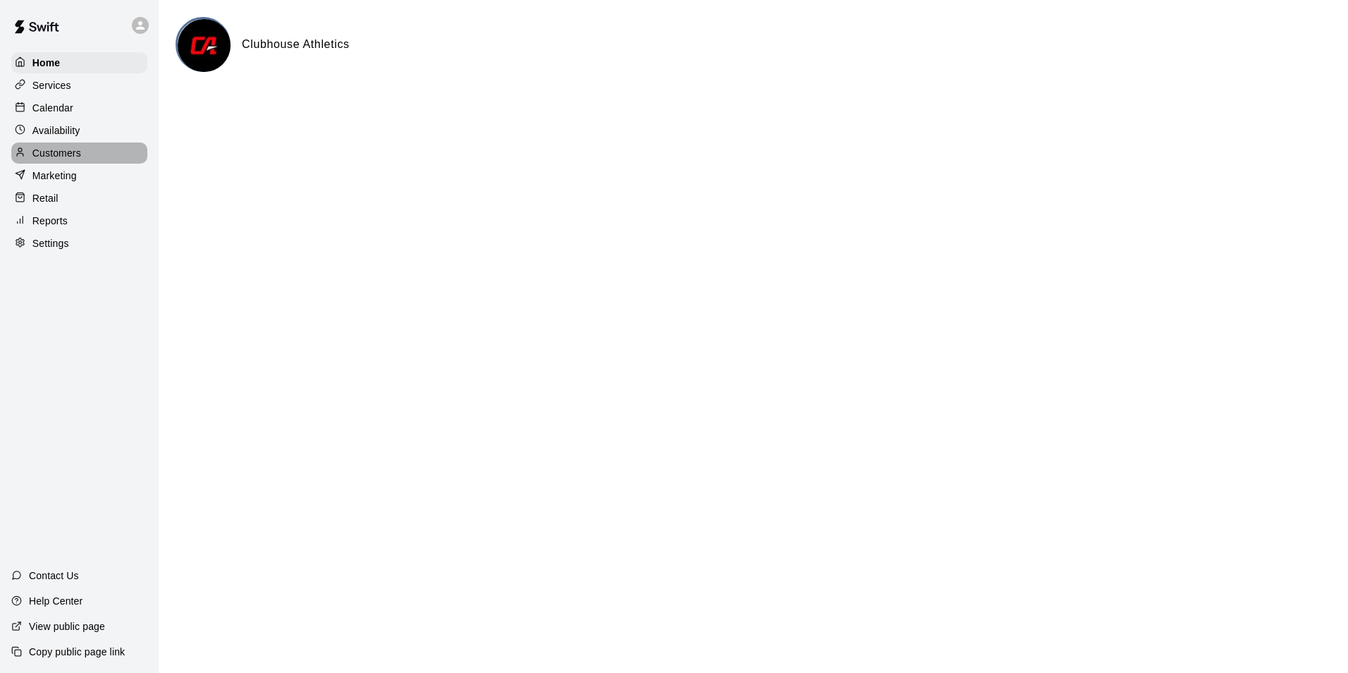
click at [49, 152] on p "Customers" at bounding box center [56, 153] width 49 height 14
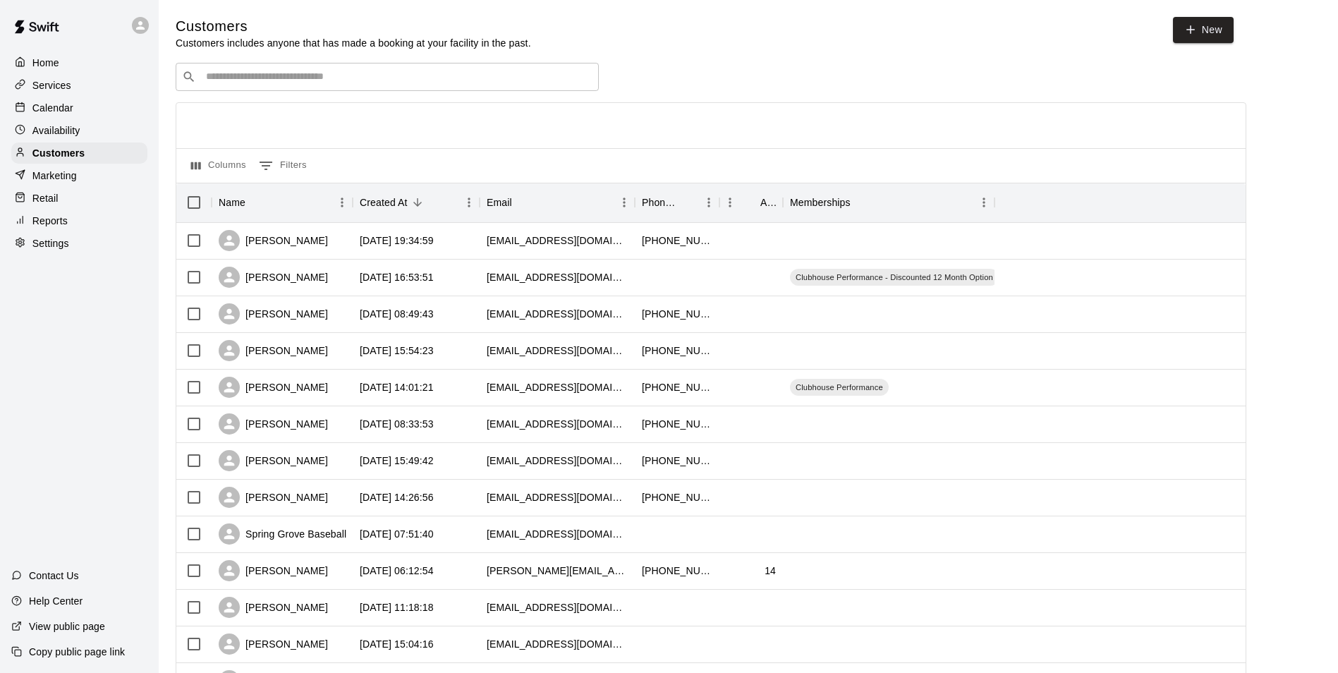
click at [296, 71] on div "​ ​" at bounding box center [387, 77] width 423 height 28
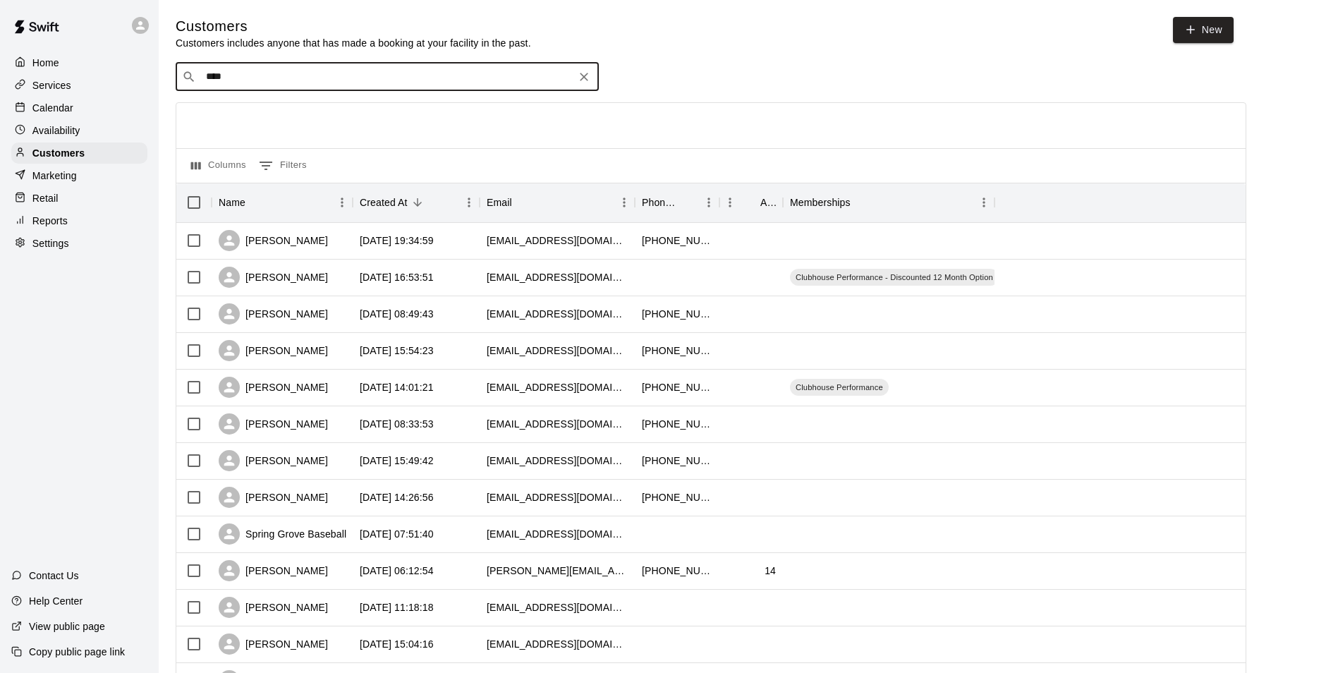
type input "*****"
click at [257, 109] on p "[PERSON_NAME]" at bounding box center [258, 108] width 86 height 15
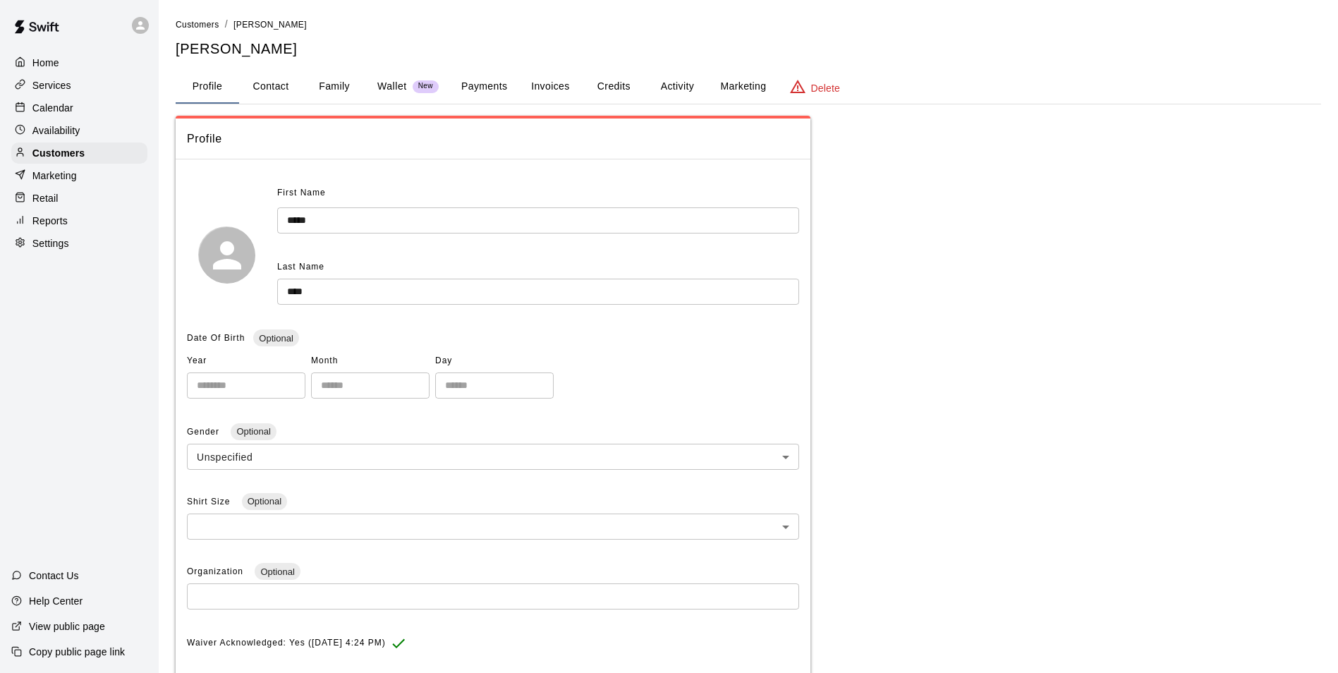
click at [487, 81] on button "Payments" at bounding box center [484, 87] width 68 height 34
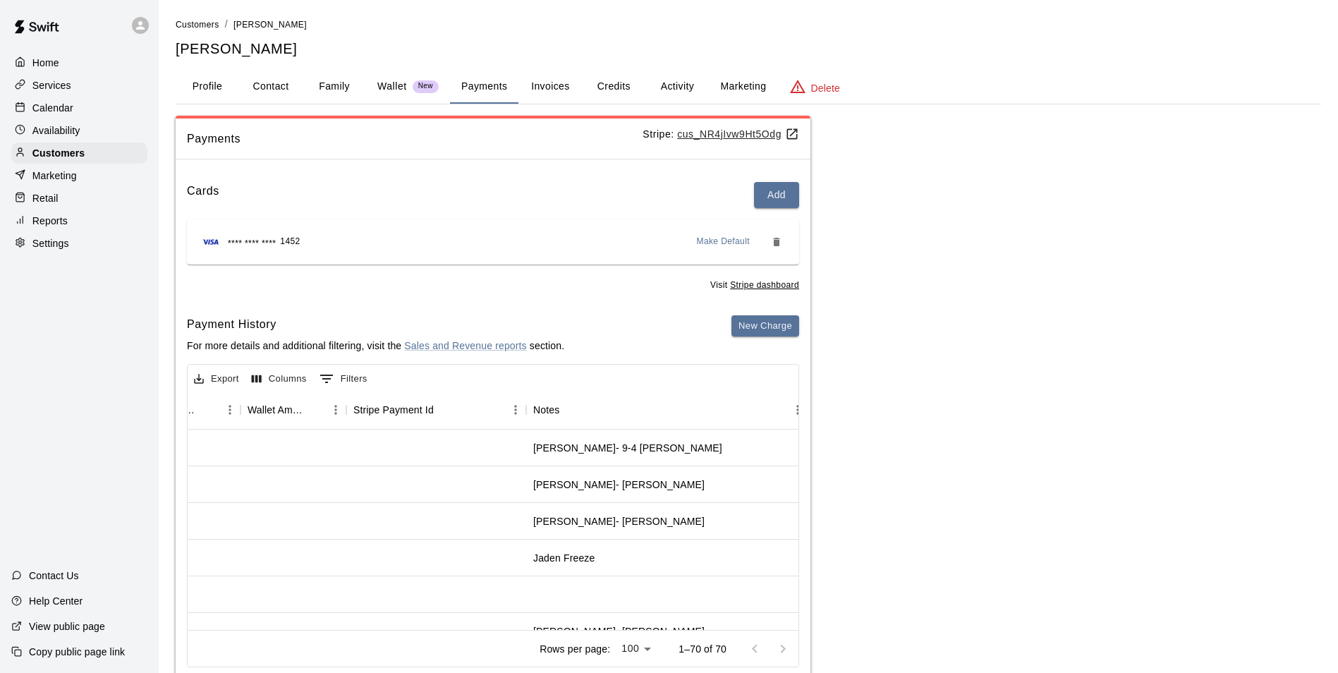
scroll to position [0, 1286]
click at [53, 151] on p "Customers" at bounding box center [58, 153] width 52 height 14
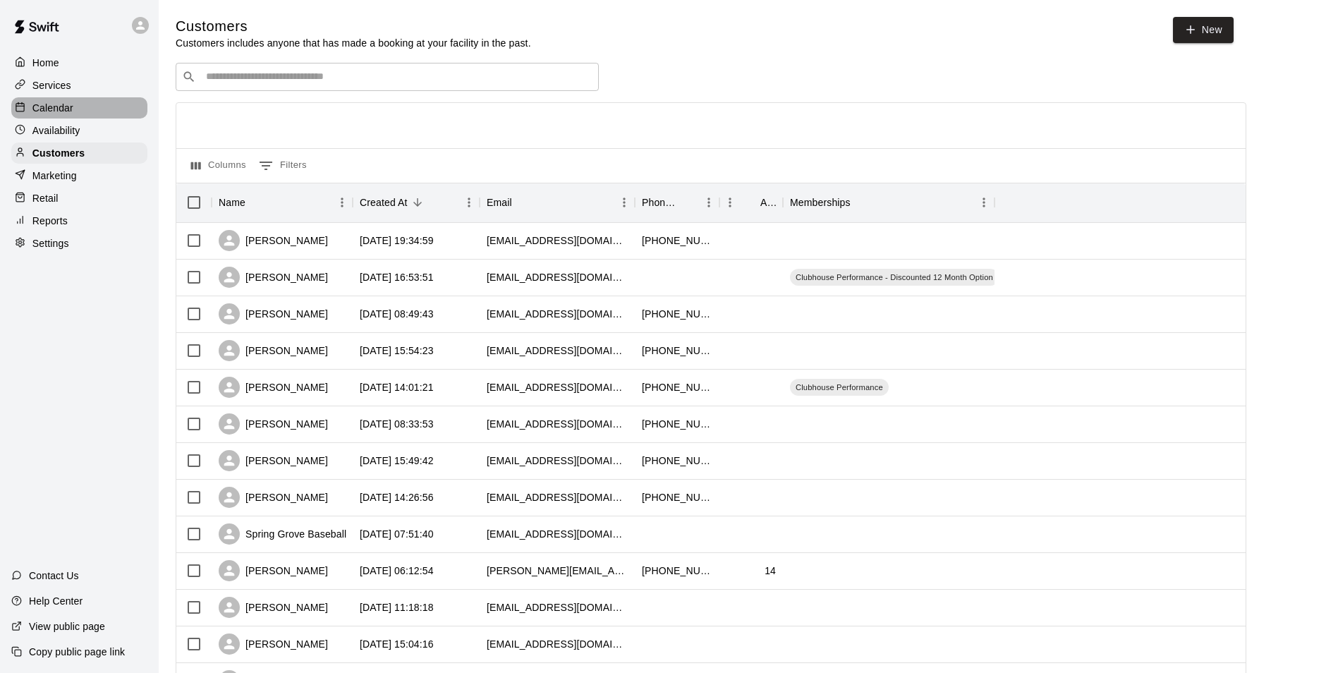
click at [50, 106] on p "Calendar" at bounding box center [52, 108] width 41 height 14
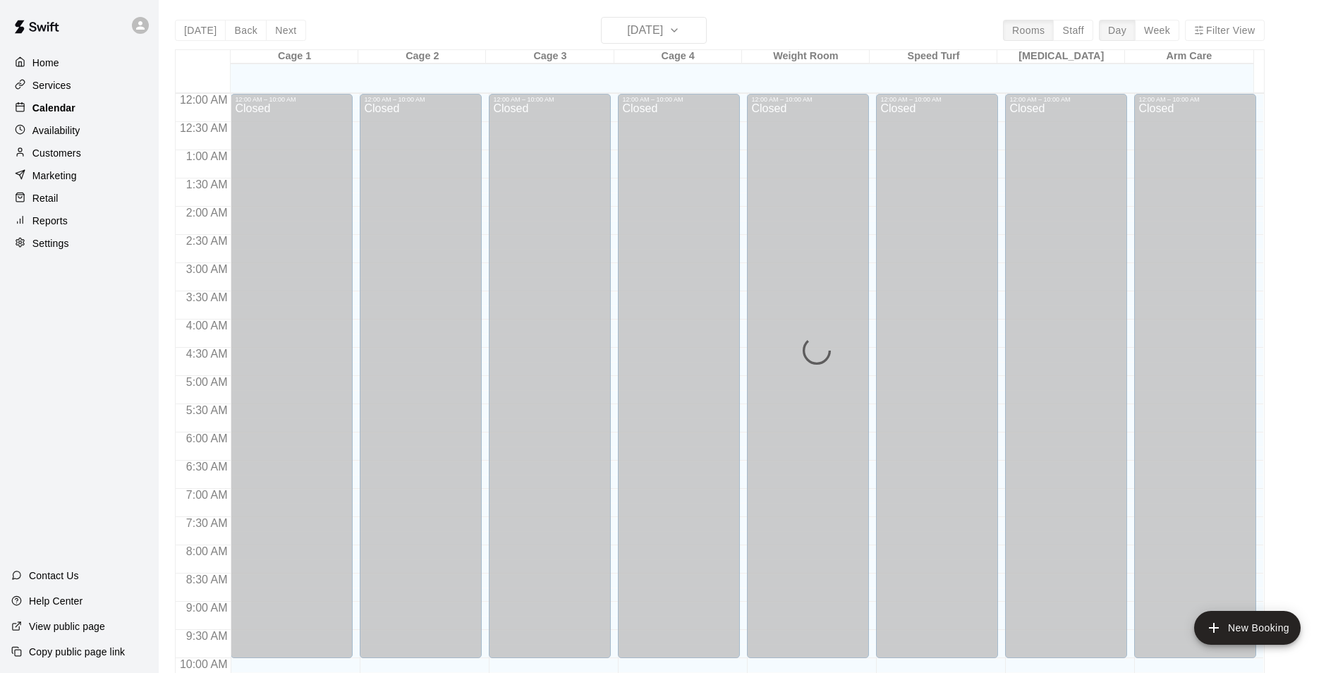
scroll to position [717, 0]
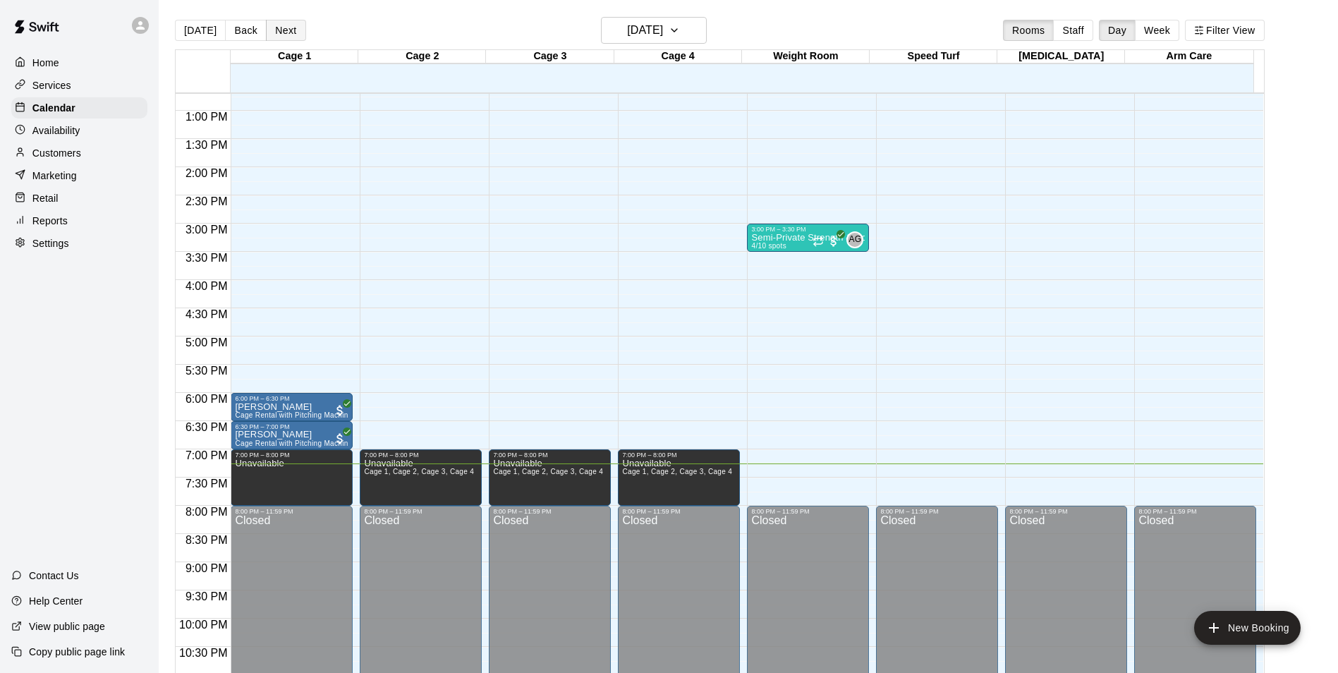
click at [266, 32] on button "Next" at bounding box center [285, 30] width 39 height 21
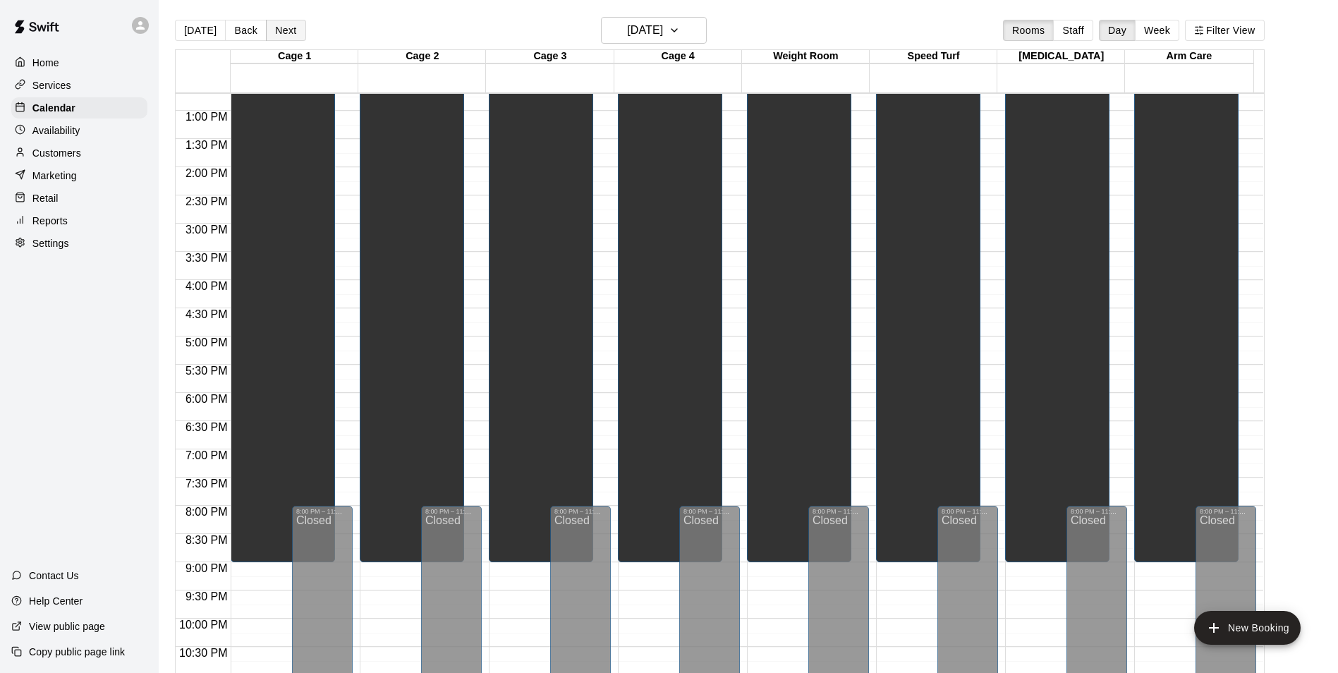
click at [274, 35] on button "Next" at bounding box center [285, 30] width 39 height 21
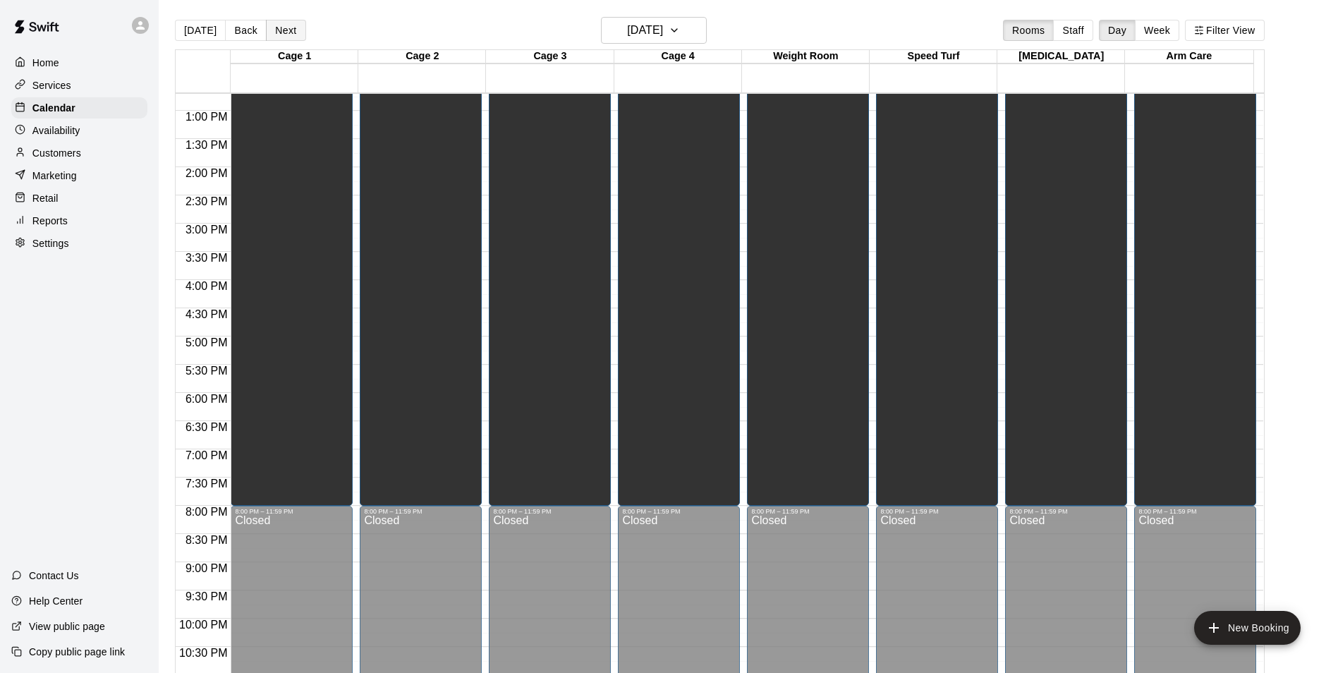
click at [274, 35] on button "Next" at bounding box center [285, 30] width 39 height 21
